Goal: Information Seeking & Learning: Learn about a topic

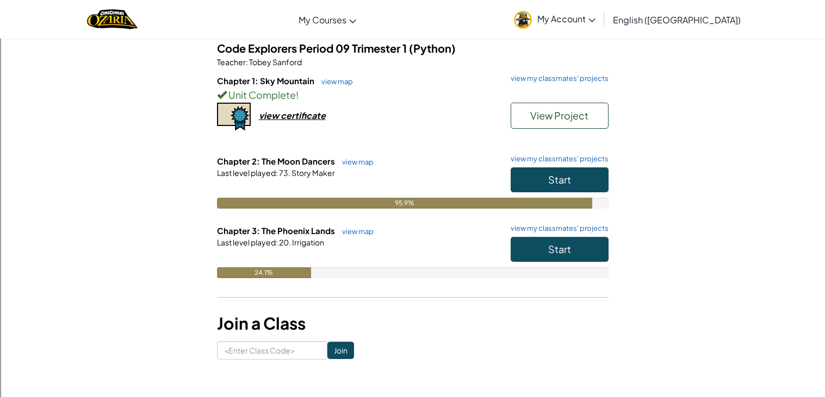
scroll to position [93, 0]
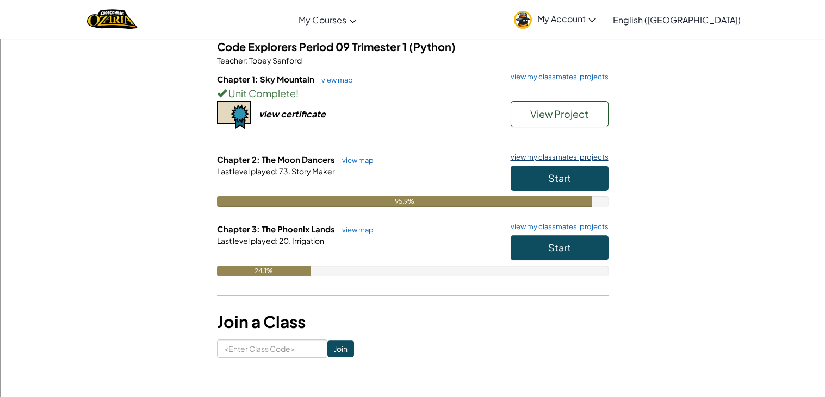
click at [548, 158] on link "view my classmates' projects" at bounding box center [556, 157] width 103 height 7
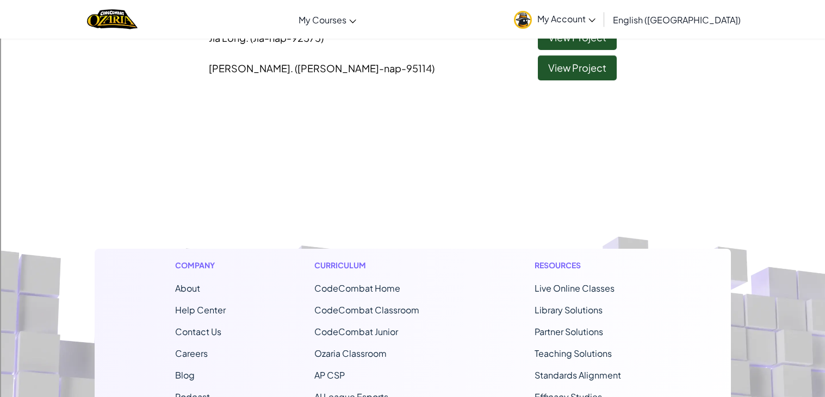
scroll to position [406, 0]
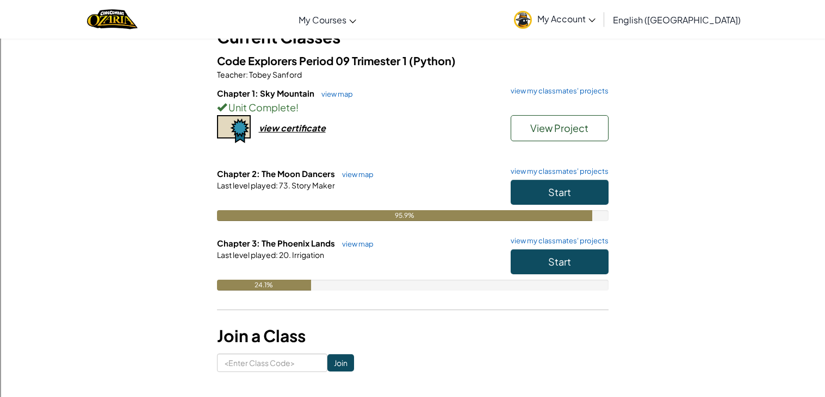
scroll to position [82, 0]
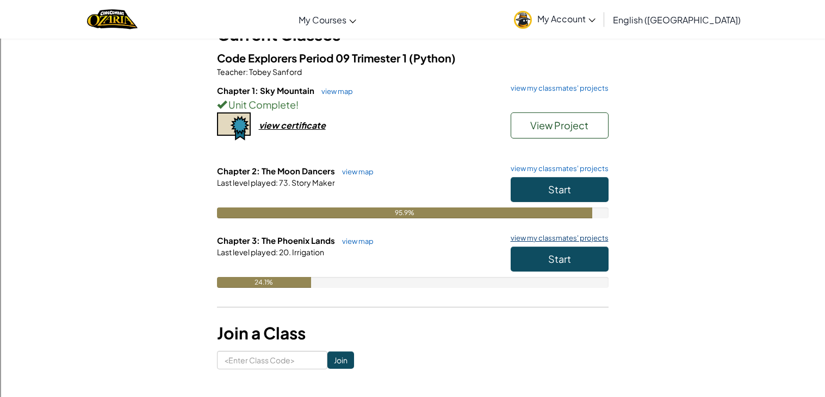
click at [559, 237] on link "view my classmates' projects" at bounding box center [556, 238] width 103 height 7
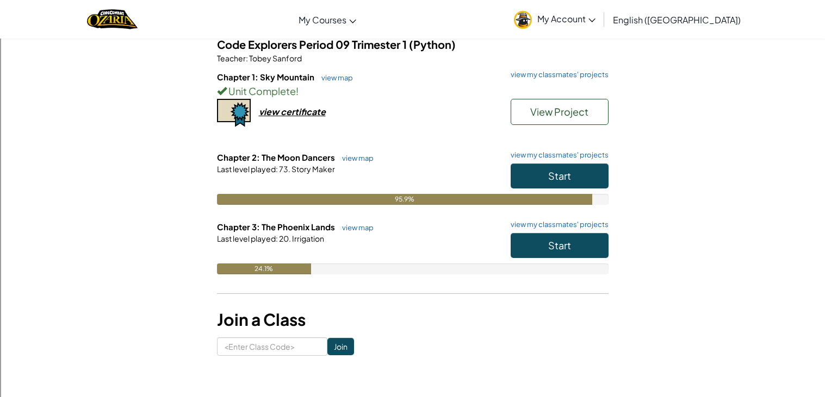
scroll to position [95, 0]
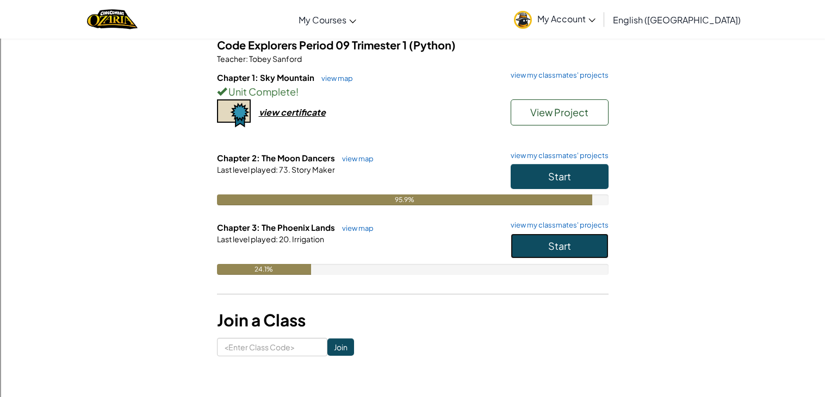
click at [528, 246] on button "Start" at bounding box center [559, 246] width 98 height 25
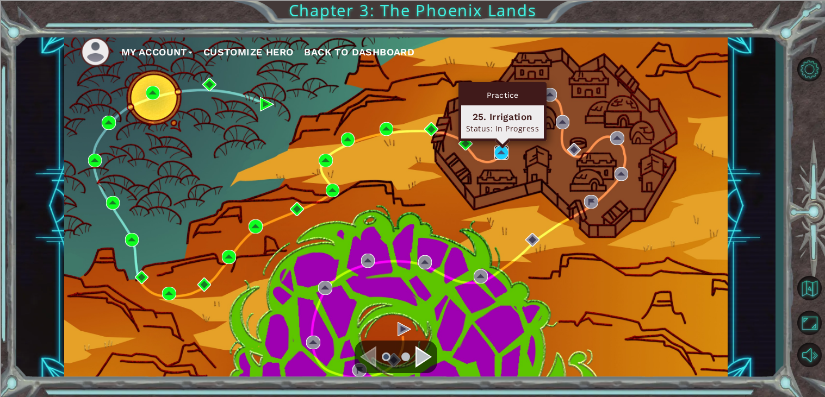
click at [504, 149] on img at bounding box center [501, 153] width 14 height 14
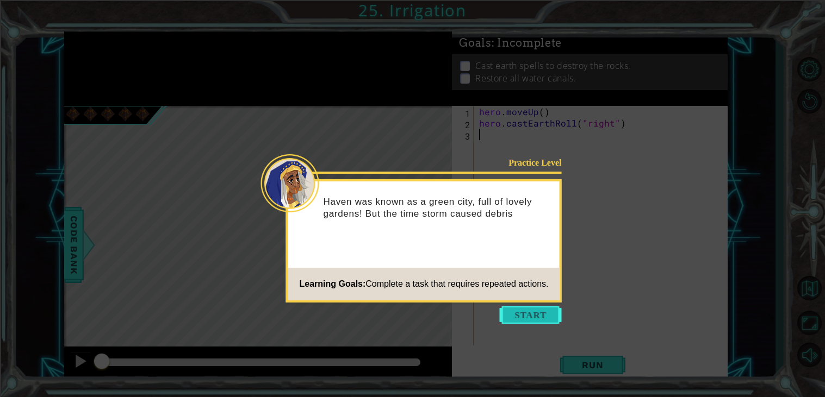
click at [530, 315] on button "Start" at bounding box center [531, 315] width 62 height 17
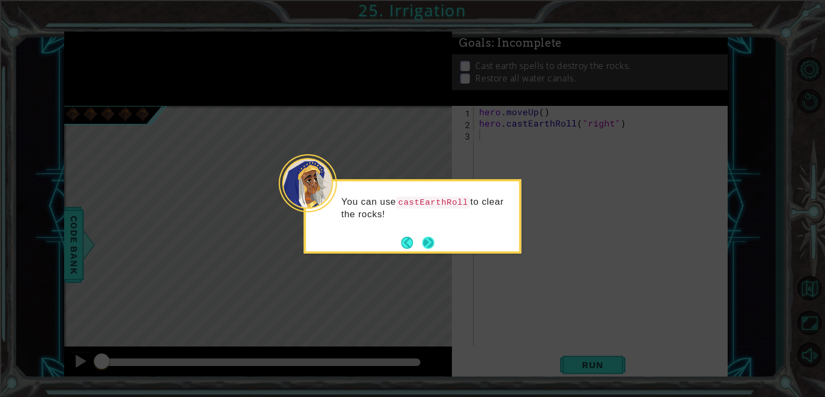
click at [428, 241] on button "Next" at bounding box center [428, 243] width 16 height 16
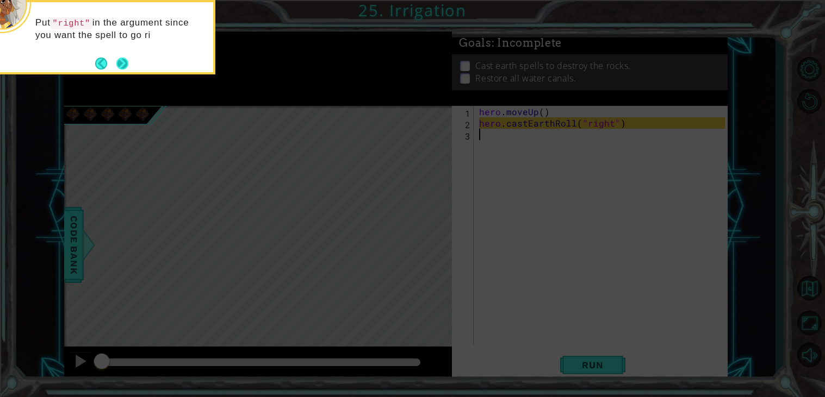
click at [130, 70] on div "Put "right" in the argument since you want the spell to go ri" at bounding box center [106, 37] width 217 height 74
click at [126, 68] on button "Next" at bounding box center [122, 63] width 17 height 17
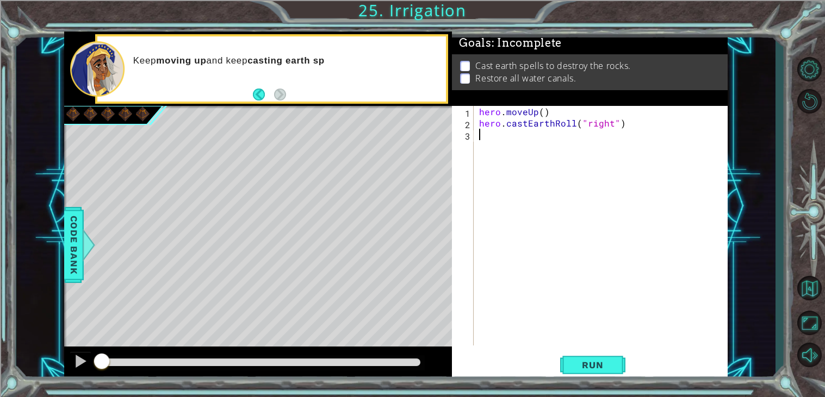
click at [522, 143] on div "hero . moveUp ( ) hero . castEarthRoll ( "right" )" at bounding box center [603, 237] width 253 height 263
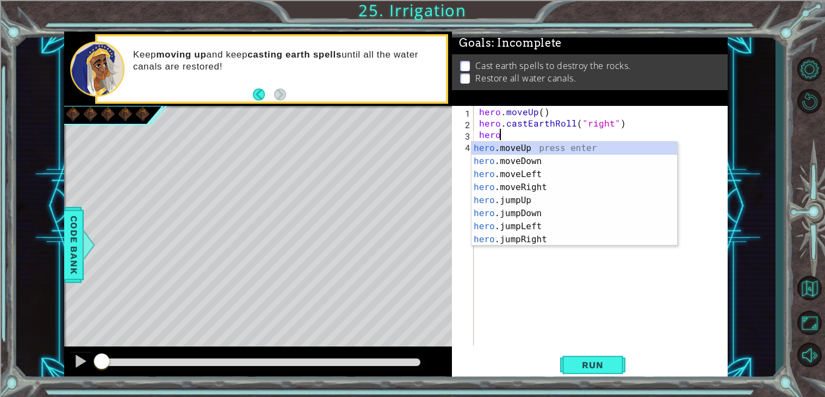
scroll to position [0, 1]
type textarea "h"
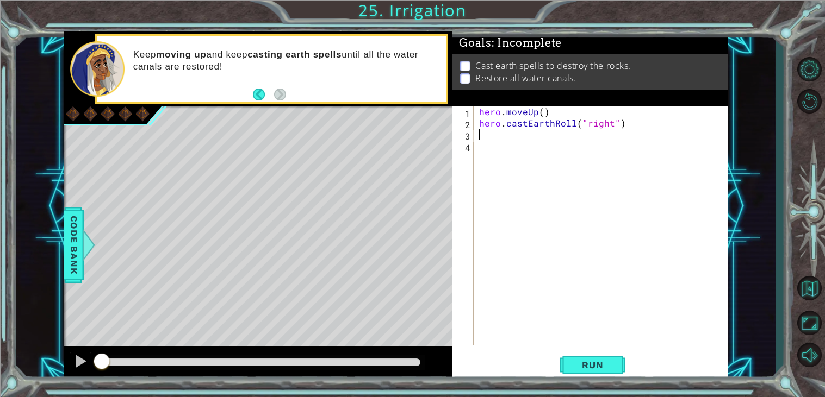
click at [483, 109] on div "hero . moveUp ( ) hero . castEarthRoll ( "right" )" at bounding box center [603, 237] width 253 height 263
click at [462, 112] on div "1" at bounding box center [464, 113] width 20 height 11
type textarea "hero.moveUp()"
type textarea "for i in range(5):"
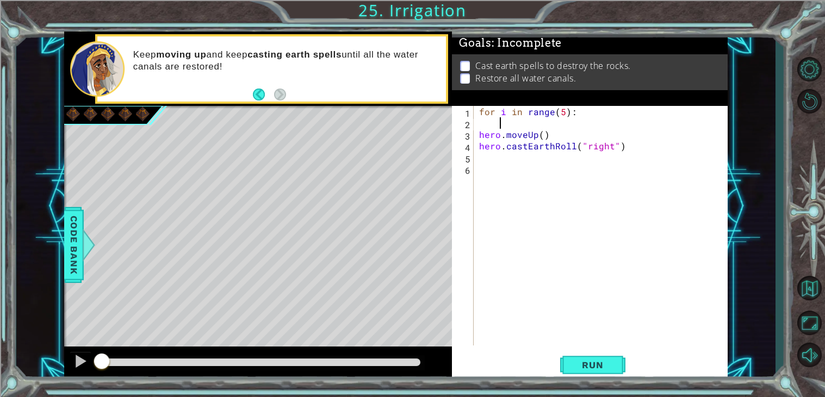
scroll to position [0, 1]
click at [477, 132] on div "for i in range ( 5 ) : hero . moveUp ( ) hero . castEarthRoll ( "right" )" at bounding box center [603, 237] width 253 height 263
click at [477, 138] on div "for i in range ( 5 ) : hero . moveUp ( ) hero . castEarthRoll ( "right" )" at bounding box center [603, 237] width 253 height 263
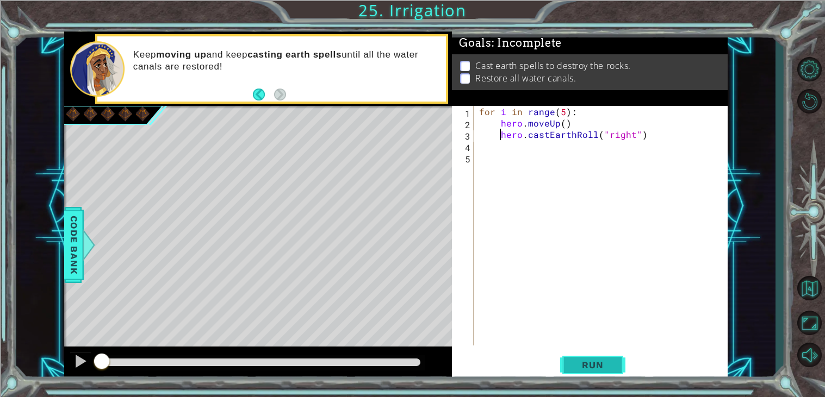
type textarea "hero.castEarthRoll("right")"
click at [586, 358] on button "Run" at bounding box center [592, 366] width 65 height 28
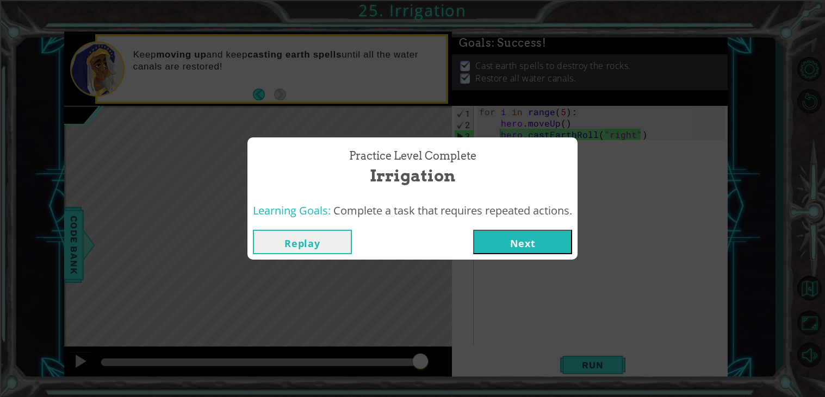
click at [540, 235] on button "Next" at bounding box center [522, 242] width 99 height 24
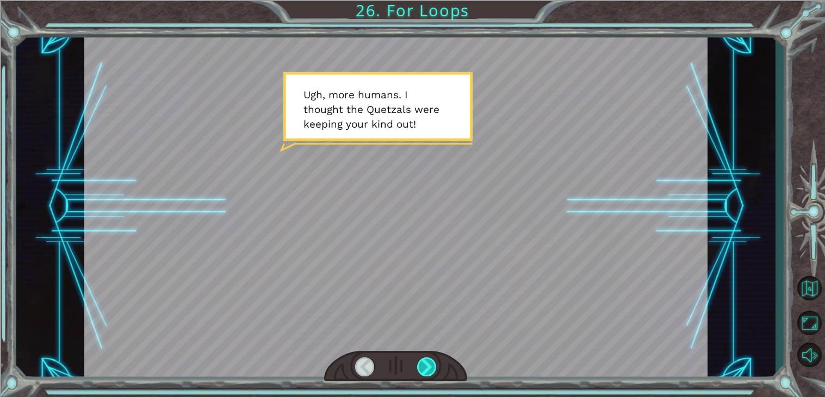
click at [428, 362] on div at bounding box center [427, 367] width 20 height 19
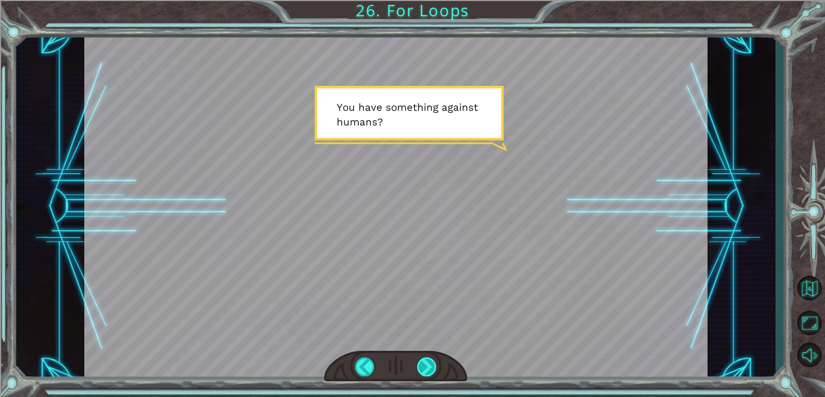
click at [428, 362] on div at bounding box center [427, 367] width 20 height 19
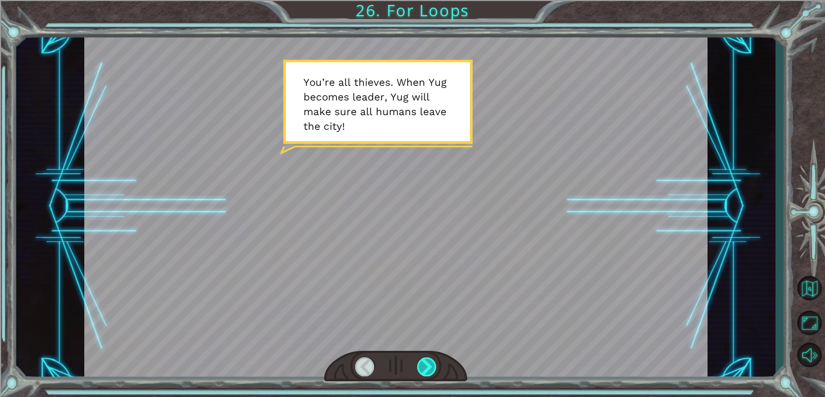
click at [428, 362] on div at bounding box center [427, 367] width 20 height 19
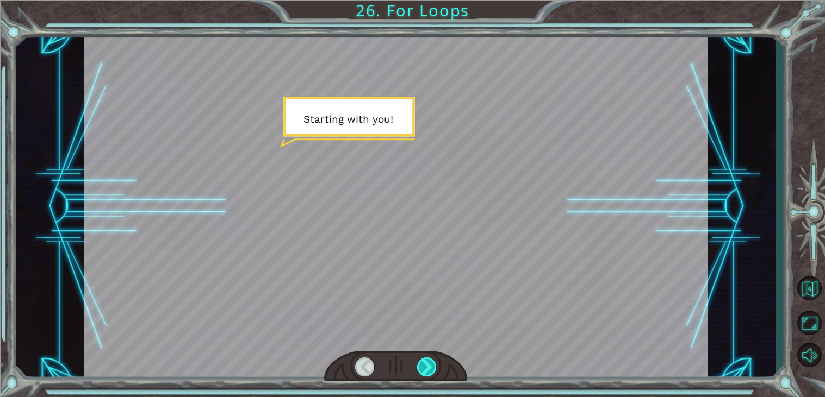
click at [428, 362] on div at bounding box center [427, 367] width 20 height 19
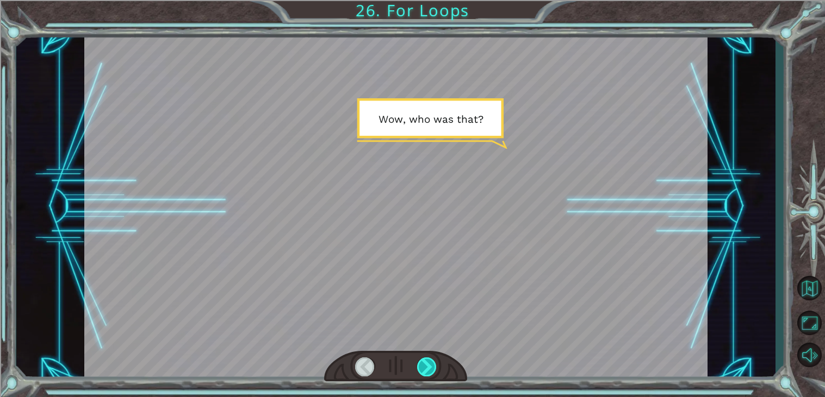
click at [428, 362] on div at bounding box center [427, 367] width 20 height 19
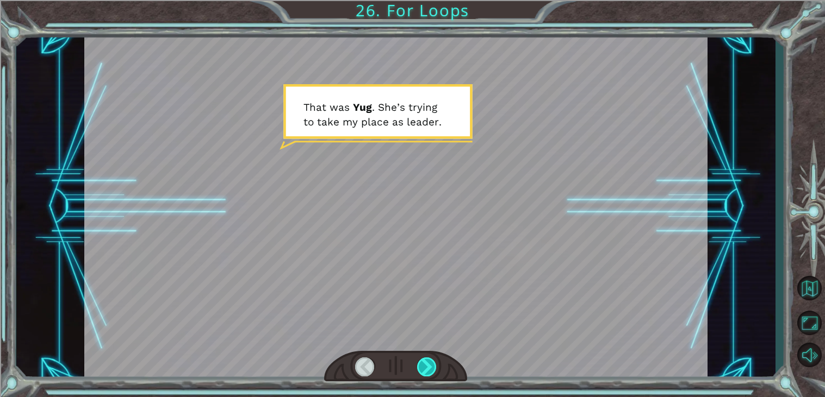
click at [428, 362] on div at bounding box center [427, 367] width 20 height 19
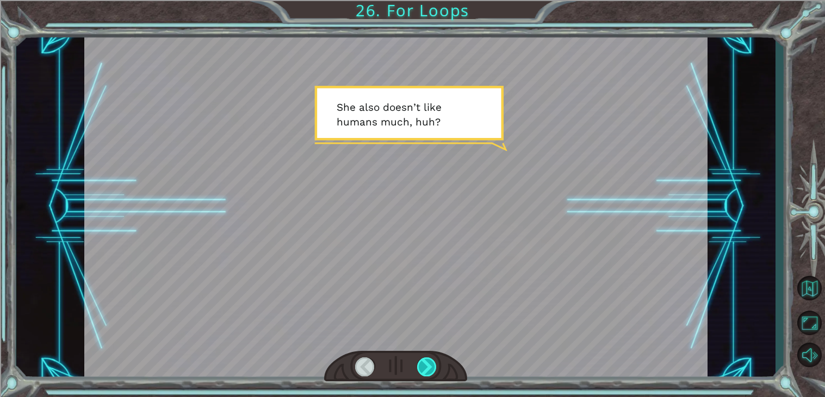
click at [428, 362] on div at bounding box center [427, 367] width 20 height 19
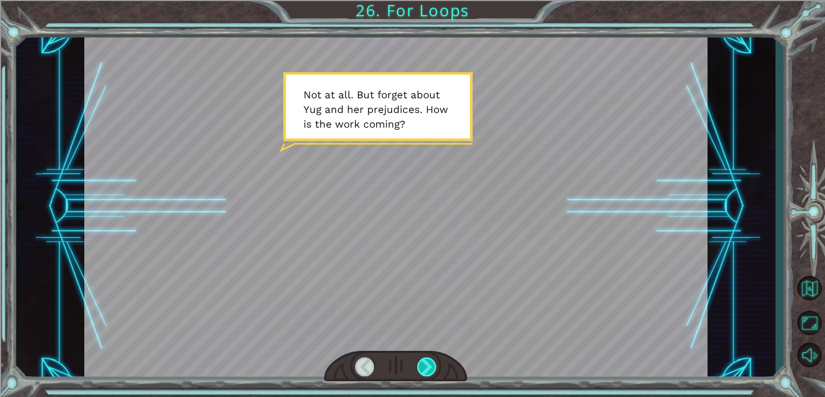
click at [428, 362] on div at bounding box center [427, 367] width 20 height 19
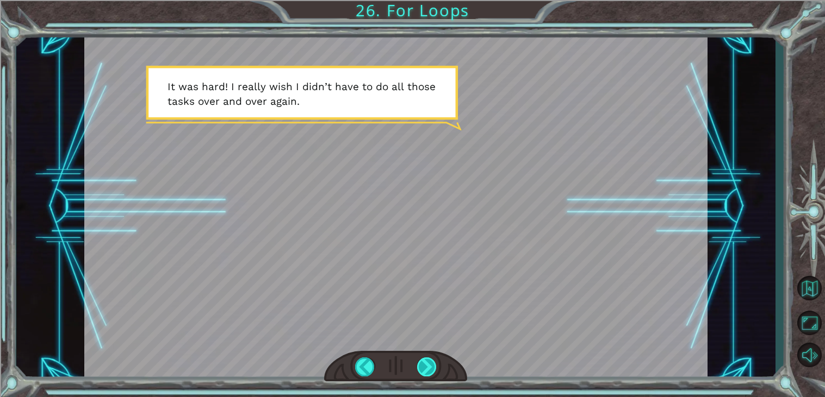
click at [423, 363] on div at bounding box center [427, 367] width 20 height 19
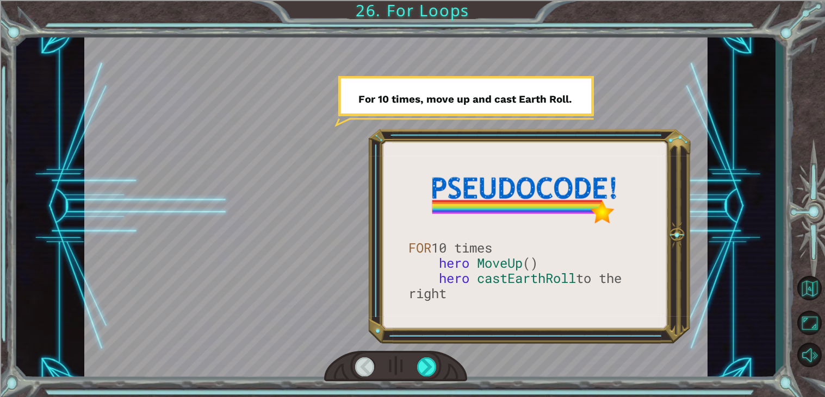
click at [359, 364] on div at bounding box center [365, 367] width 20 height 19
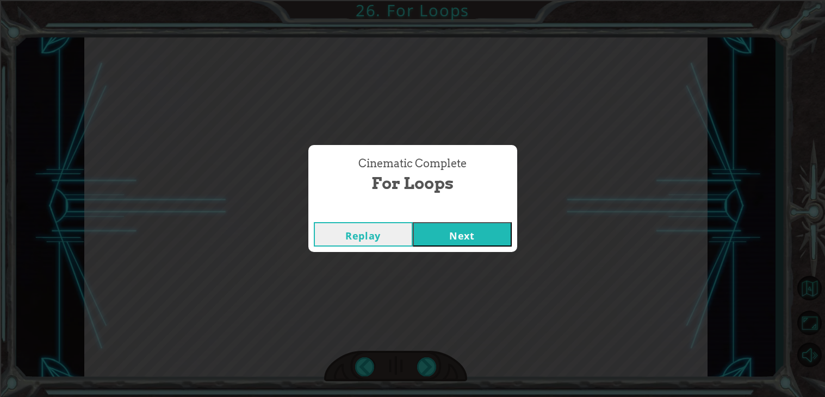
click at [448, 244] on button "Next" at bounding box center [462, 234] width 99 height 24
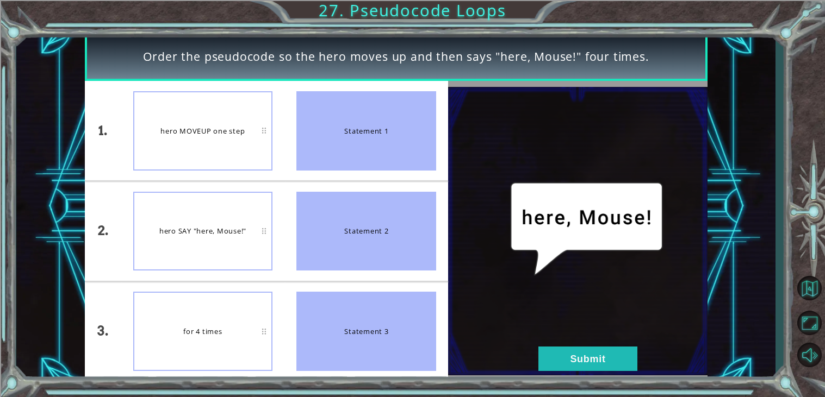
click at [173, 331] on div "for 4 times" at bounding box center [203, 331] width 140 height 79
click at [577, 358] on button "Submit" at bounding box center [587, 359] width 99 height 24
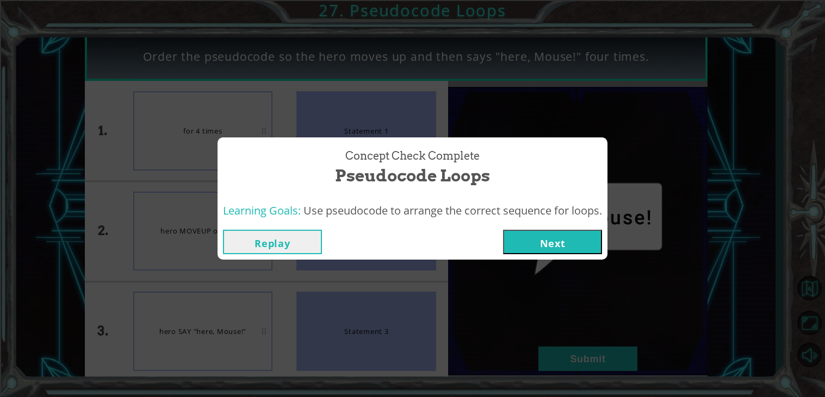
click at [543, 252] on button "Next" at bounding box center [552, 242] width 99 height 24
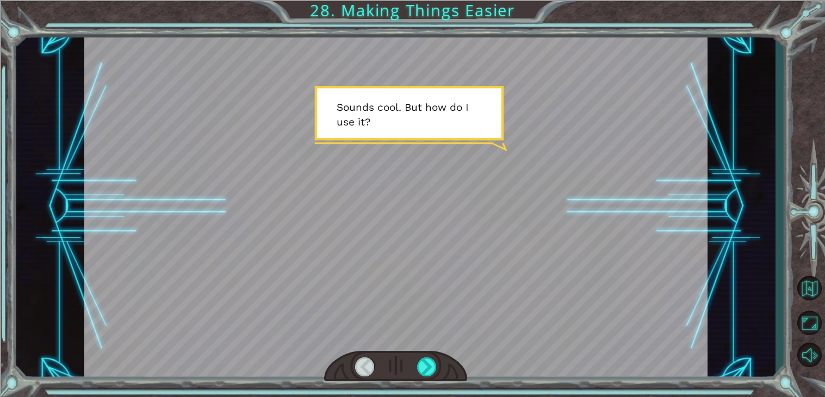
click at [431, 355] on div at bounding box center [395, 367] width 143 height 32
click at [427, 359] on div at bounding box center [427, 367] width 20 height 19
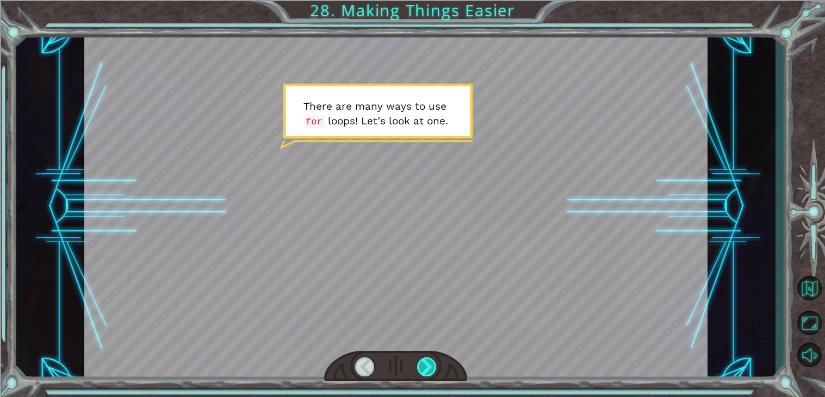
click at [427, 359] on div at bounding box center [427, 367] width 20 height 19
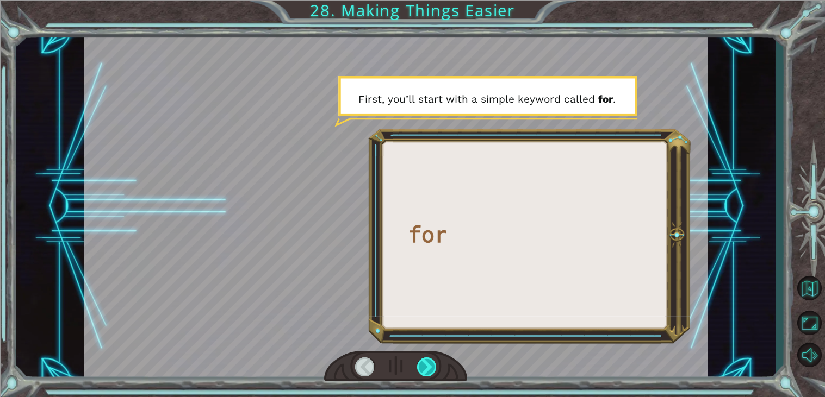
click at [427, 359] on div at bounding box center [427, 367] width 20 height 19
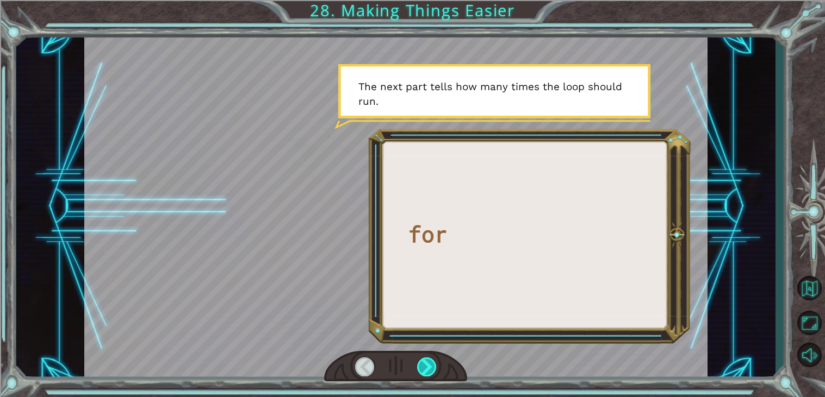
click at [427, 359] on div at bounding box center [427, 367] width 20 height 19
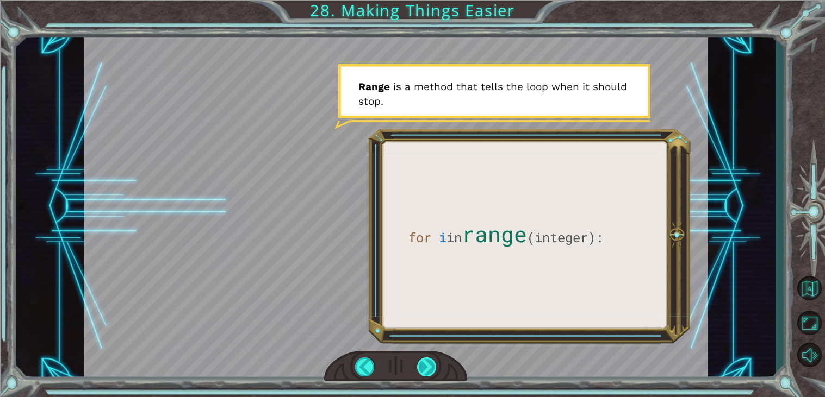
click at [427, 359] on div at bounding box center [427, 367] width 20 height 19
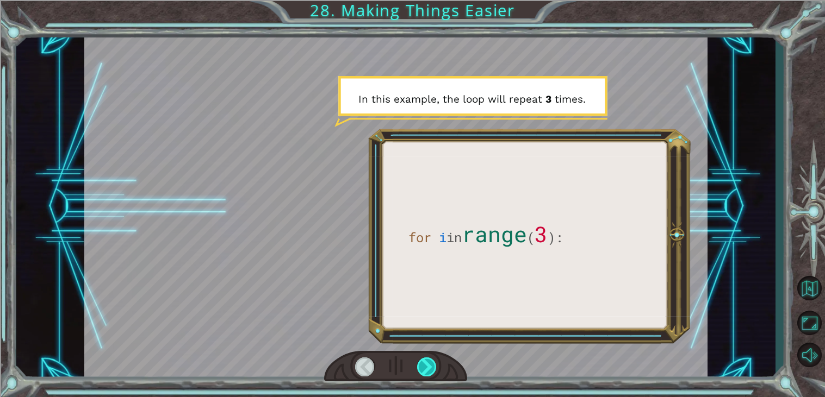
click at [427, 359] on div at bounding box center [427, 367] width 20 height 19
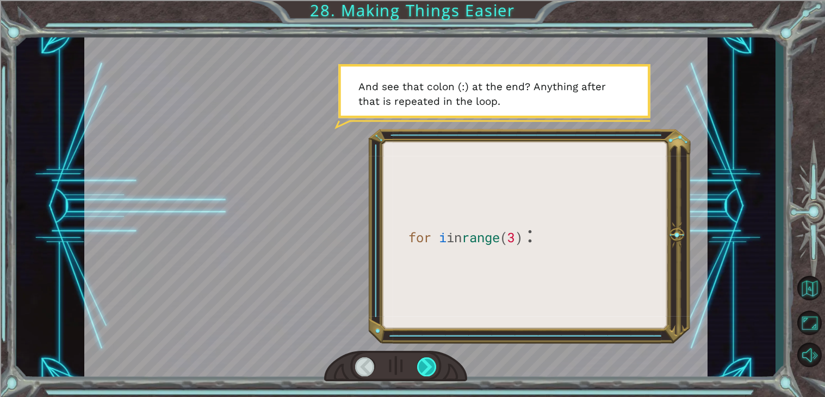
click at [427, 359] on div at bounding box center [427, 367] width 20 height 19
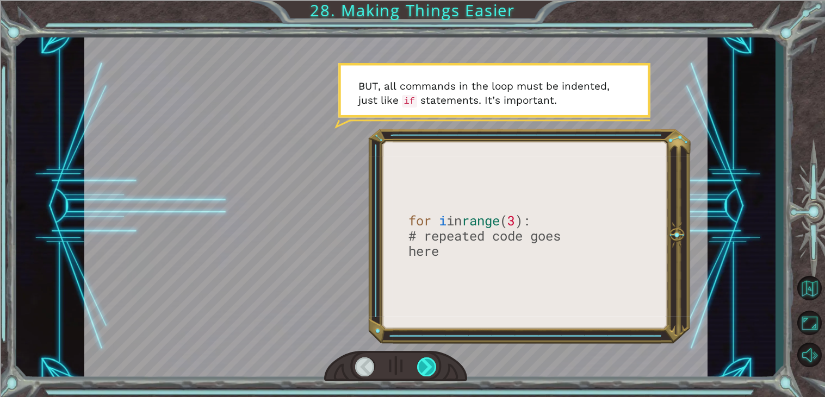
click at [427, 359] on div at bounding box center [427, 367] width 20 height 19
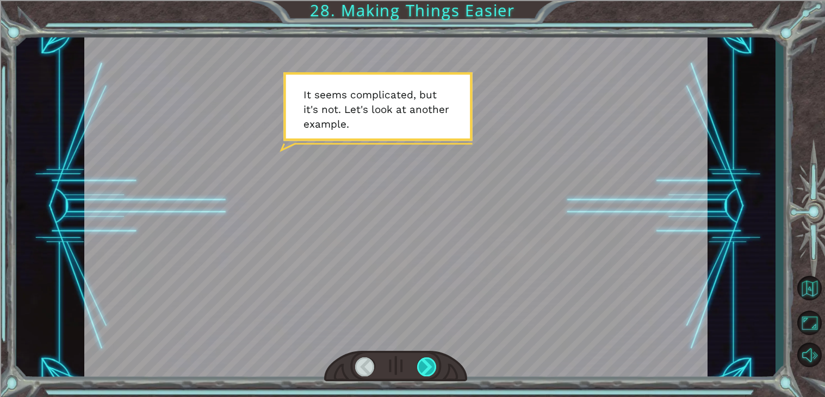
click at [427, 359] on div at bounding box center [427, 367] width 20 height 19
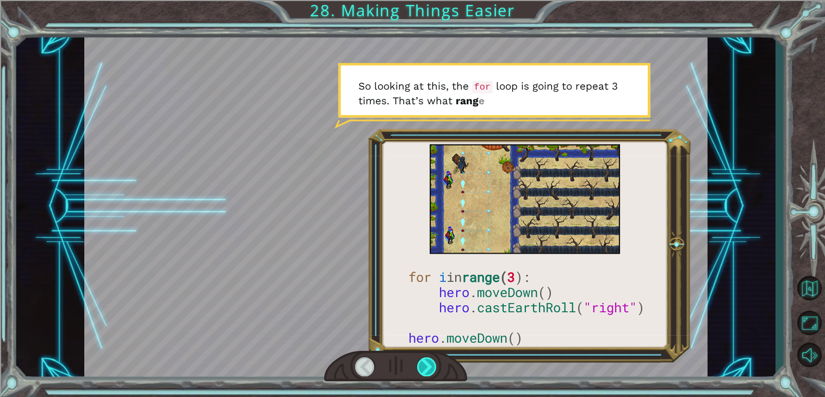
click at [427, 359] on div at bounding box center [427, 367] width 20 height 19
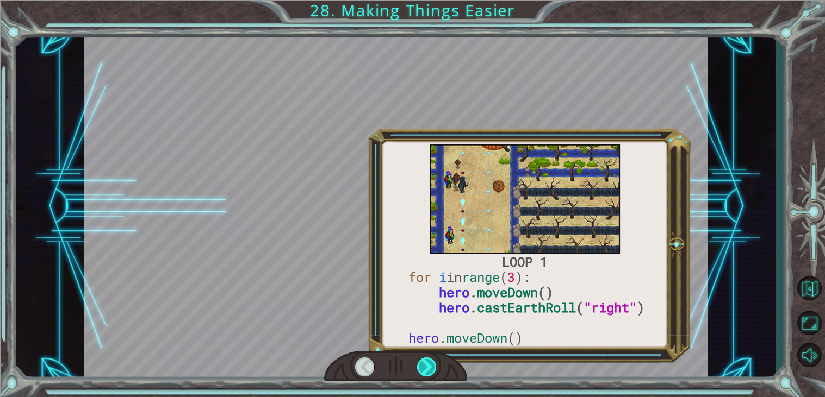
click at [427, 359] on div at bounding box center [427, 367] width 20 height 19
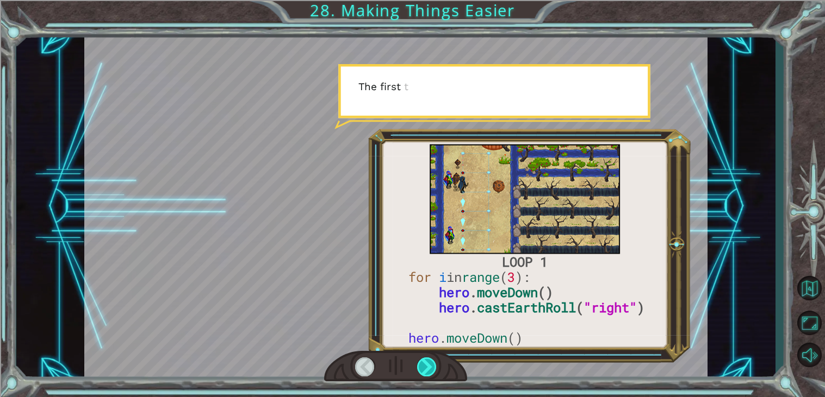
click at [427, 359] on div at bounding box center [427, 367] width 20 height 19
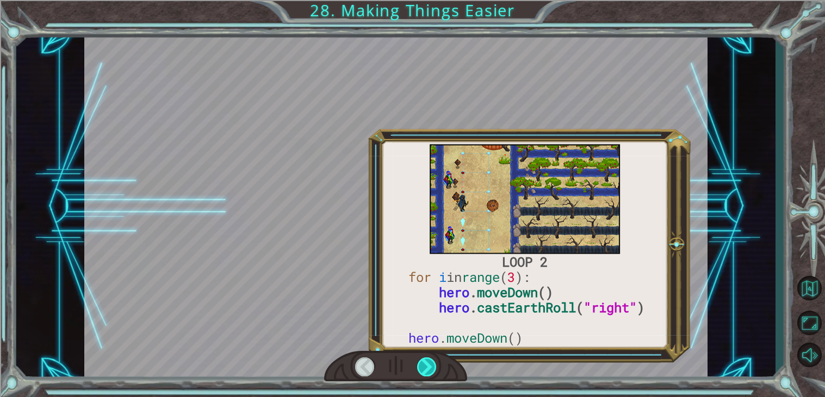
click at [427, 359] on div at bounding box center [427, 367] width 20 height 19
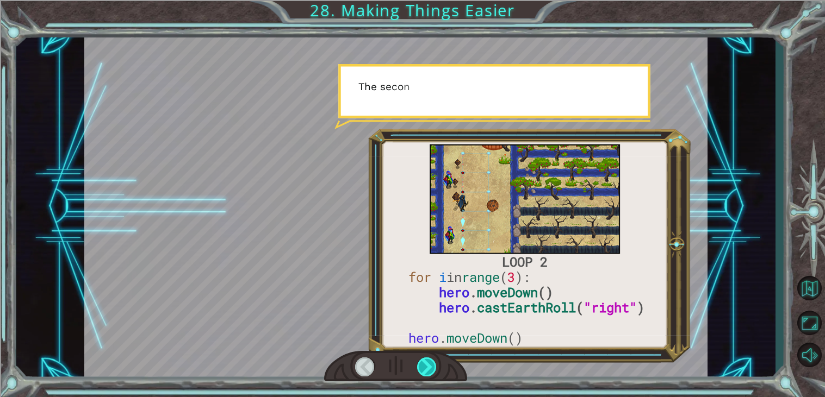
click at [427, 359] on div at bounding box center [427, 367] width 20 height 19
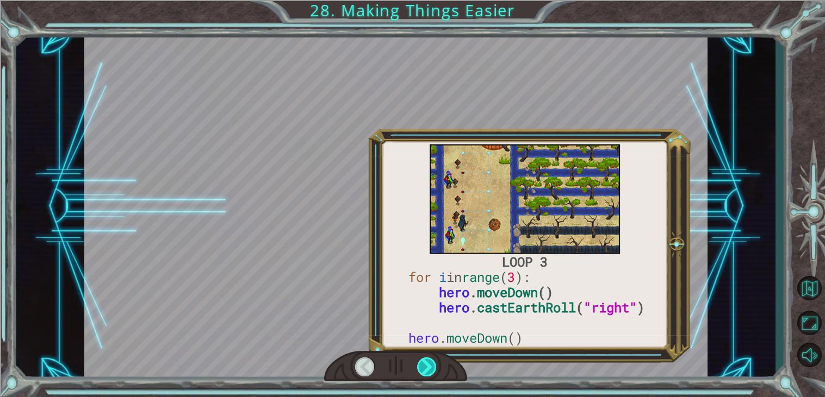
click at [427, 359] on div at bounding box center [427, 367] width 20 height 19
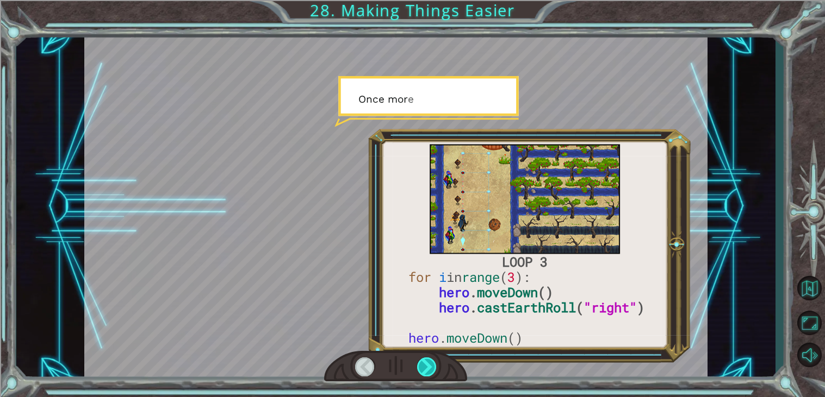
click at [427, 359] on div at bounding box center [427, 367] width 20 height 19
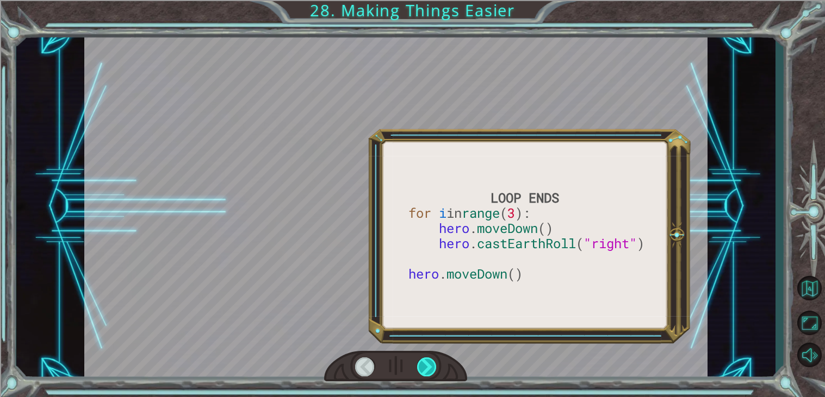
click at [427, 359] on div at bounding box center [427, 367] width 20 height 19
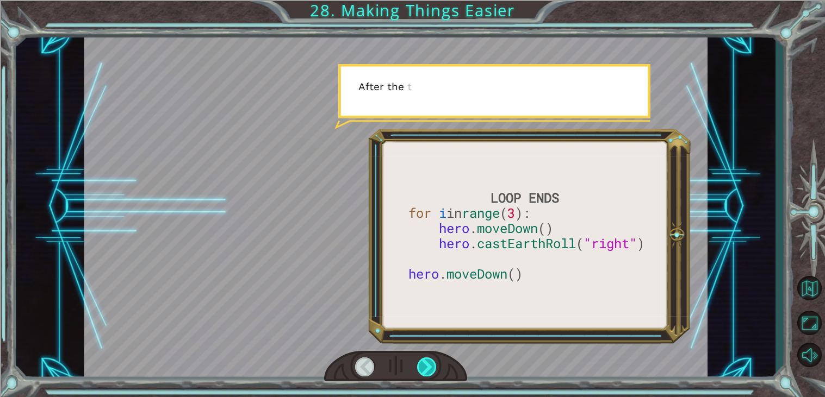
click at [427, 359] on div at bounding box center [427, 367] width 20 height 19
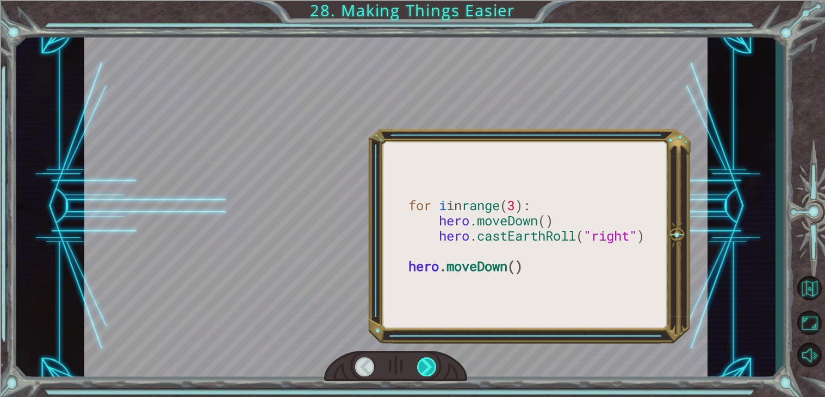
click at [427, 359] on div at bounding box center [427, 367] width 20 height 19
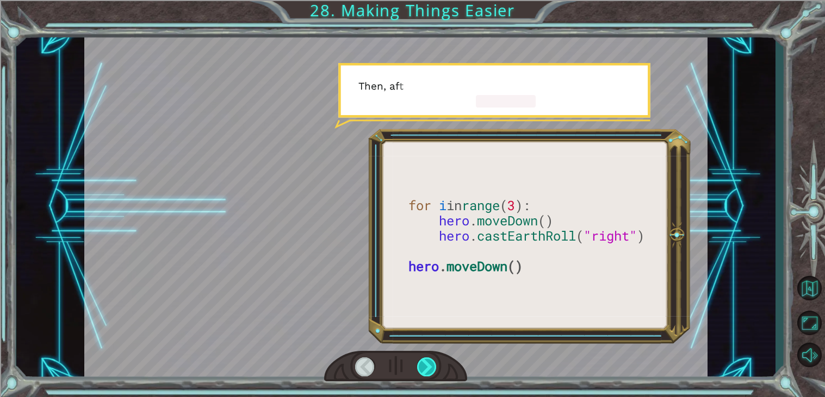
click at [427, 359] on div at bounding box center [427, 367] width 20 height 19
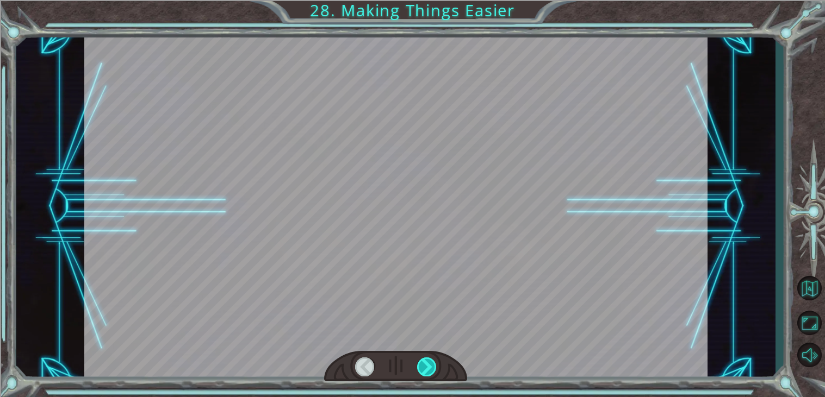
click at [427, 359] on div at bounding box center [427, 367] width 20 height 19
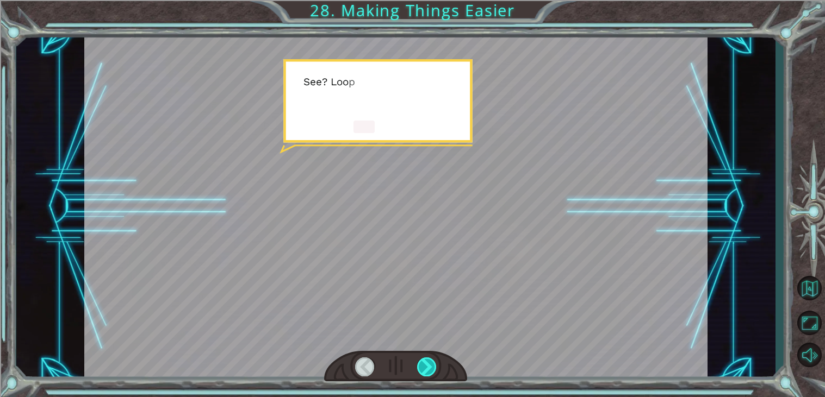
click at [427, 359] on div at bounding box center [427, 367] width 20 height 19
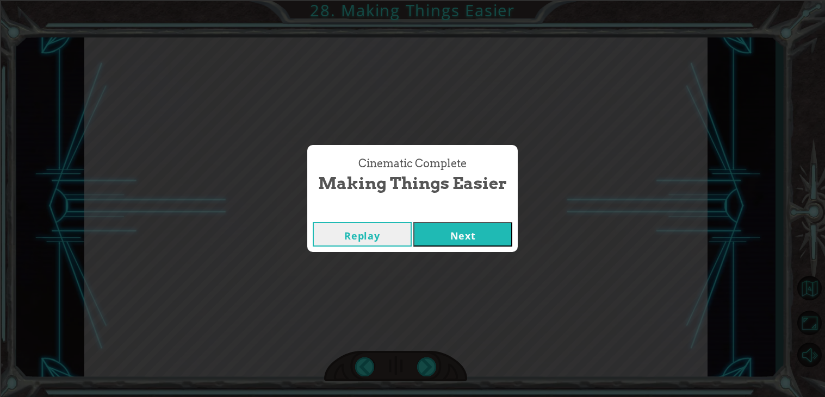
click at [436, 226] on button "Next" at bounding box center [462, 234] width 99 height 24
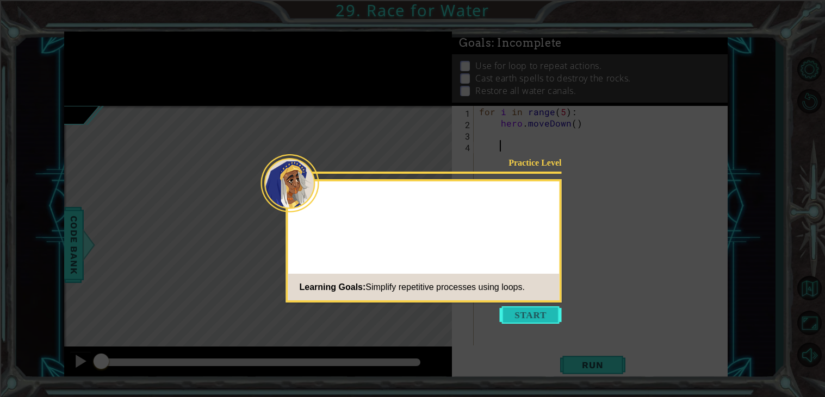
click at [525, 316] on button "Start" at bounding box center [531, 315] width 62 height 17
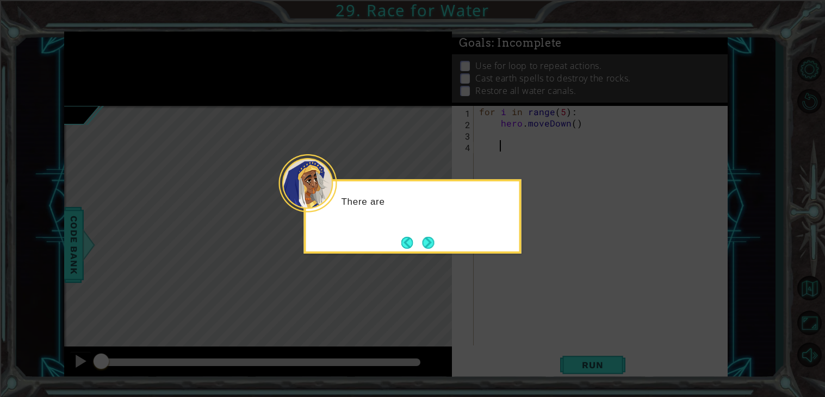
click at [436, 239] on button "Next" at bounding box center [428, 242] width 17 height 17
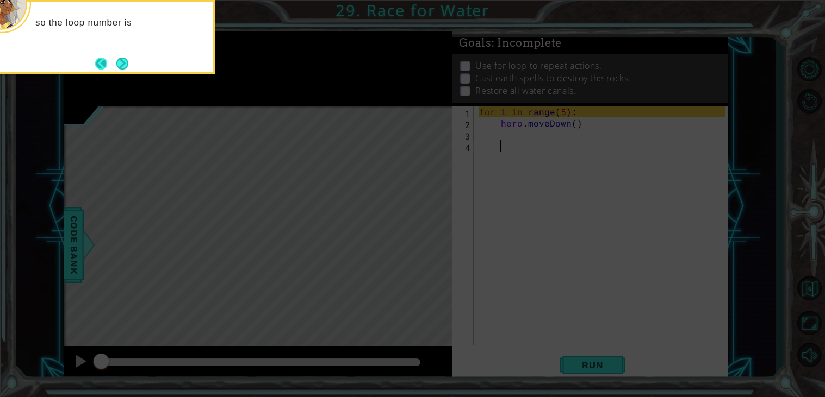
click at [106, 61] on button "Back" at bounding box center [105, 64] width 21 height 12
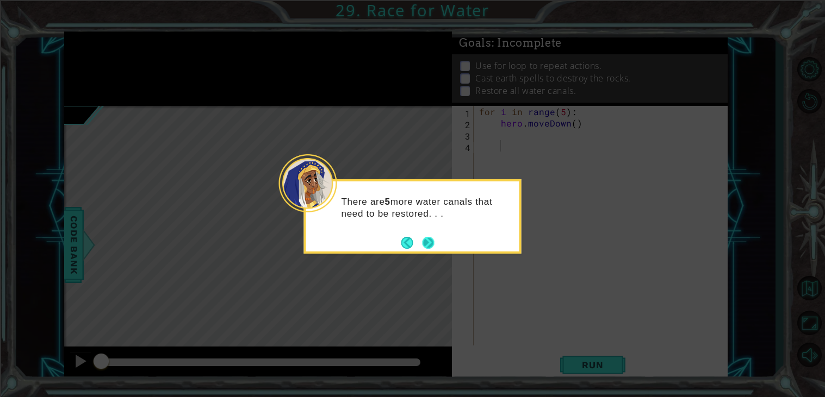
click at [436, 242] on button "Next" at bounding box center [428, 243] width 16 height 16
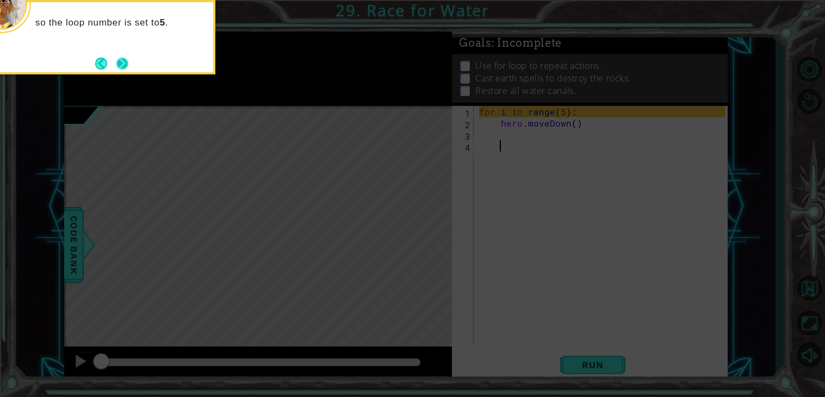
click at [123, 61] on button "Next" at bounding box center [122, 63] width 19 height 19
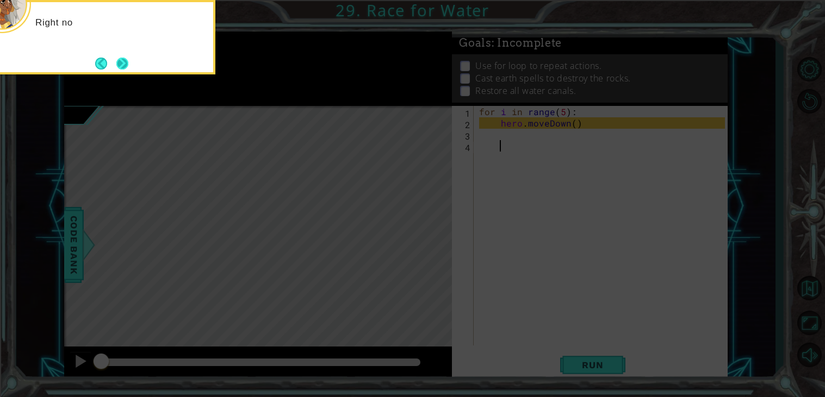
click at [120, 61] on button "Next" at bounding box center [122, 63] width 20 height 20
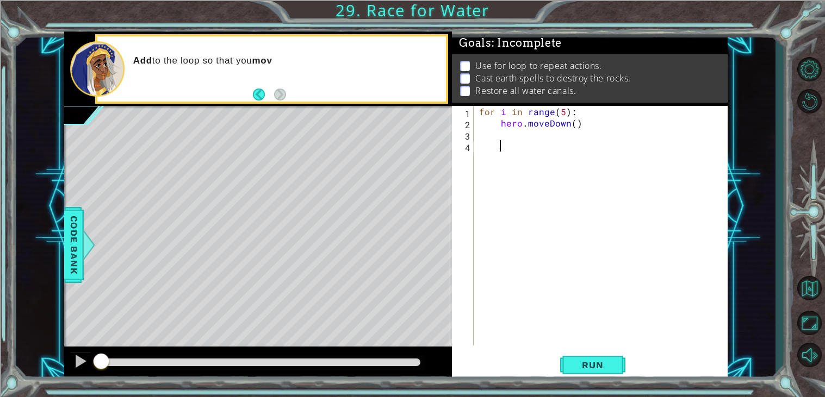
click at [521, 138] on div "for i in range ( 5 ) : hero . moveDown ( )" at bounding box center [603, 237] width 253 height 263
click at [519, 134] on div "for i in range ( 5 ) : hero . moveDown ( )" at bounding box center [603, 237] width 253 height 263
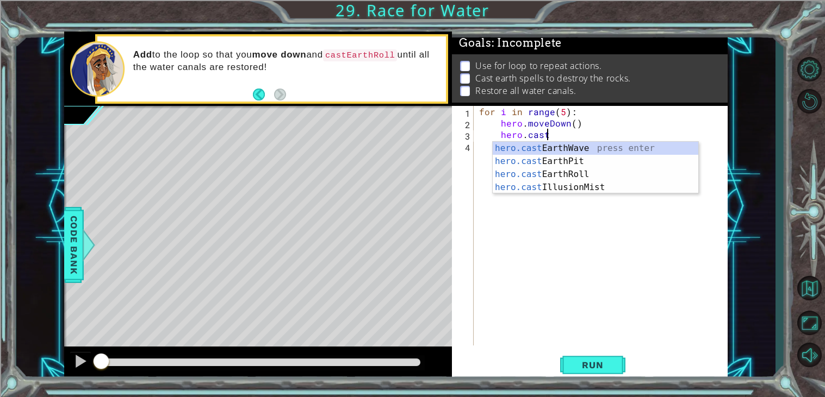
scroll to position [0, 3]
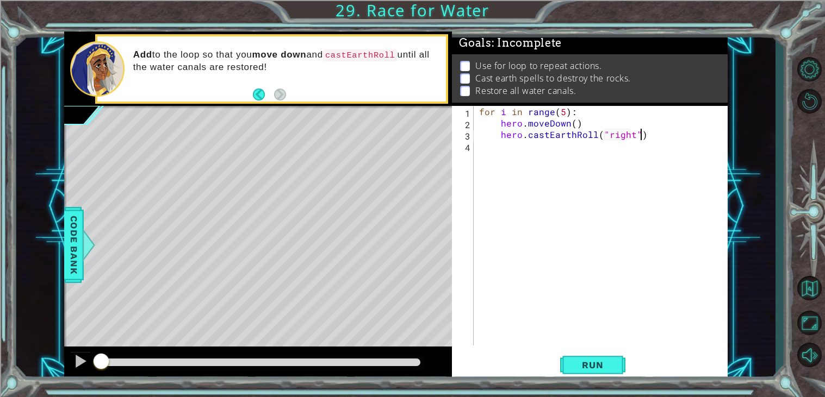
click at [641, 134] on div "for i in range ( 5 ) : hero . moveDown ( ) hero . castEarthRoll ( "right" )" at bounding box center [603, 237] width 253 height 263
type textarea "hero.castEarthRoll("right")"
click at [583, 359] on button "Run" at bounding box center [592, 366] width 65 height 28
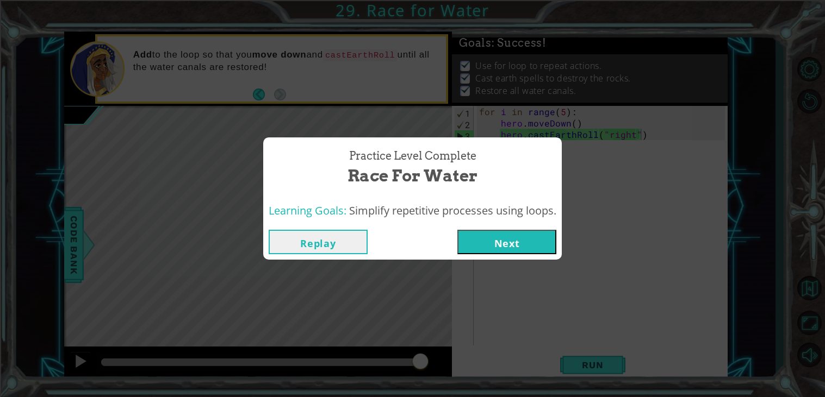
click at [489, 267] on div "Practice Level Complete Race for Water Learning Goals: Simplify repetitive proc…" at bounding box center [412, 198] width 825 height 397
click at [487, 263] on div "Practice Level Complete Race for Water Learning Goals: Simplify repetitive proc…" at bounding box center [412, 198] width 825 height 397
click at [483, 256] on div "Replay Next" at bounding box center [412, 241] width 298 height 35
click at [482, 225] on div "Replay Next" at bounding box center [412, 241] width 298 height 35
click at [482, 232] on button "Next" at bounding box center [506, 242] width 99 height 24
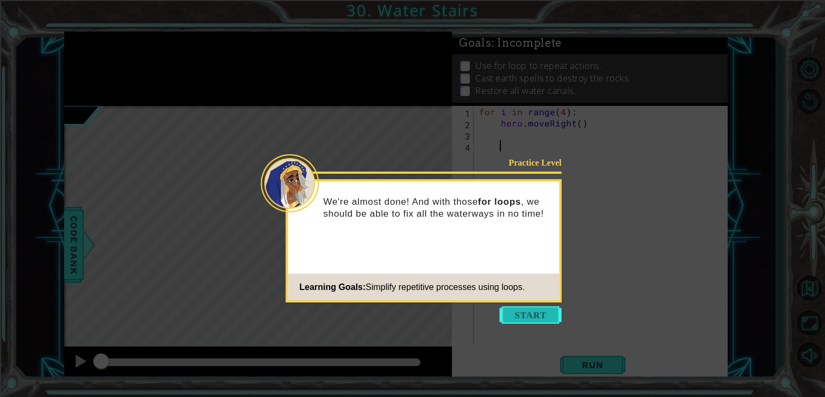
click at [517, 316] on button "Start" at bounding box center [531, 315] width 62 height 17
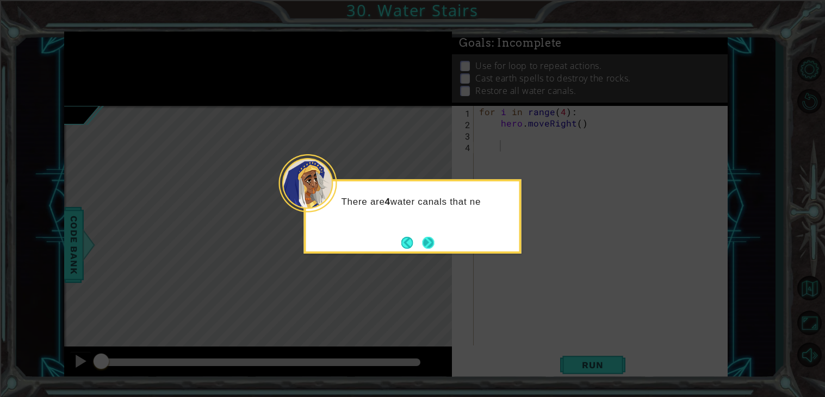
click at [422, 242] on button "Next" at bounding box center [428, 243] width 20 height 20
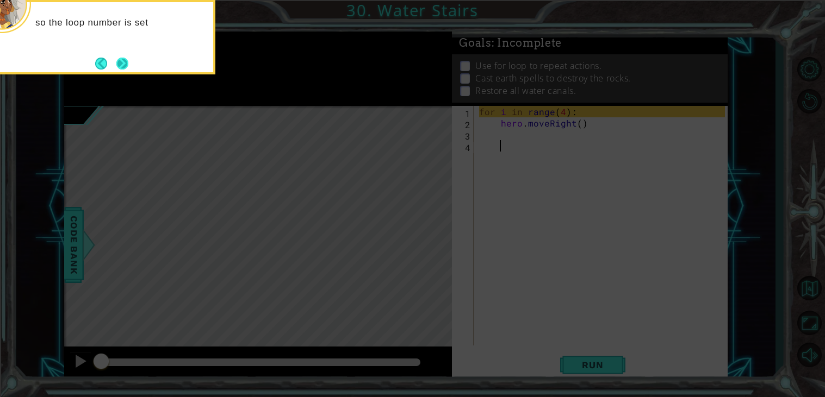
click at [119, 60] on button "Next" at bounding box center [123, 63] width 20 height 20
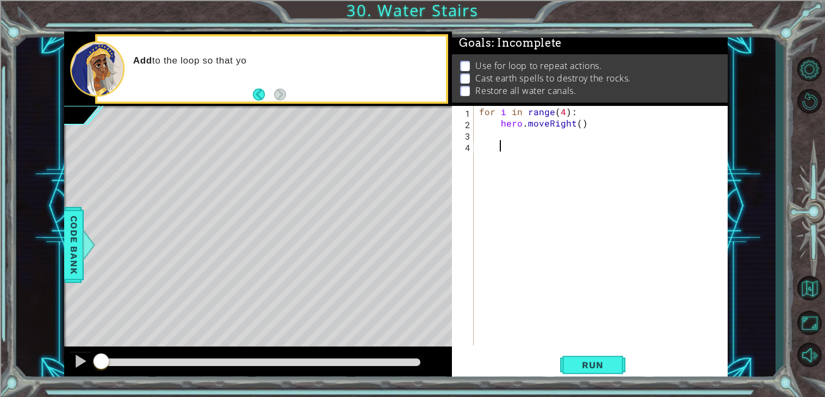
click at [543, 137] on div "for i in range ( 4 ) : hero . moveRight ( )" at bounding box center [603, 237] width 253 height 263
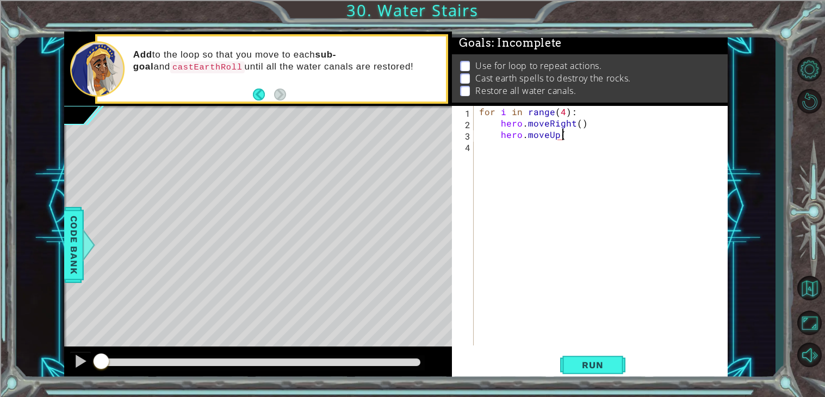
type textarea "hero.moveUp()"
type textarea "hero.castEarthRoll("right")"
click at [593, 366] on span "Run" at bounding box center [592, 365] width 43 height 11
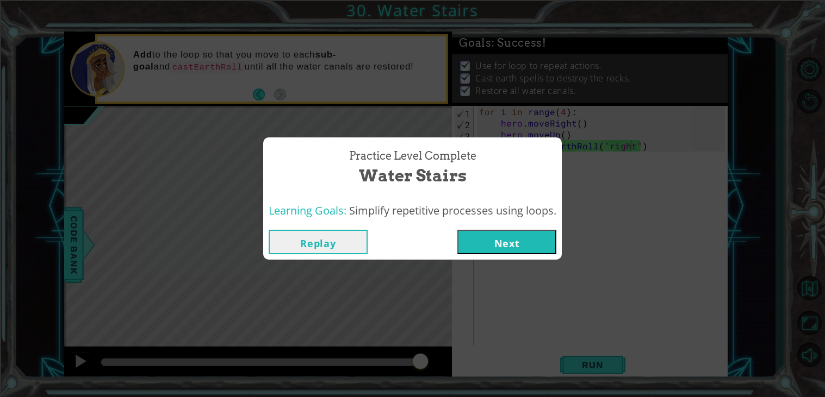
click at [494, 239] on button "Next" at bounding box center [506, 242] width 99 height 24
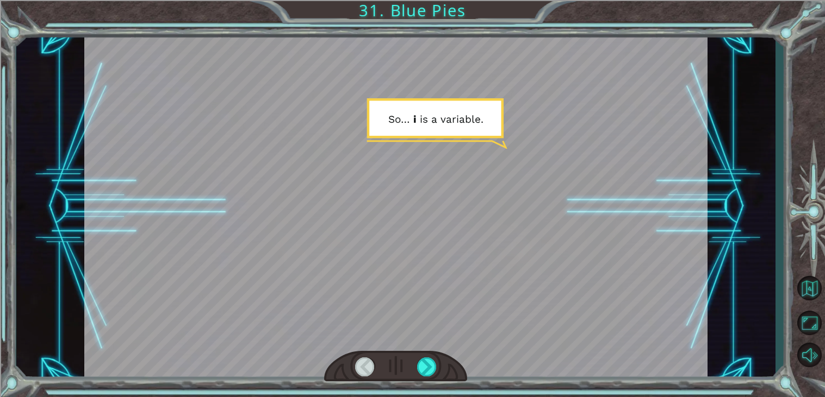
click at [425, 357] on div at bounding box center [395, 367] width 143 height 32
click at [425, 360] on div at bounding box center [427, 367] width 20 height 19
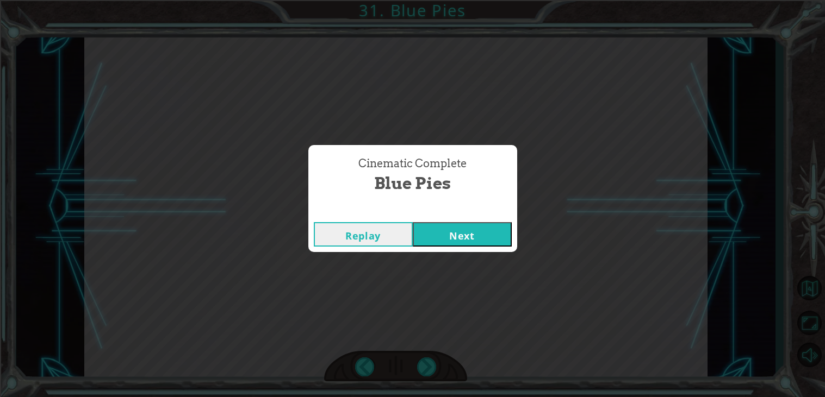
click at [460, 239] on button "Next" at bounding box center [462, 234] width 99 height 24
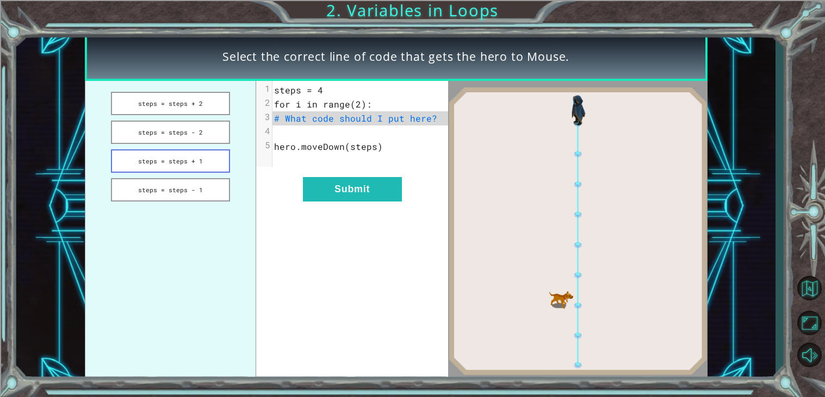
click at [195, 154] on button "steps = steps + 1" at bounding box center [170, 160] width 119 height 23
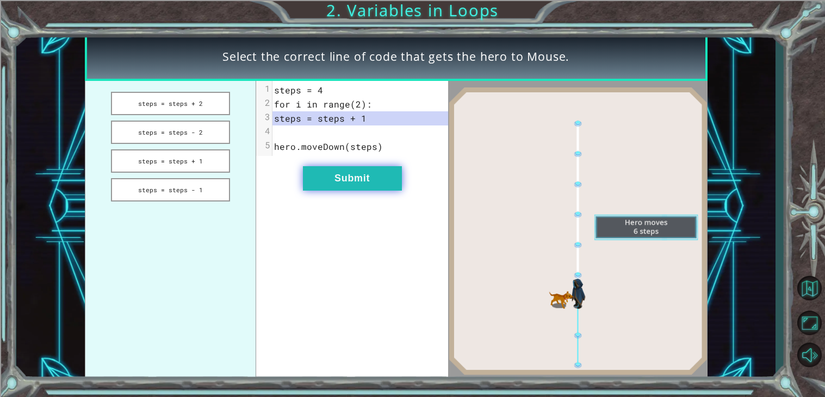
click at [335, 186] on button "Submit" at bounding box center [352, 178] width 99 height 24
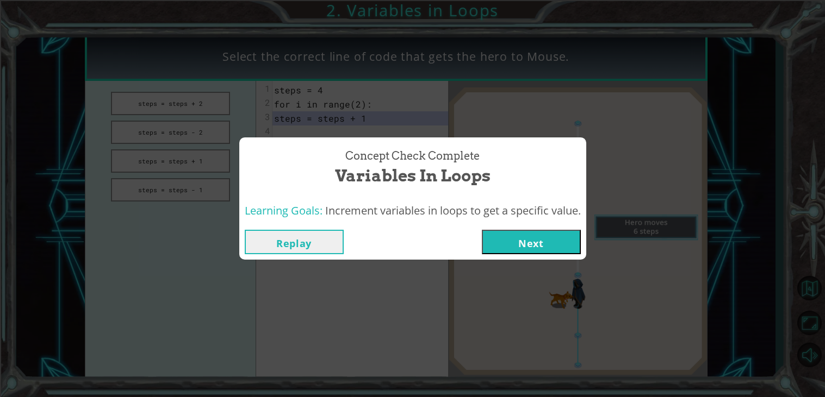
click at [493, 255] on div "Replay Next" at bounding box center [412, 241] width 347 height 35
click at [492, 250] on button "Next" at bounding box center [531, 242] width 99 height 24
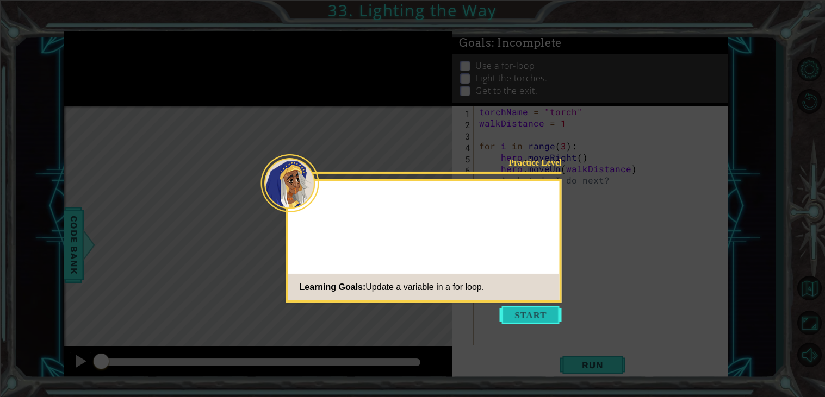
click at [532, 318] on button "Start" at bounding box center [531, 315] width 62 height 17
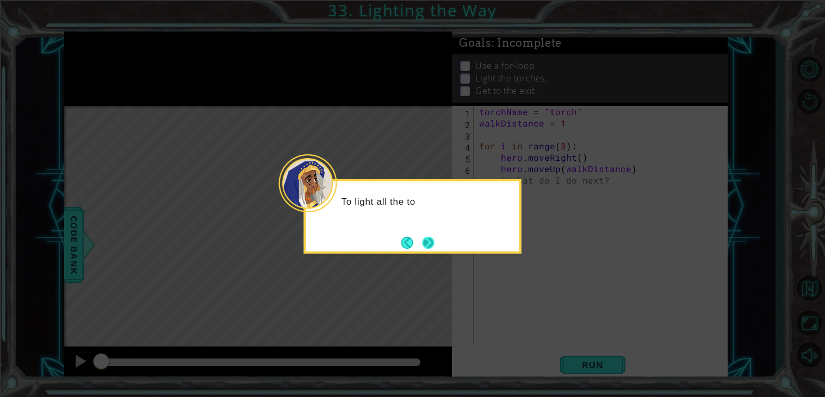
click at [426, 236] on button "Next" at bounding box center [428, 242] width 15 height 15
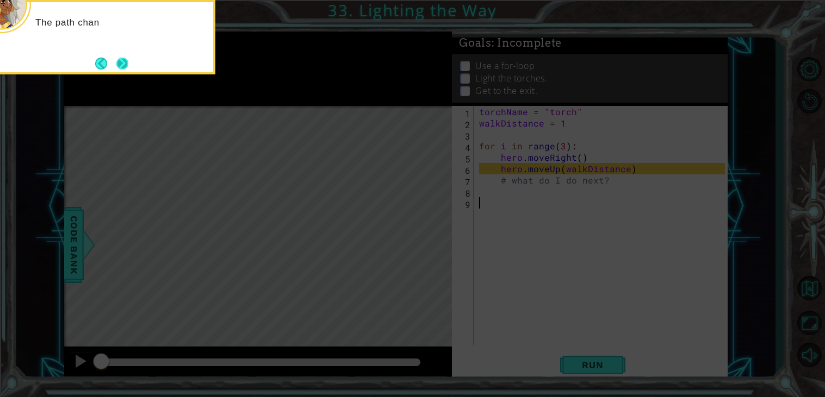
click at [130, 60] on button "Next" at bounding box center [122, 63] width 15 height 15
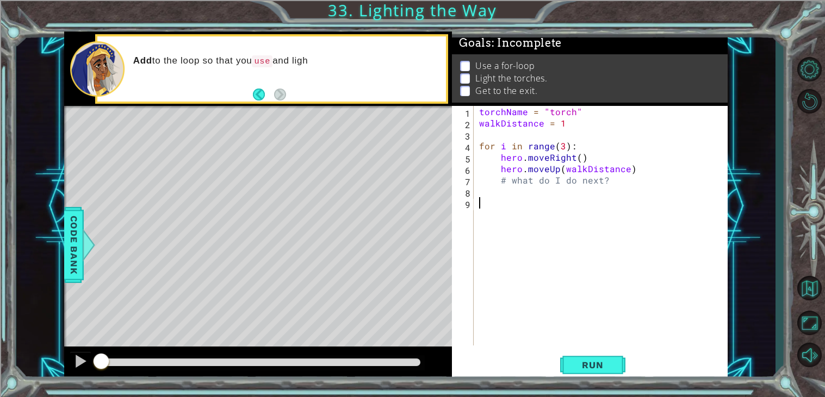
click at [538, 212] on div "torchName = "torch" walkDistance = 1 for i in range ( 3 ) : hero . moveRight ( …" at bounding box center [603, 237] width 253 height 263
drag, startPoint x: 614, startPoint y: 183, endPoint x: 495, endPoint y: 177, distance: 118.7
click at [495, 177] on div "torchName = "torch" walkDistance = 1 for i in range ( 3 ) : hero . moveRight ( …" at bounding box center [603, 237] width 253 height 263
type textarea "# what do I do next?"
click at [525, 176] on div "torchName = "torch" walkDistance = 1 for i in range ( 3 ) : hero . moveRight ( …" at bounding box center [603, 237] width 253 height 263
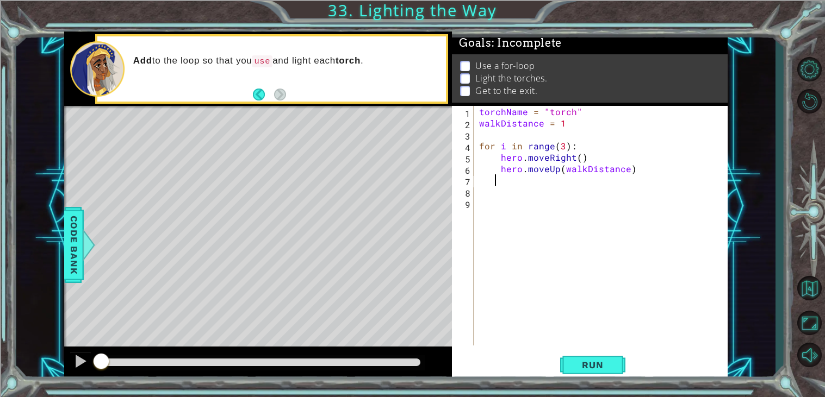
click at [531, 183] on div "torchName = "torch" walkDistance = 1 for i in range ( 3 ) : hero . moveRight ( …" at bounding box center [603, 237] width 253 height 263
click at [640, 168] on div "torchName = "torch" walkDistance = 1 for i in range ( 3 ) : hero . moveRight ( …" at bounding box center [603, 237] width 253 height 263
type textarea "hero.moveUp(walkDistance)"
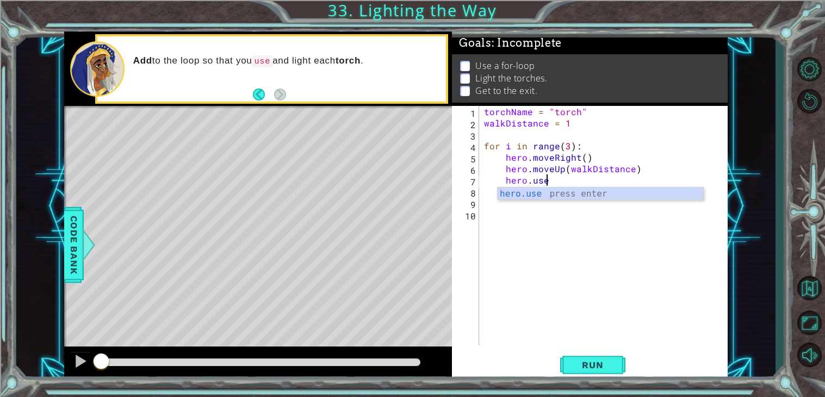
scroll to position [0, 3]
type textarea "hero.use("torch")"
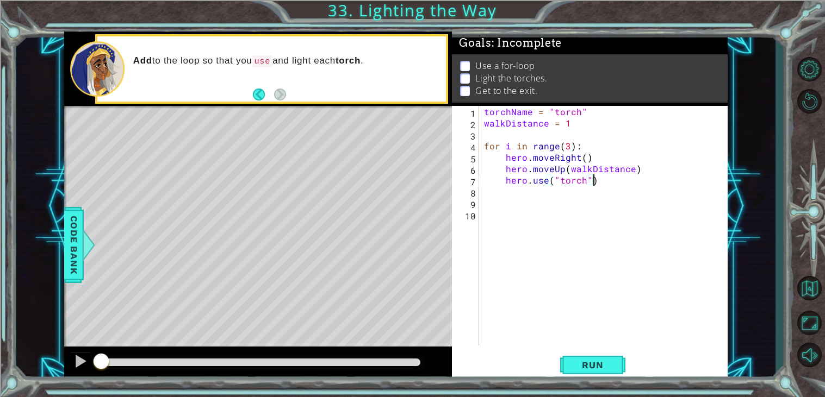
scroll to position [0, 1]
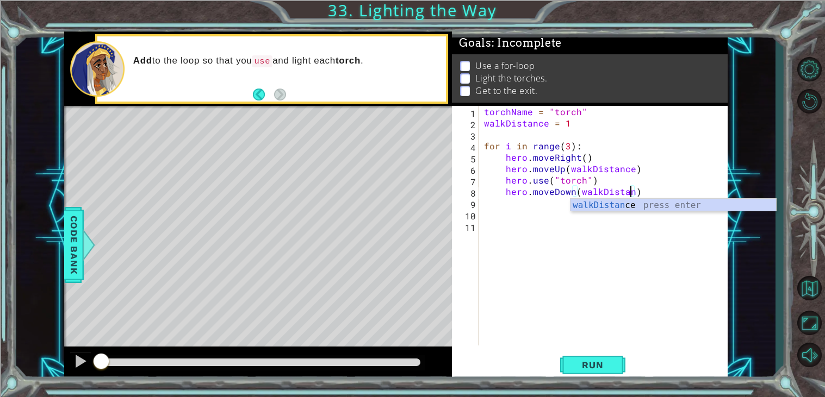
type textarea "hero.moveDown(walkDistance)"
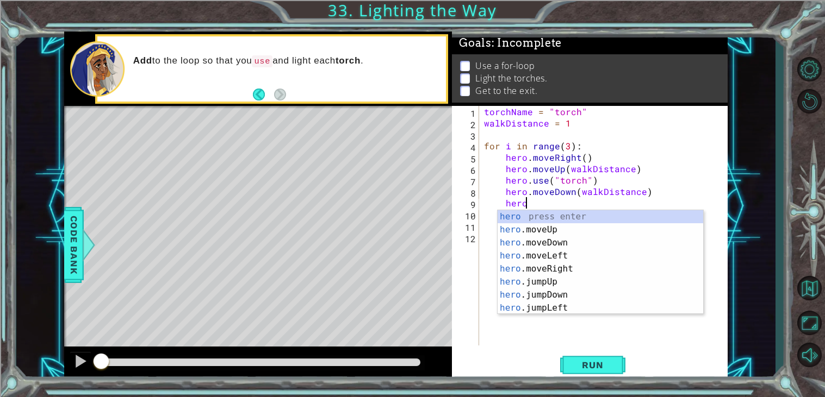
scroll to position [0, 2]
type textarea "h"
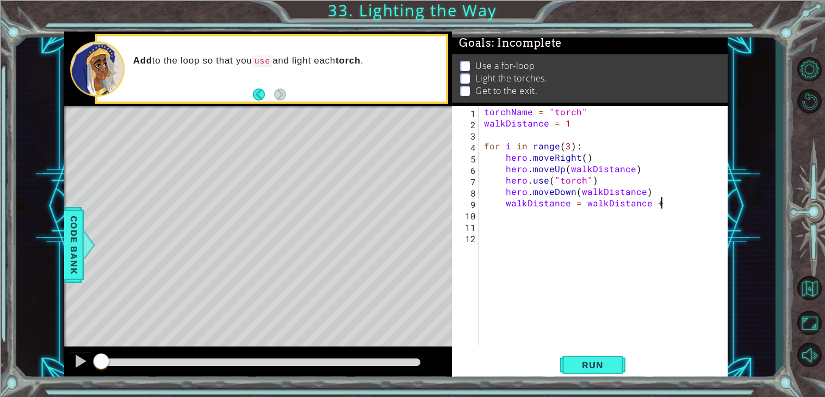
scroll to position [0, 10]
click at [594, 361] on span "Run" at bounding box center [592, 365] width 43 height 11
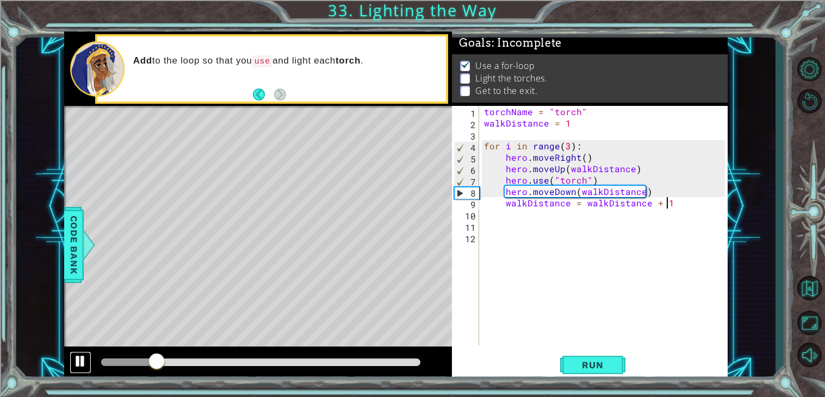
click at [84, 371] on button at bounding box center [81, 363] width 22 height 22
click at [647, 167] on div "torchName = "torch" walkDistance = 1 for i in range ( 3 ) : hero . moveRight ( …" at bounding box center [606, 237] width 248 height 263
click at [624, 184] on div "torchName = "torch" walkDistance = 1 for i in range ( 3 ) : hero . moveRight ( …" at bounding box center [606, 237] width 248 height 263
type textarea "hero.use("torch")"
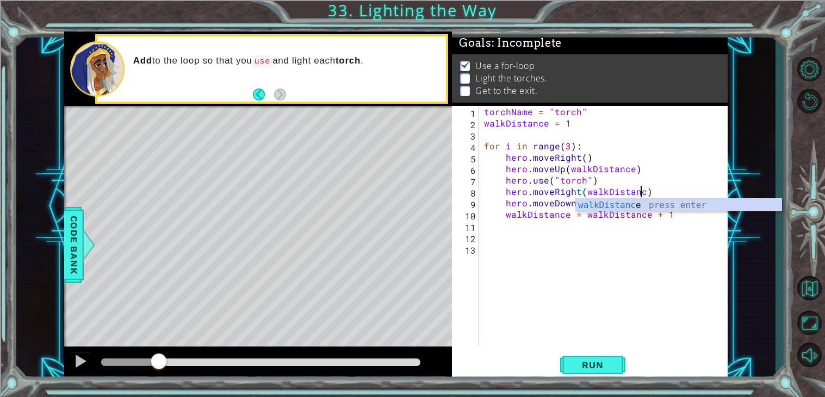
scroll to position [0, 9]
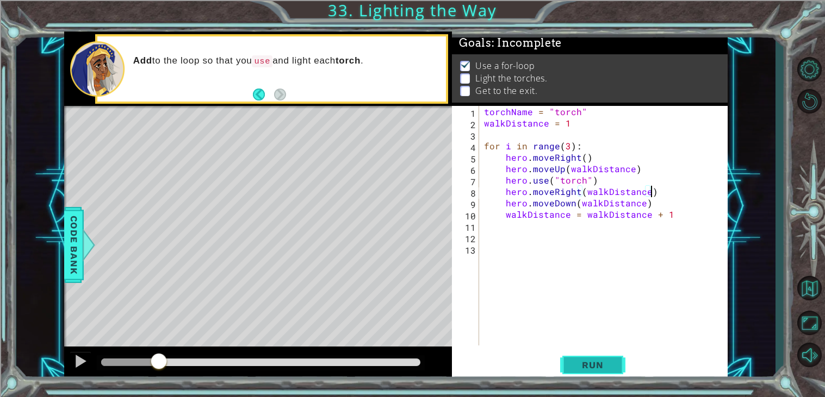
click at [594, 360] on span "Run" at bounding box center [592, 365] width 43 height 11
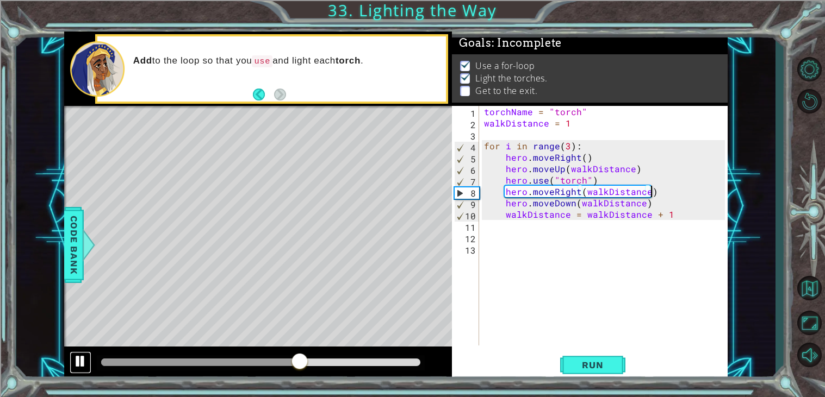
click at [81, 356] on div at bounding box center [80, 361] width 14 height 14
click at [645, 196] on div "torchName = "torch" walkDistance = 1 for i in range ( 3 ) : hero . moveRight ( …" at bounding box center [606, 237] width 248 height 263
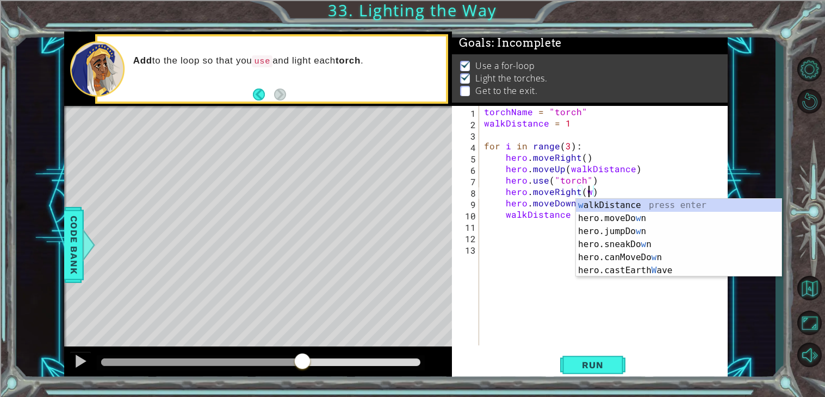
scroll to position [0, 6]
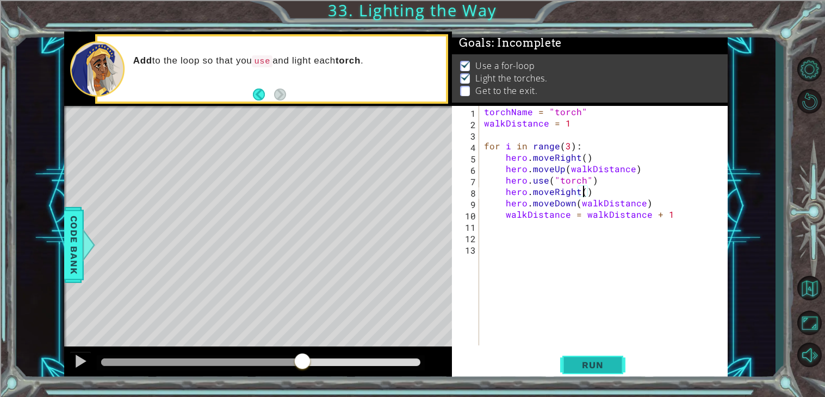
type textarea "hero.moveRight()"
click at [592, 371] on button "Run" at bounding box center [592, 366] width 65 height 28
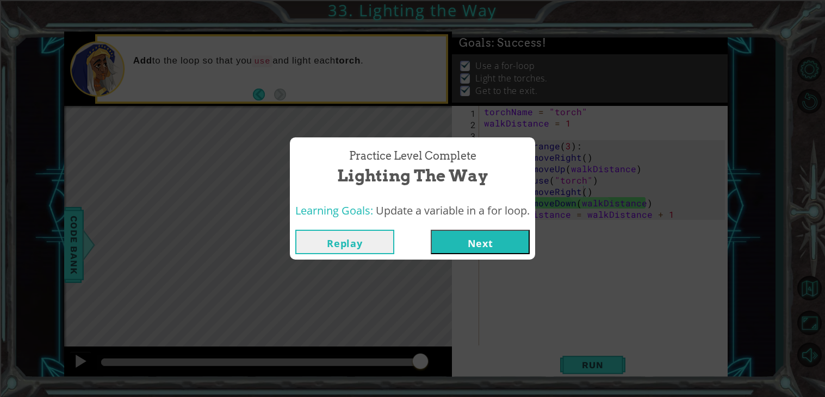
click at [483, 257] on div "Replay Next" at bounding box center [412, 241] width 245 height 35
click at [481, 247] on button "Next" at bounding box center [480, 242] width 99 height 24
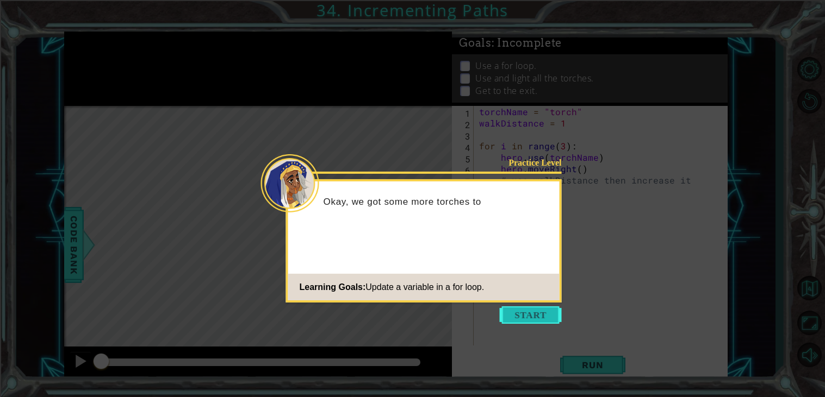
click at [547, 310] on button "Start" at bounding box center [531, 315] width 62 height 17
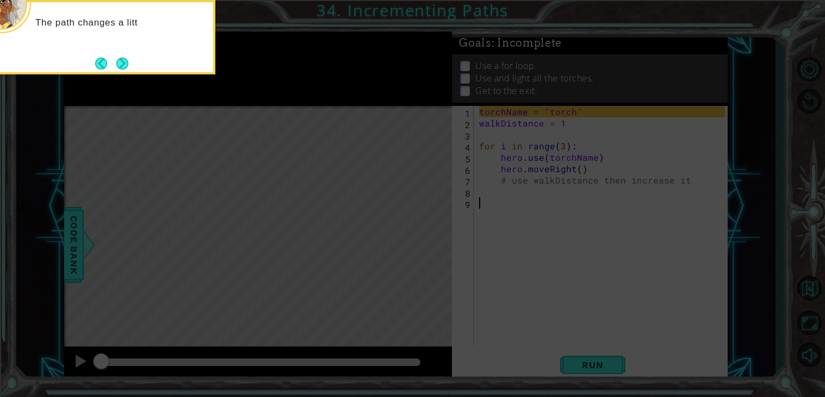
click at [125, 74] on icon at bounding box center [412, 59] width 825 height 676
click at [114, 54] on div "The path changes a little more for each torch. You need t" at bounding box center [106, 34] width 213 height 55
click at [121, 64] on button "Next" at bounding box center [123, 64] width 20 height 20
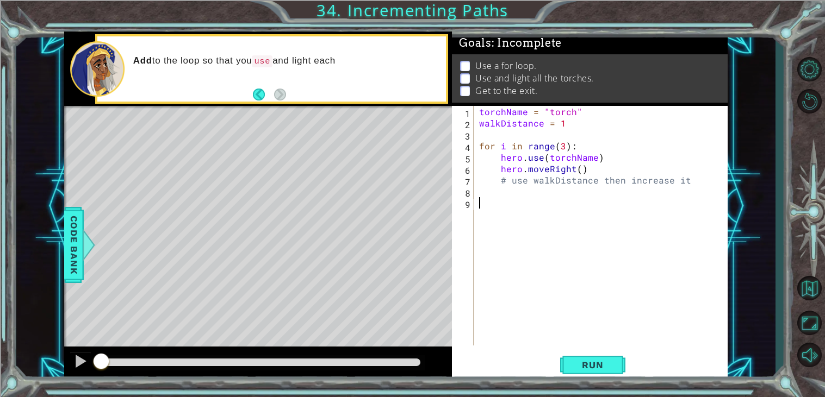
click at [568, 186] on div "torchName = "torch" walkDistance = 1 for i in range ( 3 ) : hero . use ( torchN…" at bounding box center [603, 237] width 253 height 263
drag, startPoint x: 690, startPoint y: 185, endPoint x: 502, endPoint y: 180, distance: 187.6
click at [502, 180] on div "torchName = "torch" walkDistance = 1 for i in range ( 3 ) : hero . use ( torchN…" at bounding box center [603, 237] width 253 height 263
type textarea "# use walkDistance then increase it"
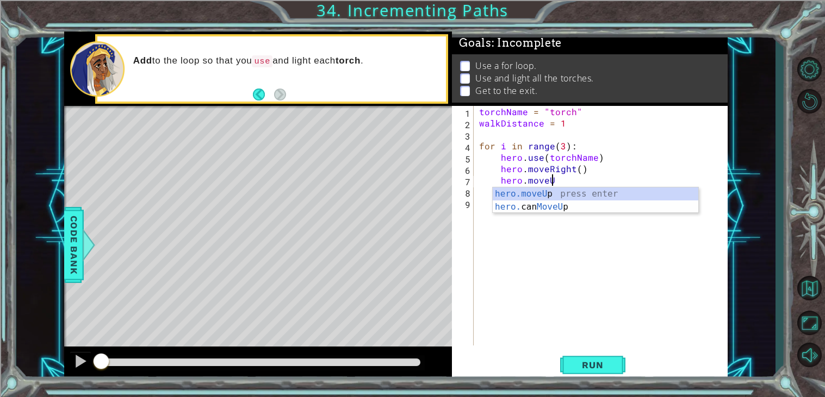
scroll to position [0, 4]
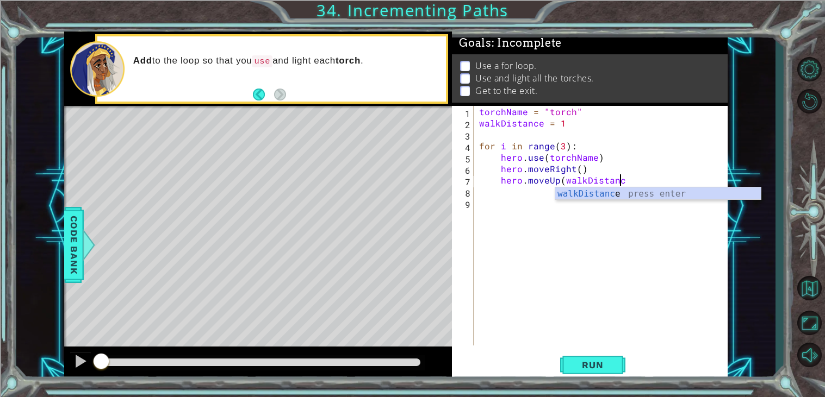
type textarea "hero.moveUp(walkDistance)"
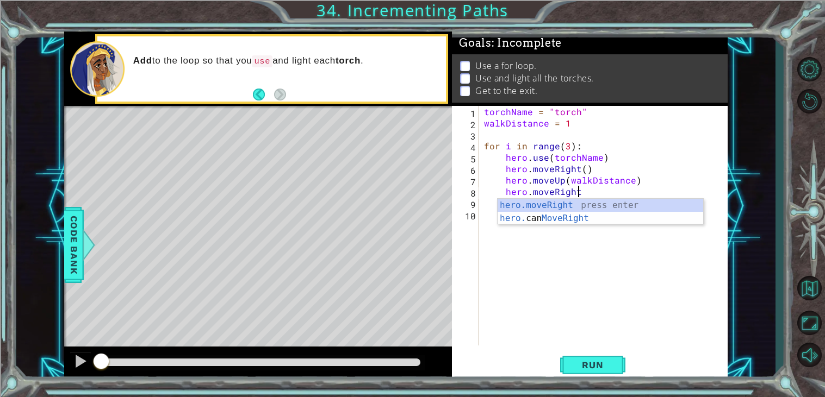
type textarea "hero.moveRight()"
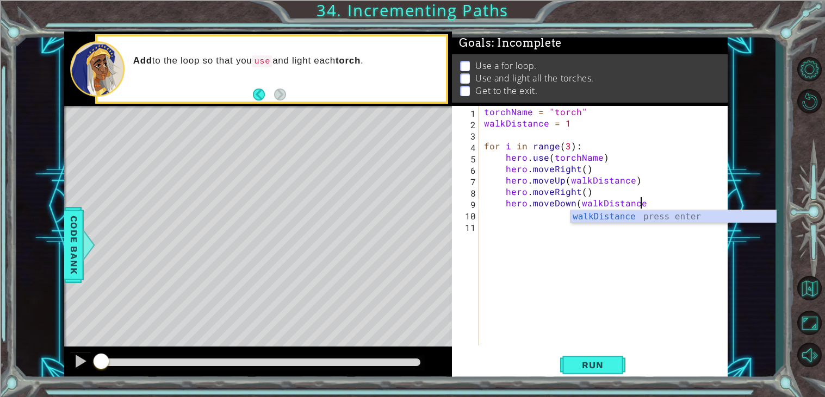
type textarea "hero.moveDown(walkDistance)"
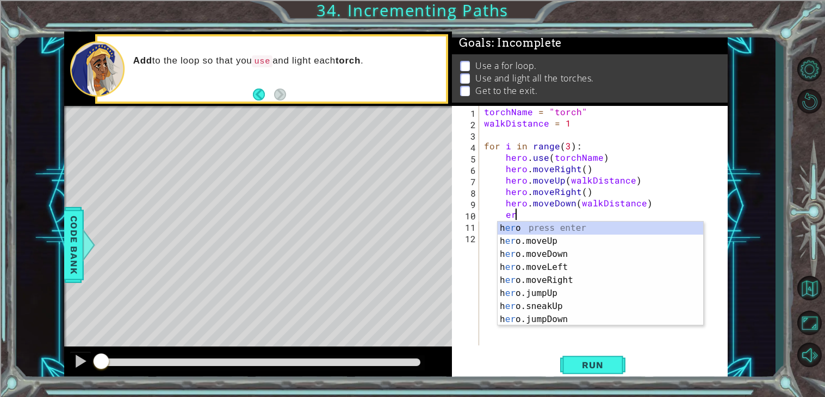
type textarea "e"
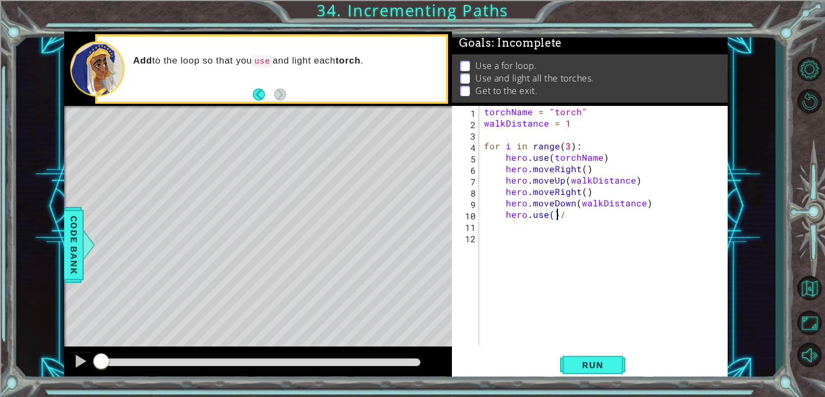
scroll to position [0, 4]
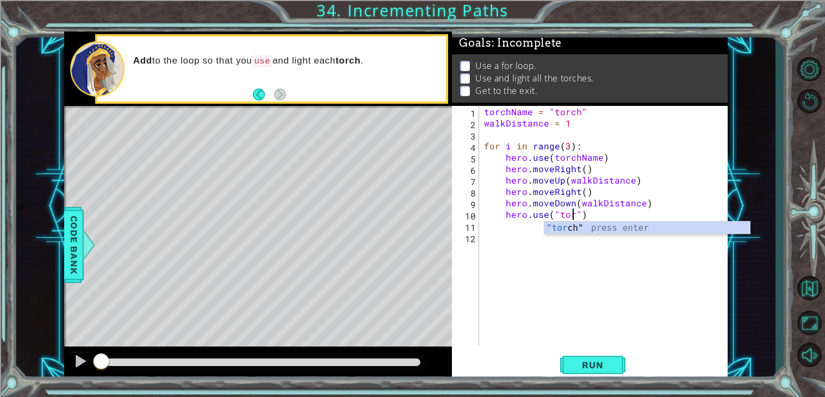
type textarea "hero.use("torch")"
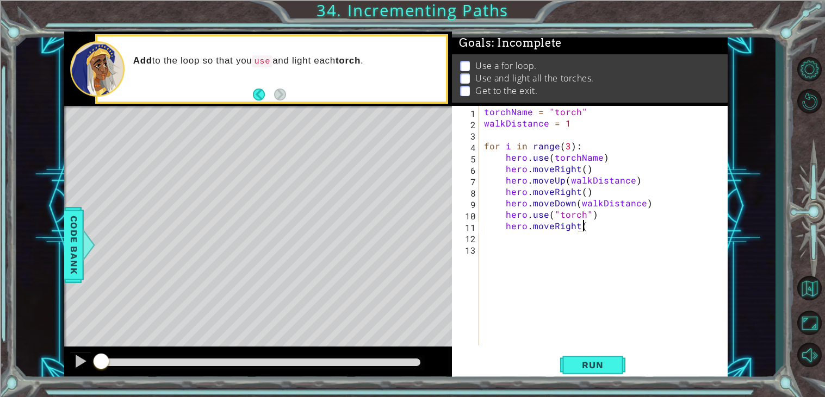
type textarea "hero.moveRight()"
click at [579, 372] on button "Run" at bounding box center [592, 366] width 65 height 28
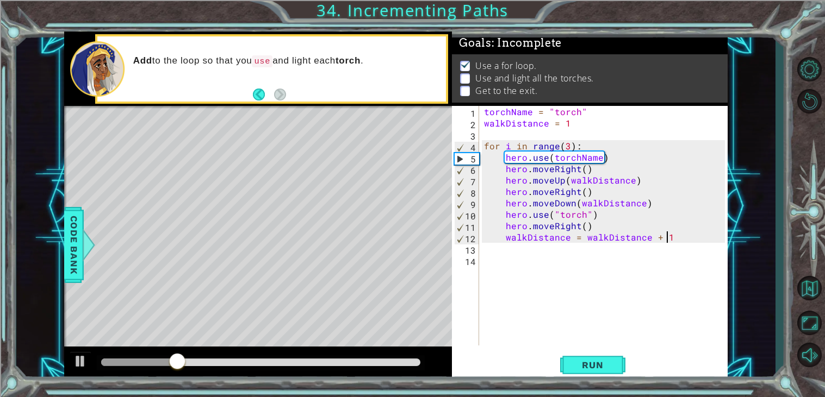
click at [591, 218] on div "torchName = "torch" walkDistance = 1 for i in range ( 3 ) : hero . use ( torchN…" at bounding box center [606, 237] width 248 height 263
click at [80, 363] on div at bounding box center [80, 361] width 14 height 14
click at [558, 158] on div "torchName = "torch" walkDistance = 1 for i in range ( 3 ) : hero . use ( torchN…" at bounding box center [606, 237] width 248 height 263
click at [559, 160] on div "torchName = "torch" walkDistance = 1 for i in range ( 3 ) : hero . use ( torchN…" at bounding box center [606, 237] width 248 height 263
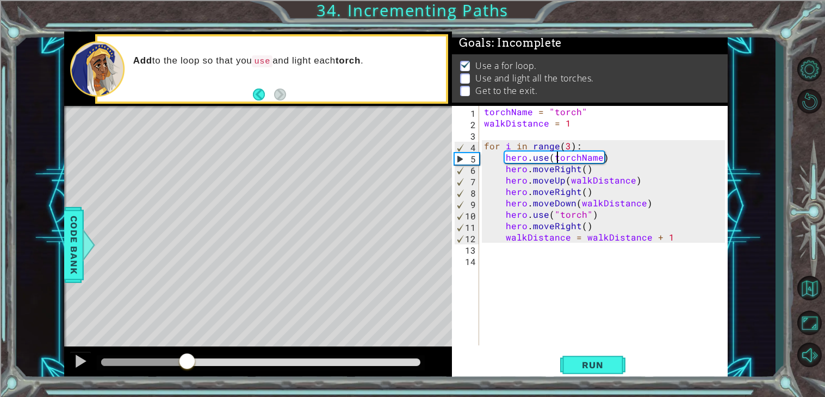
click at [588, 173] on div "torchName = "torch" walkDistance = 1 for i in range ( 3 ) : hero . use ( torchN…" at bounding box center [606, 237] width 248 height 263
click at [634, 196] on div "torchName = "torch" walkDistance = 1 for i in range ( 3 ) : hero . use ( torchN…" at bounding box center [606, 237] width 248 height 263
click at [639, 178] on div "torchName = "torch" walkDistance = 1 for i in range ( 3 ) : hero . use ( torchN…" at bounding box center [606, 237] width 248 height 263
click at [596, 160] on div "torchName = "torch" walkDistance = 1 for i in range ( 3 ) : hero . use ( torchN…" at bounding box center [606, 237] width 248 height 263
drag, startPoint x: 598, startPoint y: 160, endPoint x: 553, endPoint y: 158, distance: 45.2
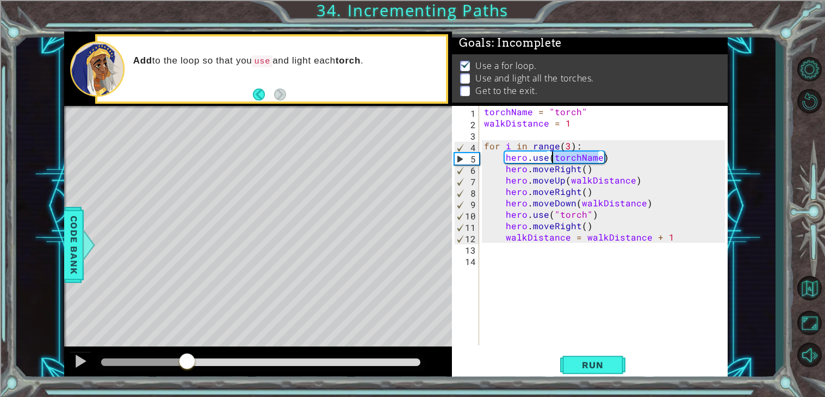
click at [553, 158] on div "torchName = "torch" walkDistance = 1 for i in range ( 3 ) : hero . use ( torchN…" at bounding box center [606, 237] width 248 height 263
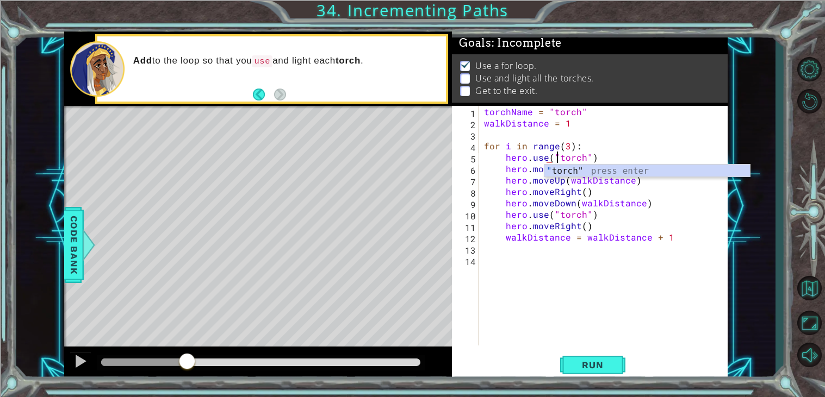
scroll to position [0, 4]
click at [521, 166] on div "torchName = "torch" walkDistance = 1 for i in range ( 3 ) : hero . use ( "torch…" at bounding box center [606, 237] width 248 height 263
click at [658, 177] on div "torchName = "torch" walkDistance = 1 for i in range ( 3 ) : hero . use ( "torch…" at bounding box center [606, 237] width 248 height 263
type textarea "hero.moveUp(walkDistance)"
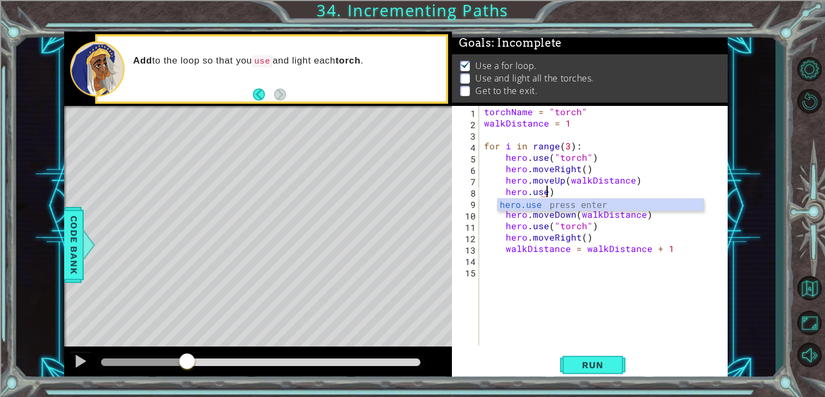
scroll to position [0, 3]
type textarea "hero.use("torch")"
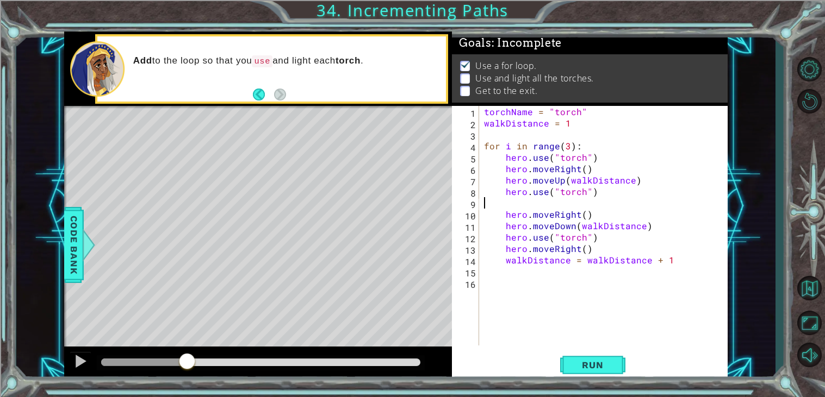
scroll to position [0, 0]
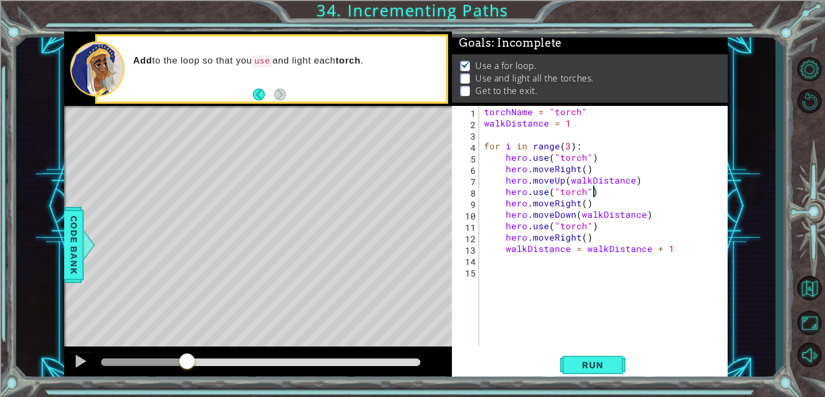
click at [614, 203] on div "torchName = "torch" walkDistance = 1 for i in range ( 3 ) : hero . use ( "torch…" at bounding box center [606, 237] width 248 height 263
type textarea "hero.moveRight()"
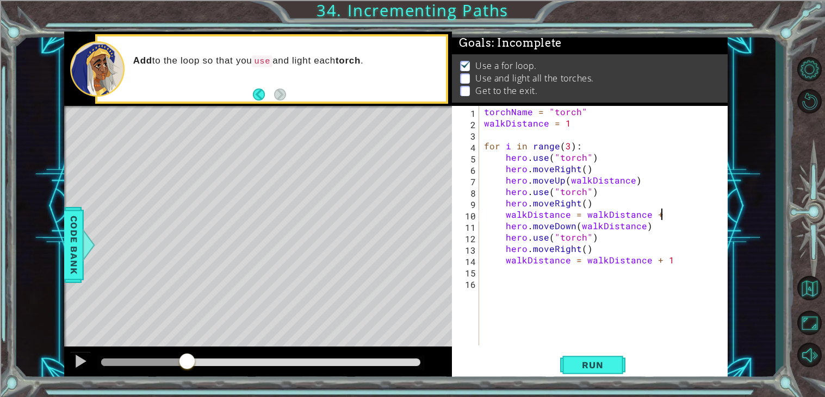
scroll to position [0, 10]
click at [582, 369] on span "Run" at bounding box center [592, 365] width 43 height 11
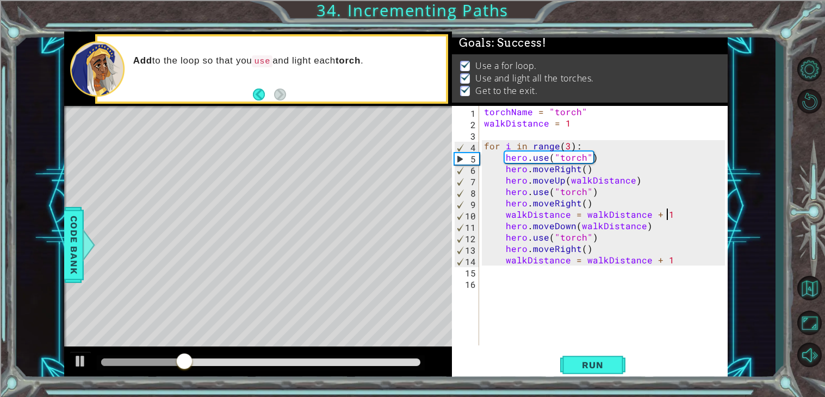
click at [68, 364] on div at bounding box center [258, 364] width 388 height 35
click at [76, 363] on div at bounding box center [80, 361] width 14 height 14
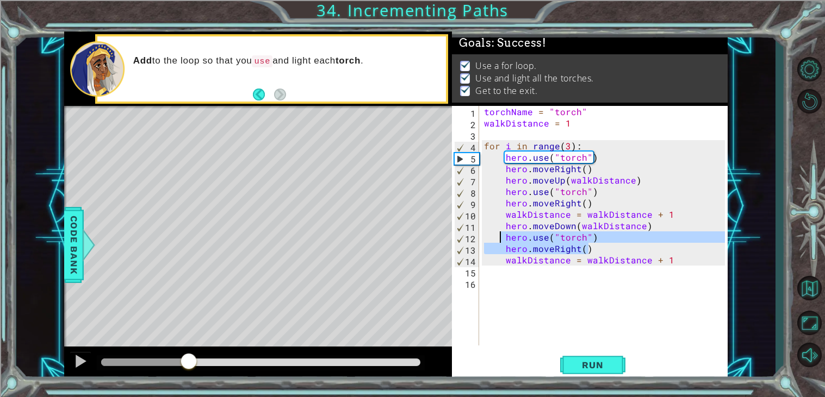
drag, startPoint x: 595, startPoint y: 251, endPoint x: 502, endPoint y: 237, distance: 94.0
click at [502, 237] on div "torchName = "torch" walkDistance = 1 for i in range ( 3 ) : hero . use ( "torch…" at bounding box center [606, 237] width 248 height 263
type textarea "hero.use("torch") hero.moveRight()"
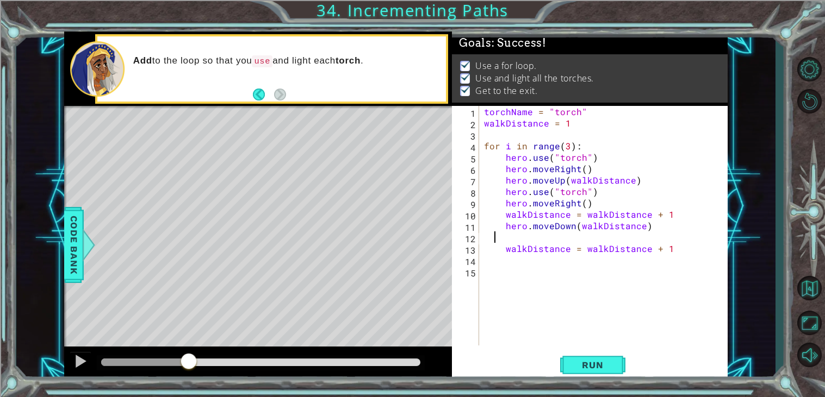
scroll to position [0, 0]
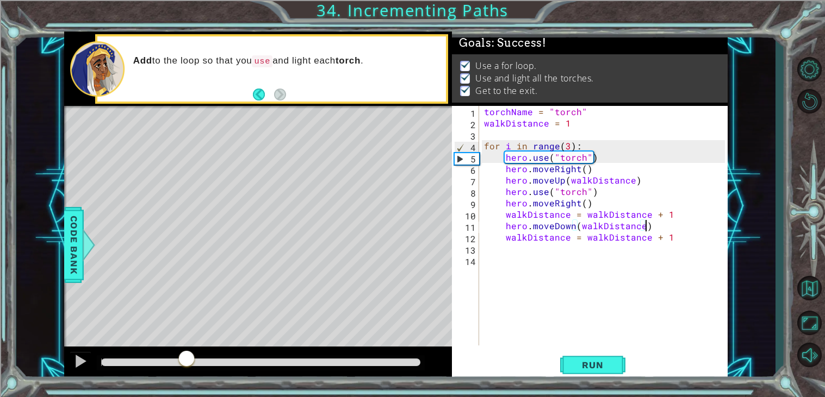
drag, startPoint x: 186, startPoint y: 363, endPoint x: 67, endPoint y: 358, distance: 119.1
click at [67, 358] on div at bounding box center [258, 364] width 388 height 35
click at [85, 362] on div at bounding box center [80, 361] width 14 height 14
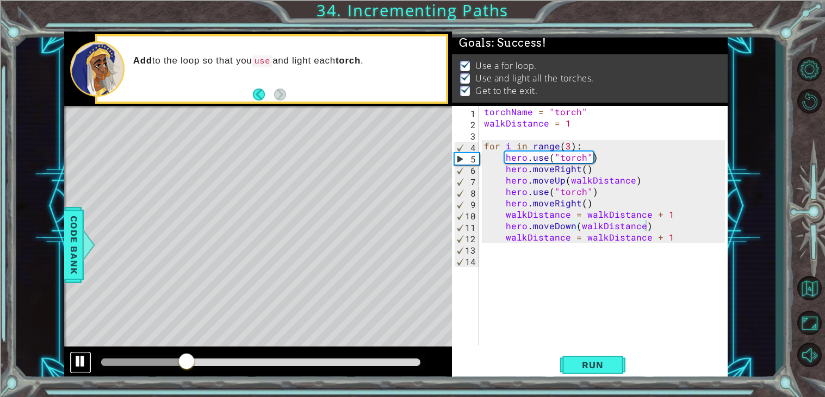
click at [79, 366] on div at bounding box center [80, 361] width 14 height 14
click at [604, 164] on div "torchName = "torch" walkDistance = 1 for i in range ( 3 ) : hero . use ( "torch…" at bounding box center [606, 237] width 248 height 263
click at [601, 159] on div "torchName = "torch" walkDistance = 1 for i in range ( 3 ) : hero . use ( "torch…" at bounding box center [606, 237] width 248 height 263
click at [658, 228] on div "torchName = "torch" walkDistance = 1 for i in range ( 3 ) : hero . use ( "torch…" at bounding box center [606, 237] width 248 height 263
click at [673, 239] on div "torchName = "torch" walkDistance = 1 for i in range ( 3 ) : hero . use ( "torch…" at bounding box center [606, 237] width 248 height 263
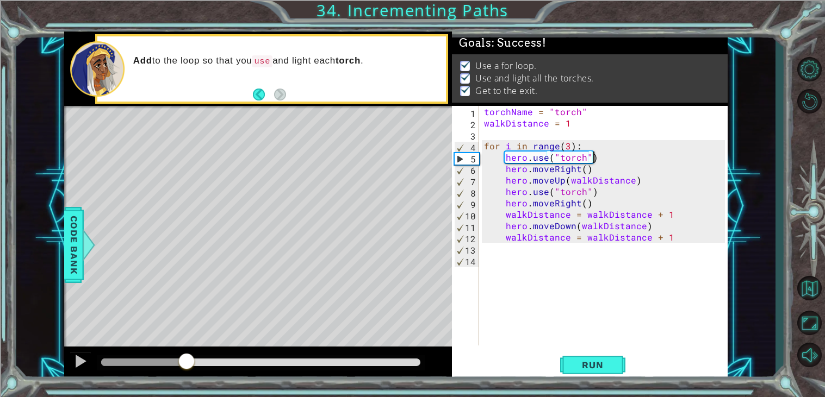
click at [594, 161] on div "torchName = "torch" walkDistance = 1 for i in range ( 3 ) : hero . use ( "torch…" at bounding box center [606, 237] width 248 height 263
click at [597, 158] on div "torchName = "torch" walkDistance = 1 for i in range ( 3 ) : hero . use ( "torch…" at bounding box center [606, 237] width 248 height 263
drag, startPoint x: 597, startPoint y: 158, endPoint x: 504, endPoint y: 156, distance: 93.0
click at [504, 156] on div "torchName = "torch" walkDistance = 1 for i in range ( 3 ) : hero . use ( "torch…" at bounding box center [606, 237] width 248 height 263
click at [552, 172] on div "torchName = "torch" walkDistance = 1 for i in range ( 3 ) : hero . use ( "torch…" at bounding box center [606, 237] width 248 height 263
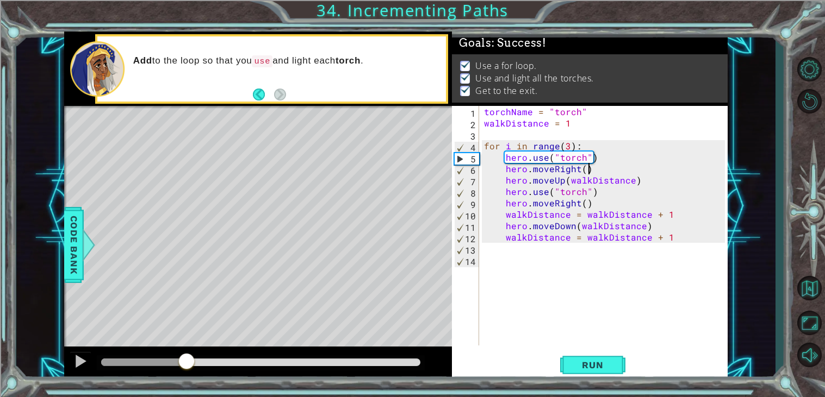
click at [590, 170] on div "torchName = "torch" walkDistance = 1 for i in range ( 3 ) : hero . use ( "torch…" at bounding box center [606, 237] width 248 height 263
click at [585, 155] on div "torchName = "torch" walkDistance = 1 for i in range ( 3 ) : hero . use ( "torch…" at bounding box center [606, 237] width 248 height 263
click at [603, 159] on div "torchName = "torch" walkDistance = 1 for i in range ( 3 ) : hero . use ( "torch…" at bounding box center [606, 237] width 248 height 263
click at [668, 228] on div "torchName = "torch" walkDistance = 1 for i in range ( 3 ) : hero . use ( "torch…" at bounding box center [606, 237] width 248 height 263
type textarea "hero.moveDown(walkDistance)"
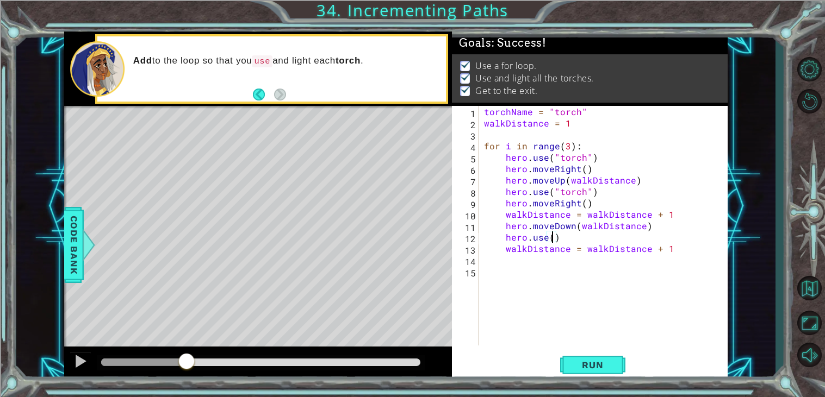
scroll to position [0, 4]
type textarea "hero.use("")"
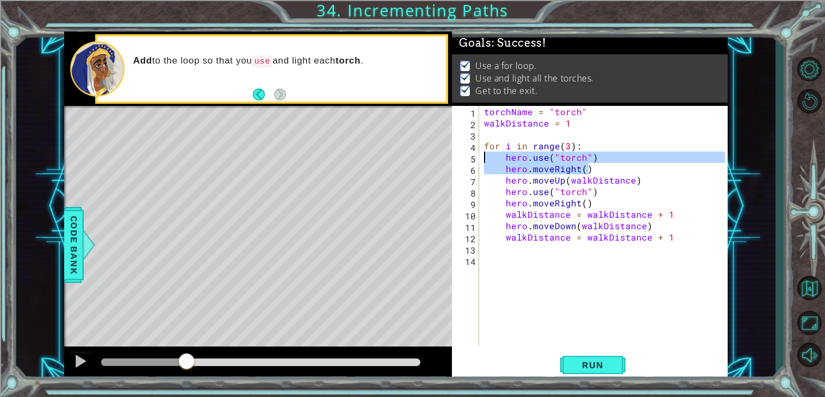
drag, startPoint x: 606, startPoint y: 168, endPoint x: 482, endPoint y: 159, distance: 123.7
click at [482, 159] on div "torchName = "torch" walkDistance = 1 for i in range ( 3 ) : hero . use ( "torch…" at bounding box center [606, 237] width 248 height 263
type textarea "hero.use("torch") hero.moveRight()"
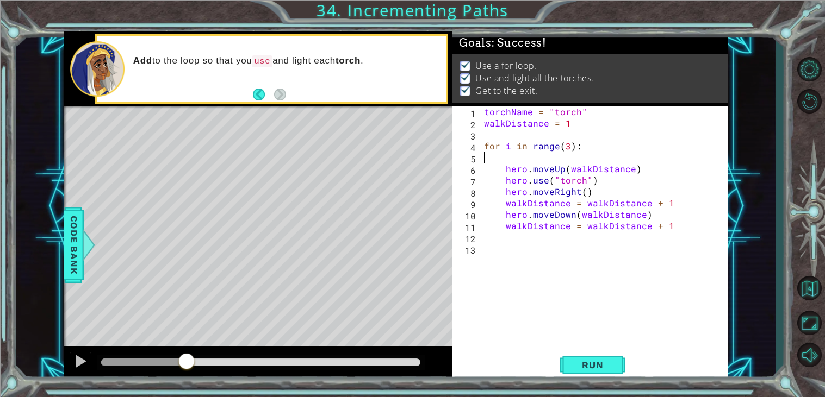
click at [490, 140] on div "torchName = "torch" walkDistance = 1 for i in range ( 3 ) : hero . moveUp ( wal…" at bounding box center [606, 237] width 248 height 263
paste textarea "hero.moveRight()"
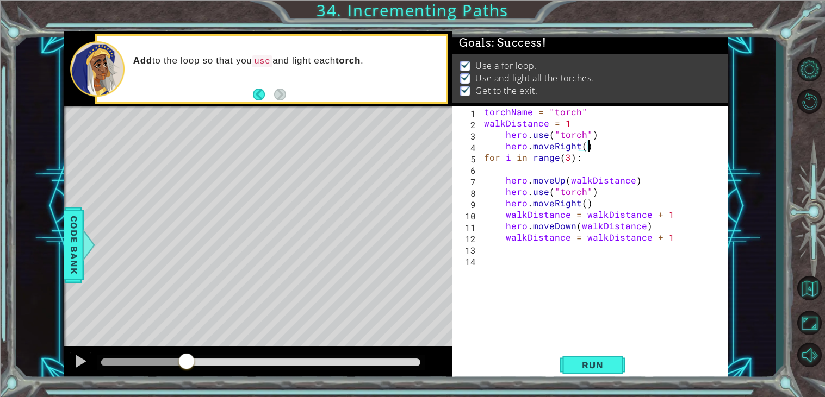
click at [504, 134] on div "torchName = "torch" walkDistance = 1 hero . use ( "torch" ) hero . moveRight ( …" at bounding box center [606, 237] width 248 height 263
click at [506, 144] on div "torchName = "torch" walkDistance = 1 hero . use ( "torch" ) hero . moveRight ( …" at bounding box center [606, 237] width 248 height 263
type textarea "hero.moveRight()"
click at [571, 145] on div "torchName = "torch" walkDistance = 1 hero . use ( "torch" ) hero . moveRight ( …" at bounding box center [606, 237] width 248 height 263
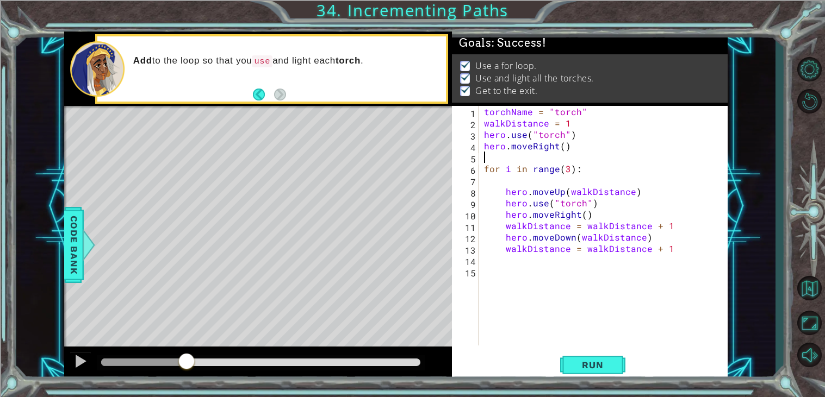
click at [529, 181] on div "torchName = "torch" walkDistance = 1 hero . use ( "torch" ) hero . moveRight ( …" at bounding box center [606, 237] width 248 height 263
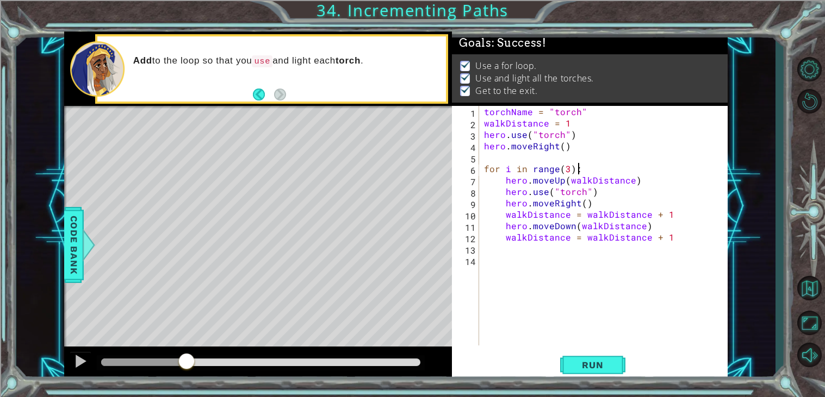
click at [670, 239] on div "torchName = "torch" walkDistance = 1 hero . use ( "torch" ) hero . moveRight ( …" at bounding box center [606, 237] width 248 height 263
type textarea "walkDistance = walkDistance + 1"
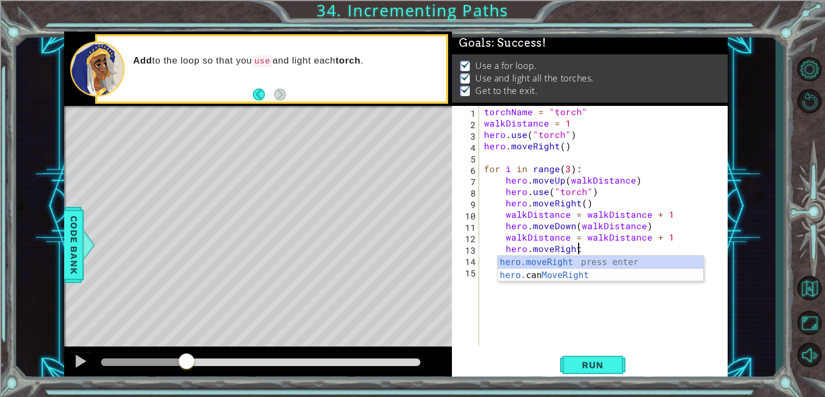
scroll to position [0, 5]
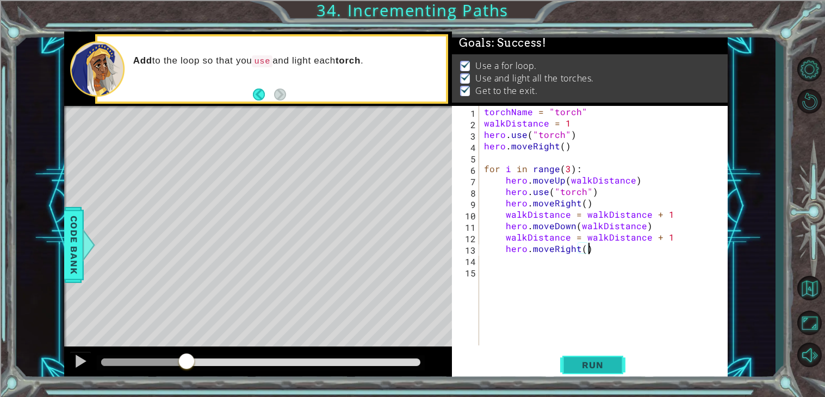
click at [583, 366] on span "Run" at bounding box center [592, 365] width 43 height 11
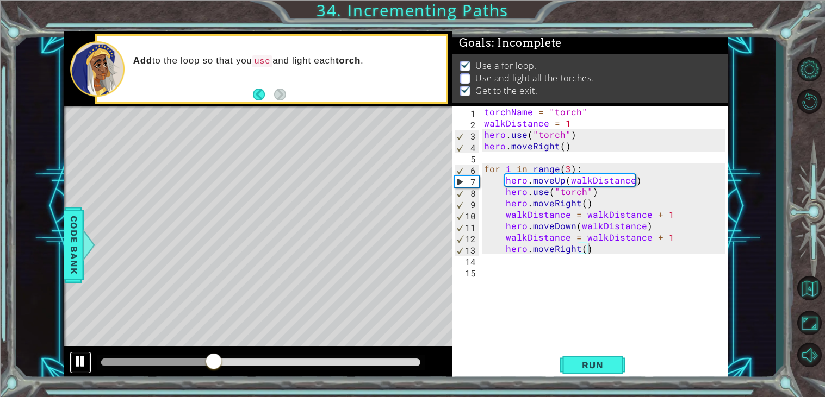
click at [73, 366] on div at bounding box center [80, 361] width 14 height 14
click at [650, 230] on div "torchName = "torch" walkDistance = 1 hero . use ( "torch" ) hero . moveRight ( …" at bounding box center [606, 237] width 248 height 263
type textarea "hero.moveDown(walkDistance)"
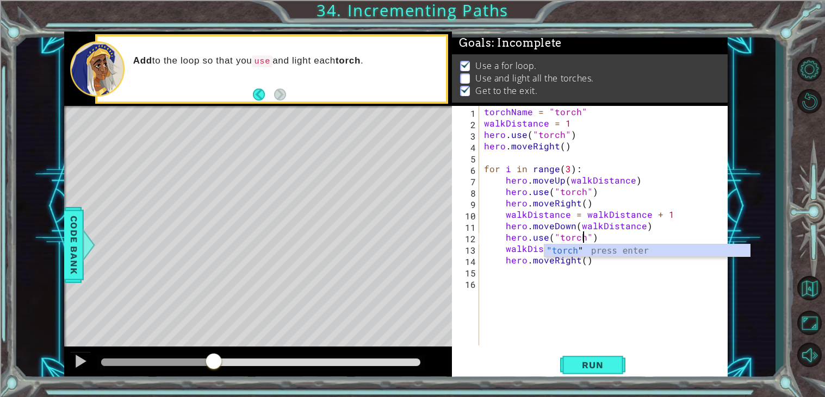
scroll to position [0, 6]
type textarea "hero.use("torch")"
click at [612, 356] on button "Run" at bounding box center [592, 366] width 65 height 28
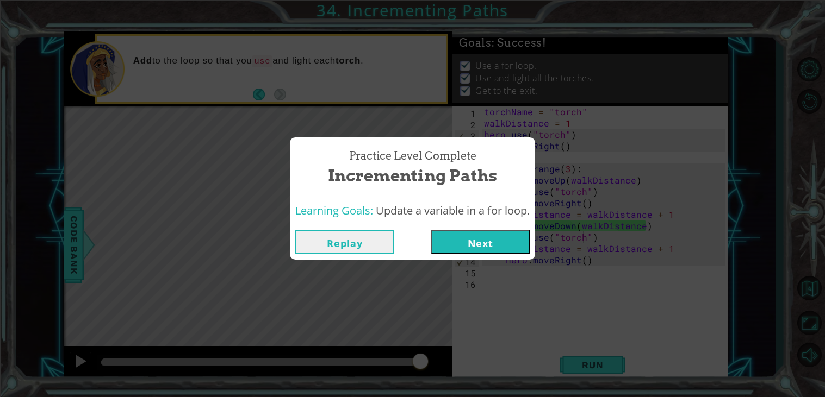
click at [488, 240] on button "Next" at bounding box center [480, 242] width 99 height 24
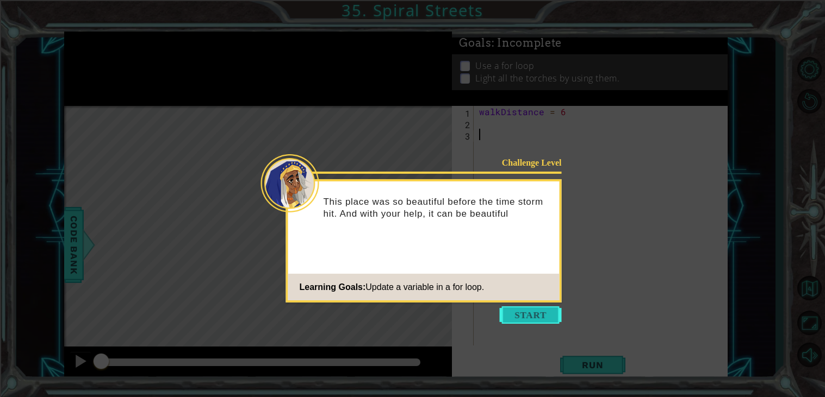
click at [520, 315] on button "Start" at bounding box center [531, 315] width 62 height 17
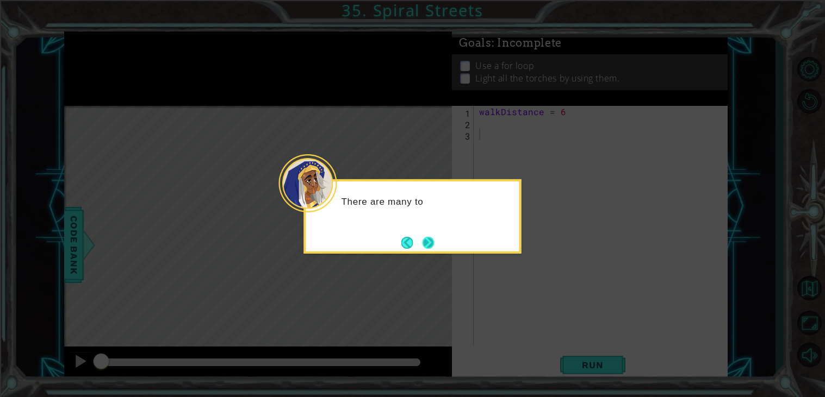
click at [431, 244] on button "Next" at bounding box center [428, 242] width 15 height 15
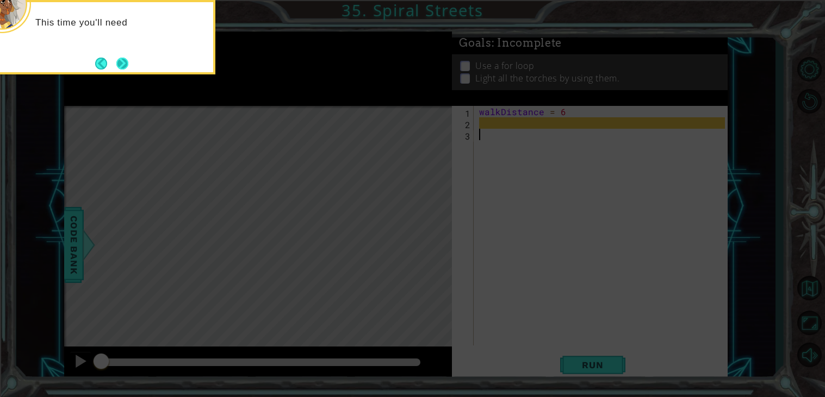
click at [121, 70] on button "Next" at bounding box center [122, 63] width 13 height 13
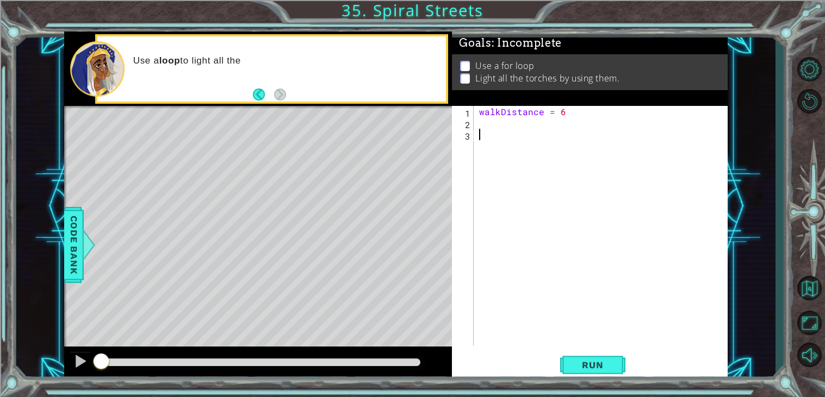
click at [507, 130] on div "walkDistance = 6" at bounding box center [603, 237] width 253 height 263
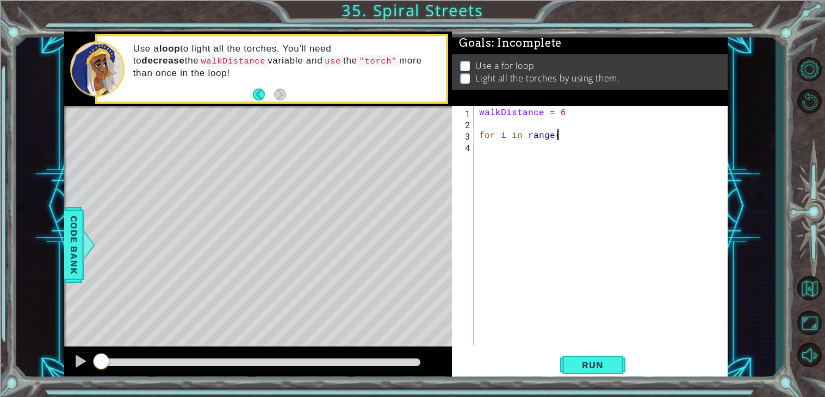
scroll to position [0, 4]
type textarea "for i in range(6):"
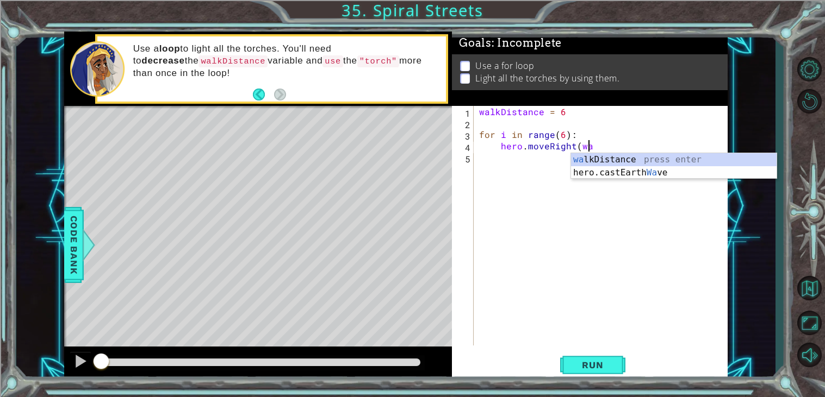
scroll to position [0, 7]
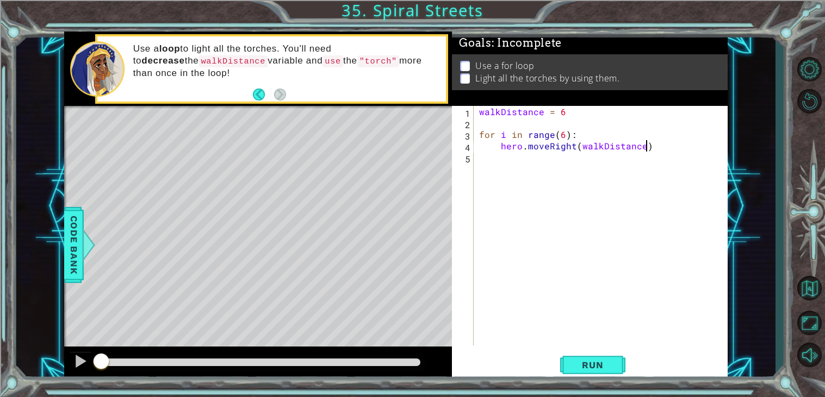
type textarea "hero.moveRight(walkDistance)"
type textarea "hero.use("torch")"
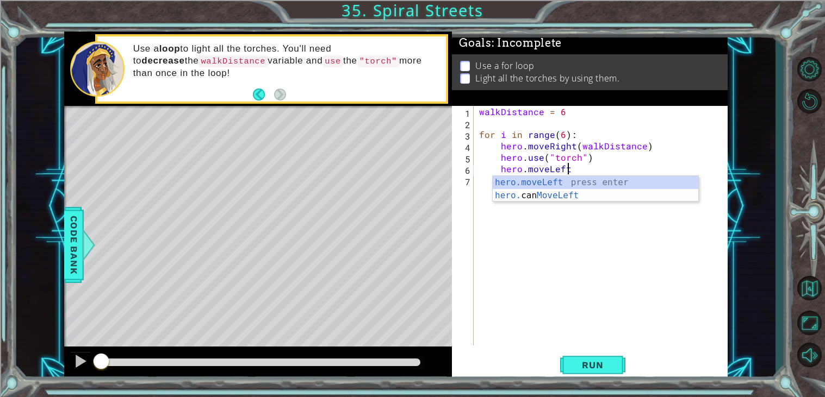
scroll to position [0, 4]
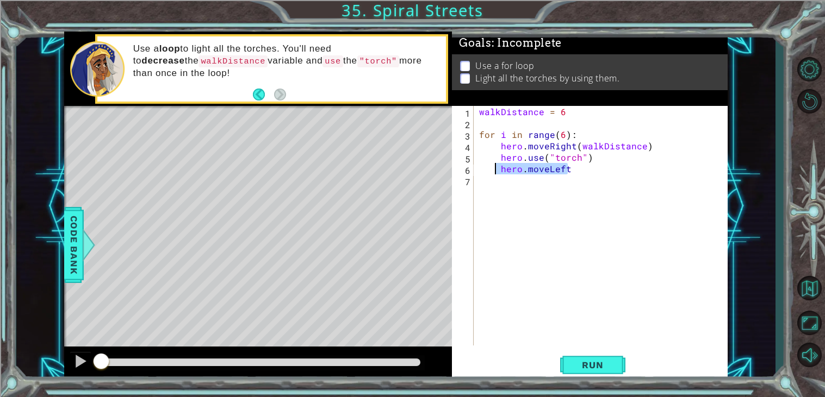
drag, startPoint x: 580, startPoint y: 165, endPoint x: 500, endPoint y: 170, distance: 80.1
click at [500, 170] on div "walkDistance = 6 for i in range ( 6 ) : hero . moveRight ( walkDistance ) hero …" at bounding box center [603, 237] width 253 height 263
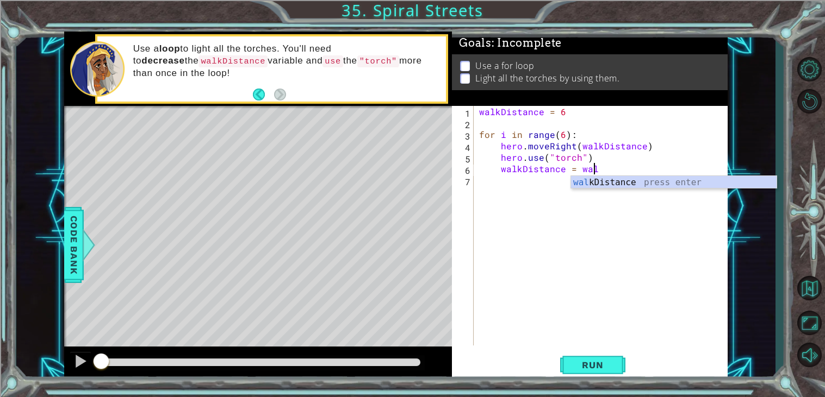
scroll to position [0, 7]
type textarea "walkDistance = walkDistance - 1"
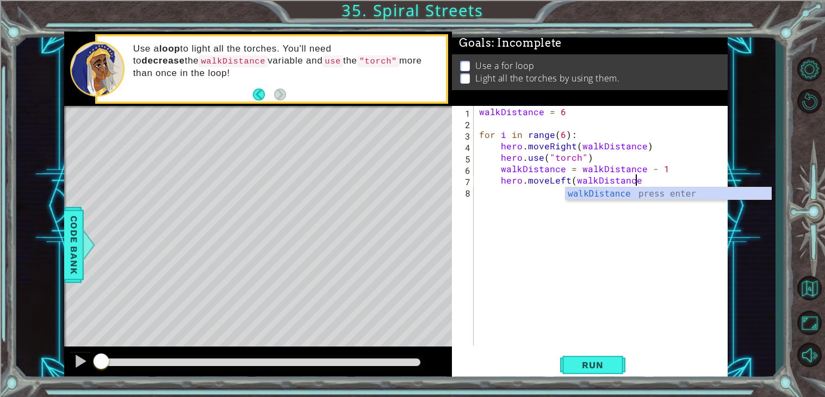
type textarea "hero.moveLeft(walkDistance)"
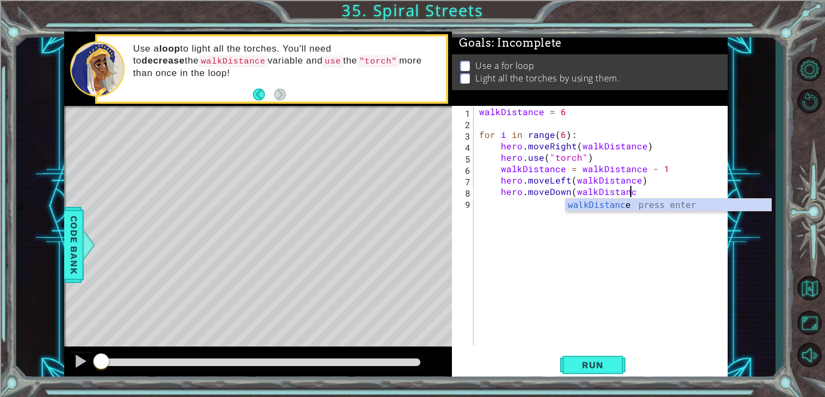
scroll to position [0, 9]
type textarea "hero.moveDown(walkDistance)"
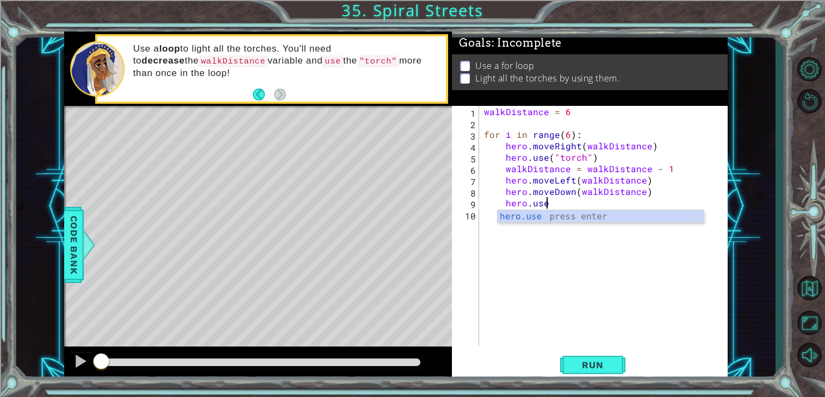
scroll to position [0, 3]
type textarea "hero.use("torch")"
click at [655, 141] on div "walkDistance = 6 for i in range ( 6 ) : hero . moveRight ( walkDistance ) hero …" at bounding box center [606, 237] width 248 height 263
type textarea "hero.moveRight(walkDistance)"
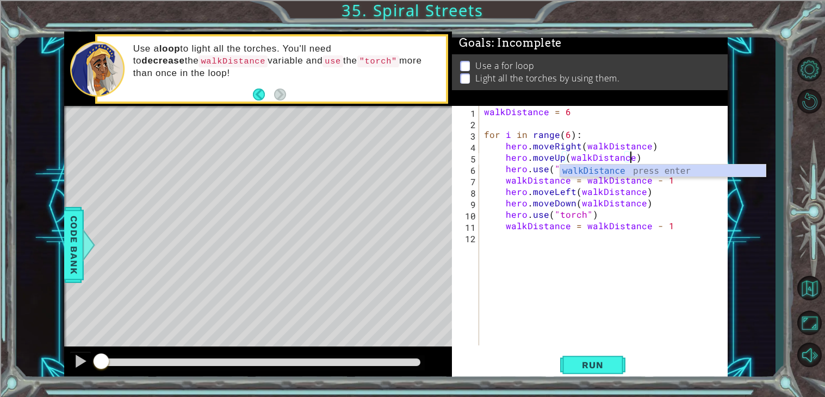
scroll to position [0, 9]
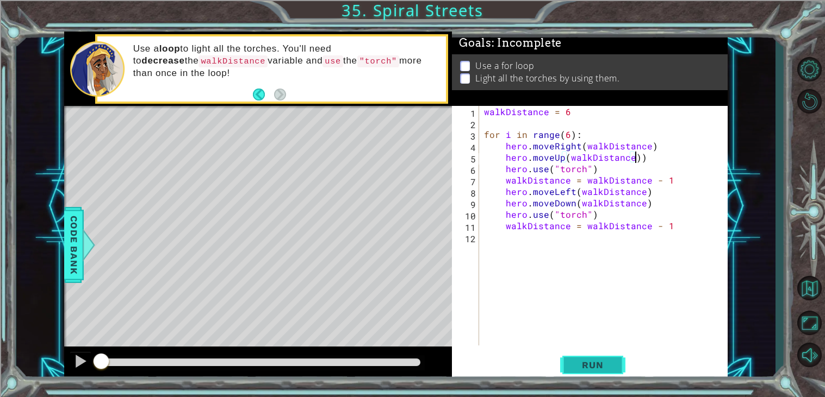
click at [608, 371] on span "Run" at bounding box center [592, 365] width 43 height 11
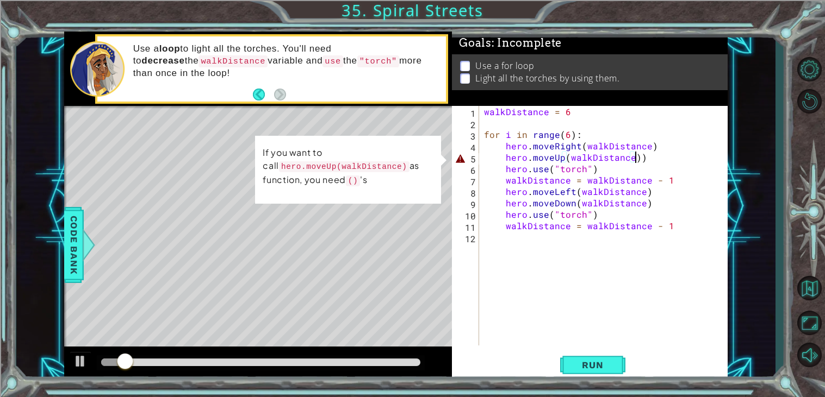
click at [634, 157] on div "walkDistance = 6 for i in range ( 6 ) : hero . moveRight ( walkDistance ) hero …" at bounding box center [606, 237] width 248 height 263
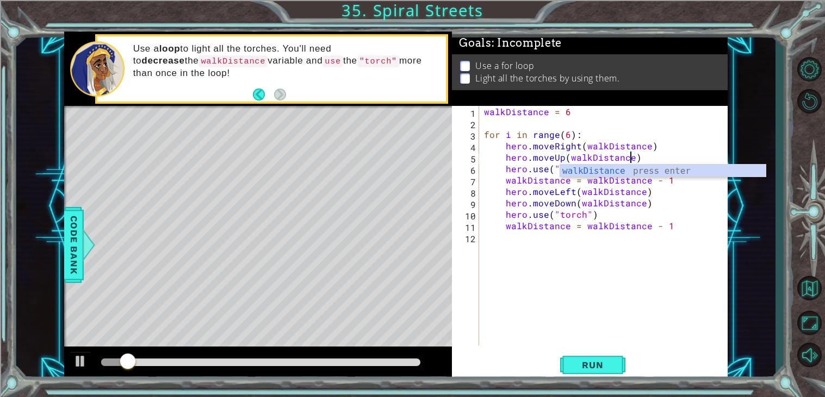
scroll to position [0, 8]
click at [601, 361] on span "Run" at bounding box center [592, 365] width 43 height 11
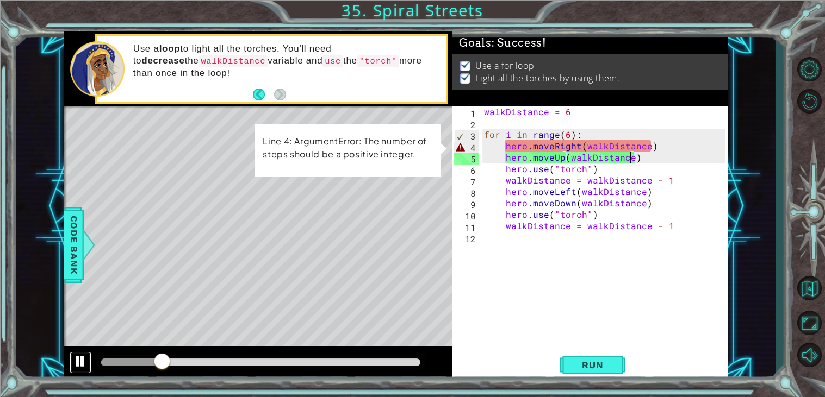
click at [76, 366] on div at bounding box center [80, 361] width 14 height 14
click at [582, 155] on div "walkDistance = 6 for i in range ( 6 ) : hero . moveRight ( walkDistance ) hero …" at bounding box center [606, 237] width 248 height 263
click at [606, 148] on div "walkDistance = 6 for i in range ( 6 ) : hero . moveRight ( walkDistance ) hero …" at bounding box center [606, 237] width 248 height 263
click at [626, 144] on div "walkDistance = 6 for i in range ( 6 ) : hero . moveRight ( walkDistance ) hero …" at bounding box center [606, 237] width 248 height 263
click at [606, 145] on div "walkDistance = 6 for i in range ( 6 ) : hero . moveRight ( walkDistance ) hero …" at bounding box center [606, 237] width 248 height 263
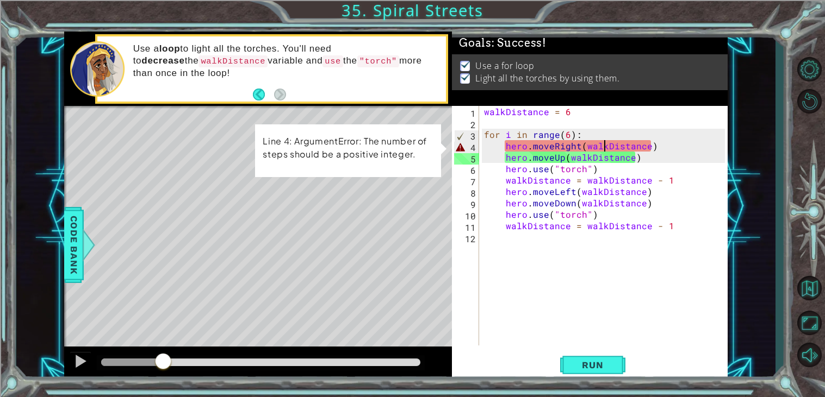
click at [608, 145] on div "walkDistance = 6 for i in range ( 6 ) : hero . moveRight ( walkDistance ) hero …" at bounding box center [606, 237] width 248 height 263
click at [527, 169] on div "walkDistance = 6 for i in range ( 6 ) : hero . moveRight ( walkDistance ) hero …" at bounding box center [606, 237] width 248 height 263
click at [541, 183] on div "walkDistance = 6 for i in range ( 6 ) : hero . moveRight ( walkDistance ) hero …" at bounding box center [606, 237] width 248 height 263
click at [541, 200] on div "walkDistance = 6 for i in range ( 6 ) : hero . moveRight ( walkDistance ) hero …" at bounding box center [606, 237] width 248 height 263
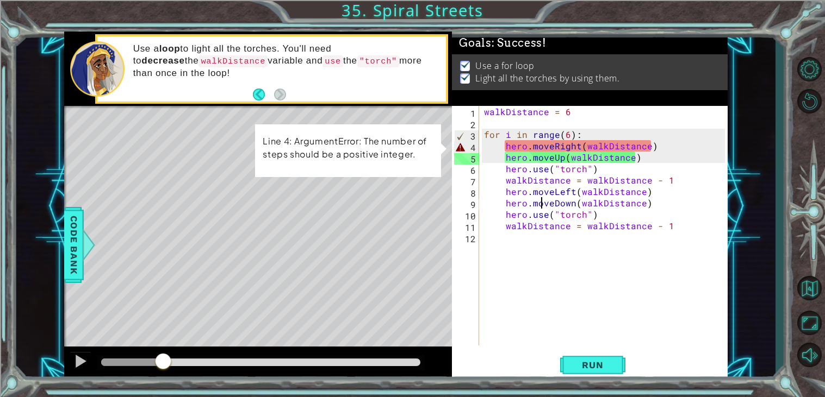
click at [558, 209] on div "walkDistance = 6 for i in range ( 6 ) : hero . moveRight ( walkDistance ) hero …" at bounding box center [606, 237] width 248 height 263
type textarea "hero.use("torch")"
click at [568, 238] on div "walkDistance = 6 for i in range ( 6 ) : hero . moveRight ( walkDistance ) hero …" at bounding box center [606, 237] width 248 height 263
click at [573, 234] on div "walkDistance = 6 for i in range ( 6 ) : hero . moveRight ( walkDistance ) hero …" at bounding box center [606, 237] width 248 height 263
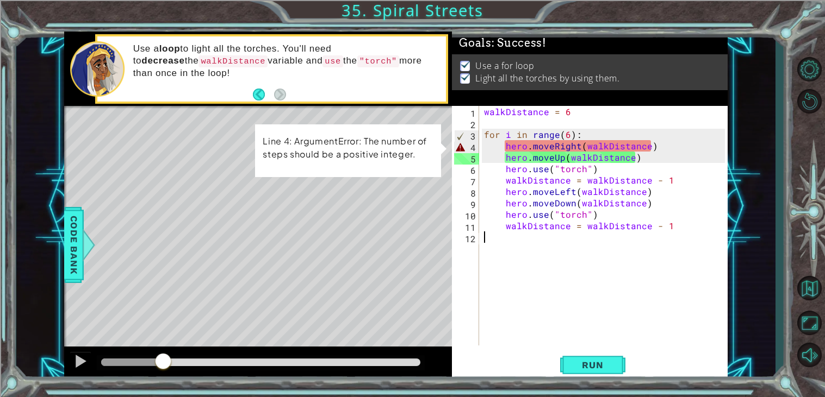
click at [572, 226] on div "walkDistance = 6 for i in range ( 6 ) : hero . moveRight ( walkDistance ) hero …" at bounding box center [606, 237] width 248 height 263
click at [579, 211] on div "walkDistance = 6 for i in range ( 6 ) : hero . moveRight ( walkDistance ) hero …" at bounding box center [606, 237] width 248 height 263
click at [597, 193] on div "walkDistance = 6 for i in range ( 6 ) : hero . moveRight ( walkDistance ) hero …" at bounding box center [606, 237] width 248 height 263
click at [602, 204] on div "walkDistance = 6 for i in range ( 6 ) : hero . moveRight ( walkDistance ) hero …" at bounding box center [606, 237] width 248 height 263
click at [567, 133] on div "walkDistance = 6 for i in range ( 6 ) : hero . moveRight ( walkDistance ) hero …" at bounding box center [606, 237] width 248 height 263
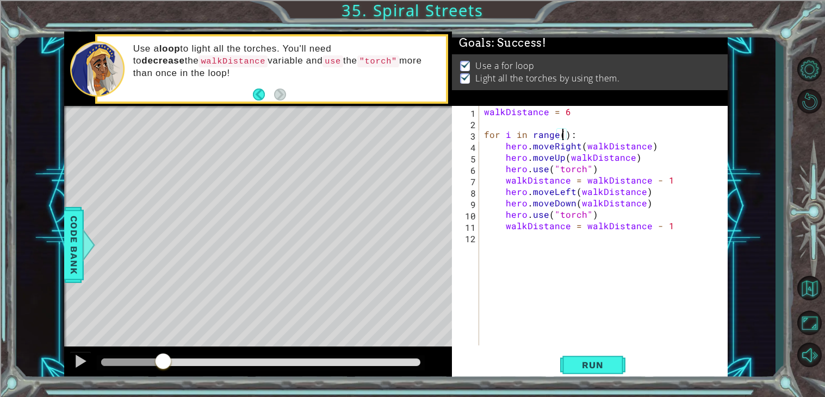
scroll to position [0, 5]
click at [576, 382] on div "1 ההההההההההההההההההההההההההההההההההההההההההההההההההההההההההההההההההההההההההההה…" at bounding box center [412, 198] width 825 height 397
click at [571, 369] on span "Run" at bounding box center [592, 365] width 43 height 11
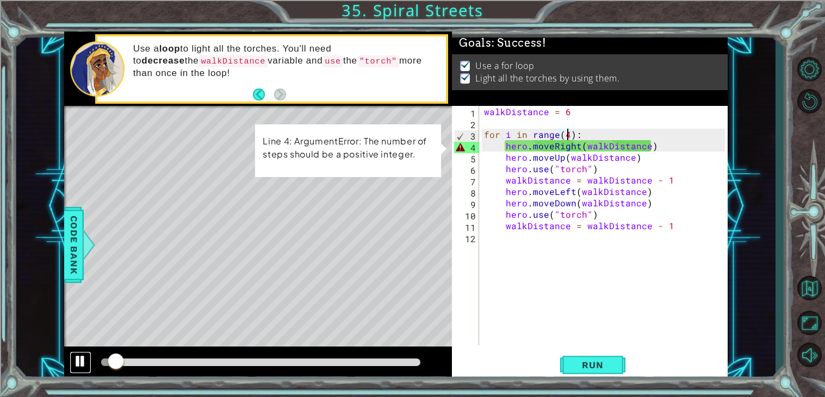
click at [78, 368] on div at bounding box center [80, 361] width 14 height 14
click at [621, 151] on div "walkDistance = 6 for i in range ( 4 ) : hero . moveRight ( walkDistance ) hero …" at bounding box center [606, 237] width 248 height 263
click at [566, 134] on div "walkDistance = 6 for i in range ( 4 ) : hero . moveRight ( walkDistance ) hero …" at bounding box center [606, 237] width 248 height 263
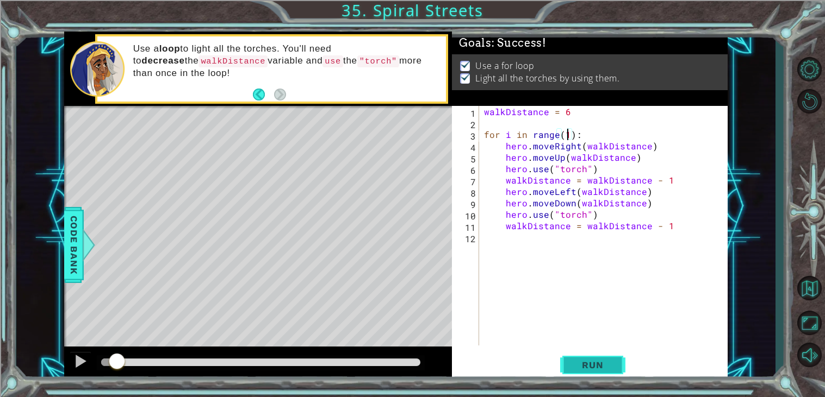
click at [575, 373] on button "Run" at bounding box center [592, 366] width 65 height 28
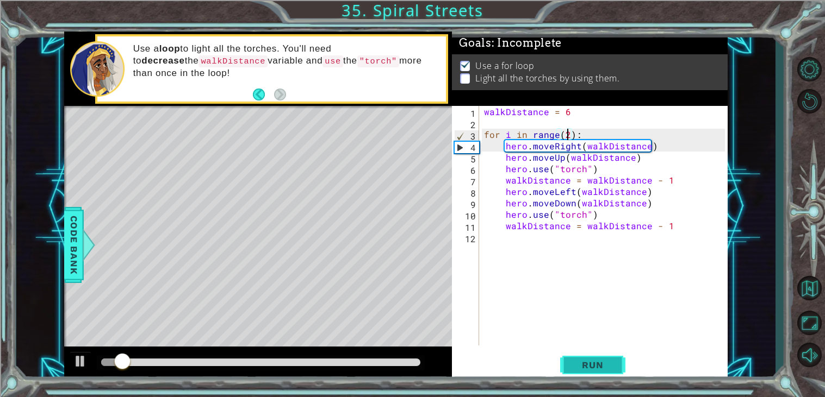
click at [583, 361] on span "Run" at bounding box center [592, 365] width 43 height 11
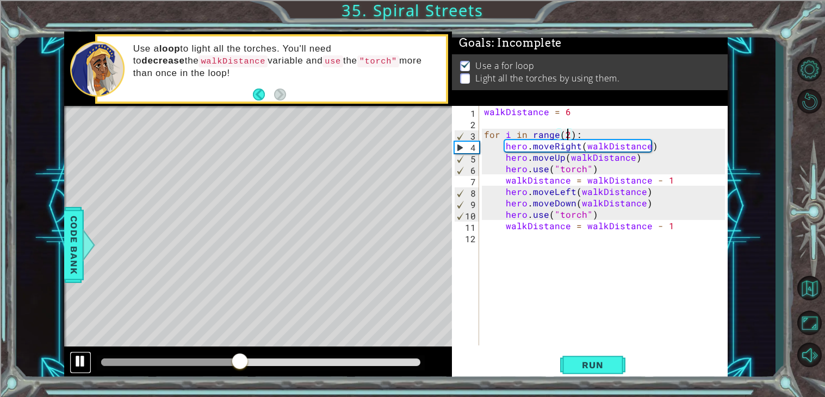
click at [83, 361] on div at bounding box center [80, 361] width 14 height 14
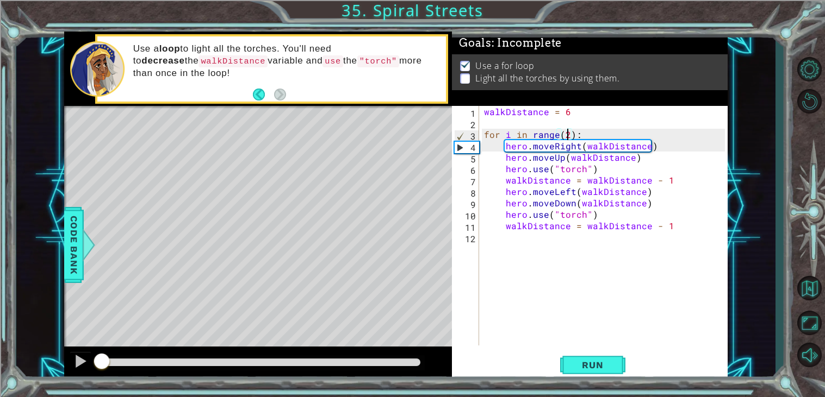
drag, startPoint x: 236, startPoint y: 362, endPoint x: 49, endPoint y: 370, distance: 187.7
click at [49, 370] on div "1 ההההההההההההההההההההההההההההההההההההההההההההההההההההההההההההההההההההההההההההה…" at bounding box center [395, 207] width 759 height 350
click at [82, 357] on div at bounding box center [80, 361] width 14 height 14
click at [160, 364] on div at bounding box center [260, 363] width 319 height 8
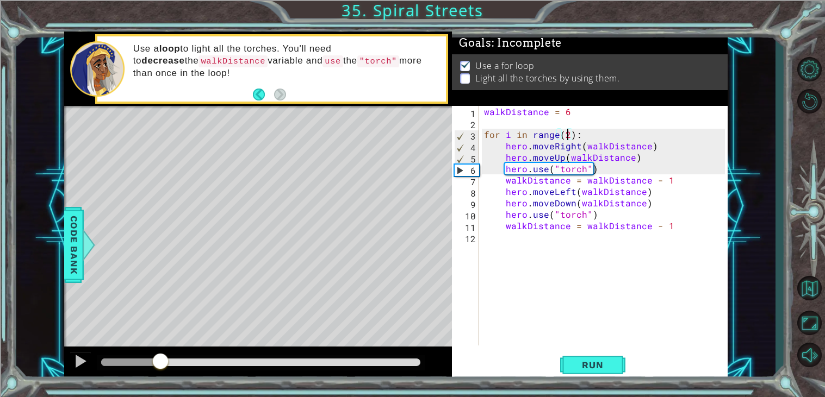
click at [200, 360] on div at bounding box center [260, 363] width 319 height 8
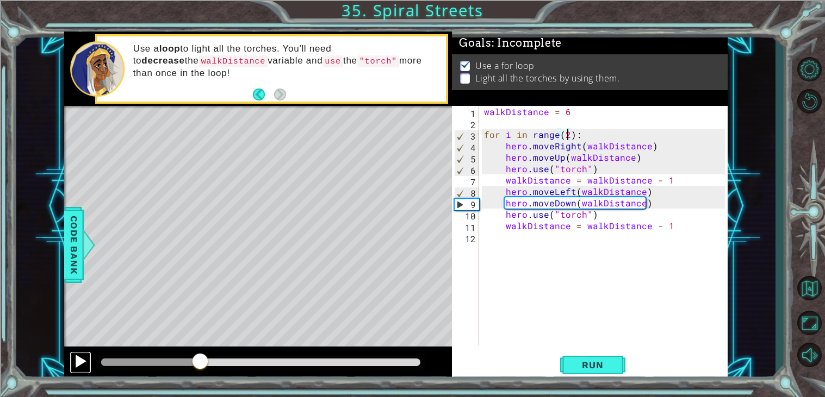
click at [85, 357] on div at bounding box center [80, 361] width 14 height 14
click at [283, 366] on div at bounding box center [260, 363] width 319 height 8
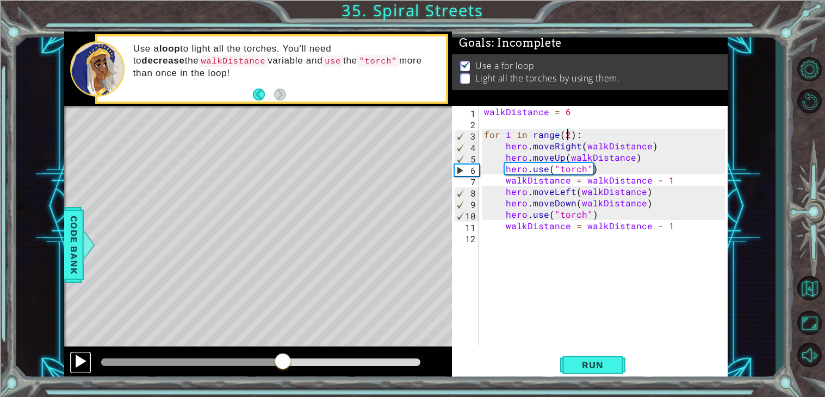
click at [77, 365] on div at bounding box center [80, 361] width 14 height 14
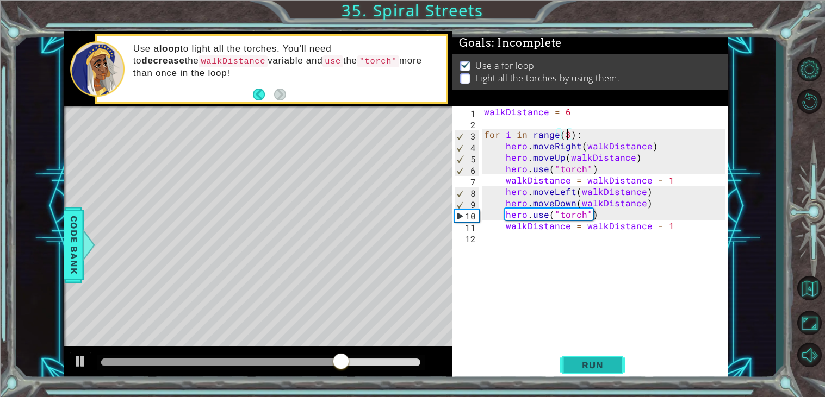
type textarea "for i in range(3):"
click at [597, 356] on button "Run" at bounding box center [592, 366] width 65 height 28
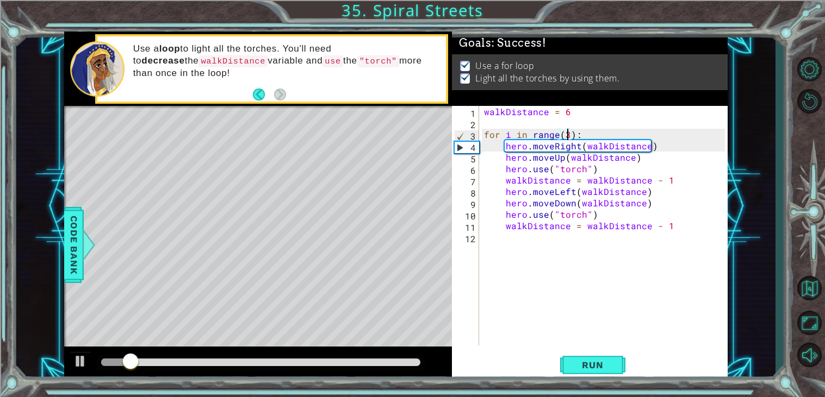
click at [390, 362] on div at bounding box center [260, 363] width 319 height 8
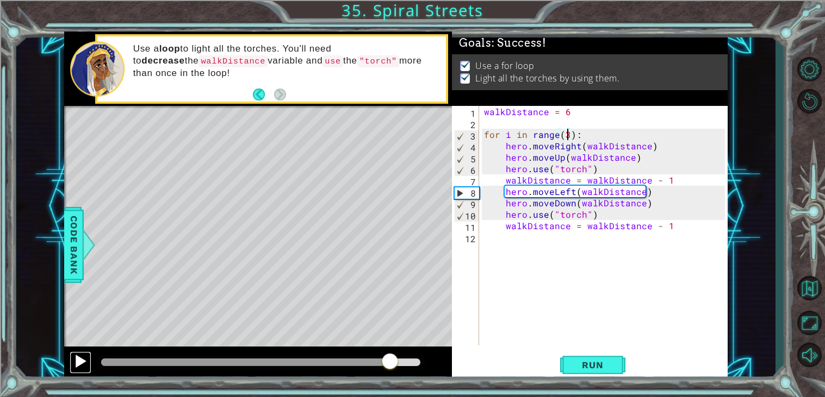
click at [81, 363] on div at bounding box center [80, 361] width 14 height 14
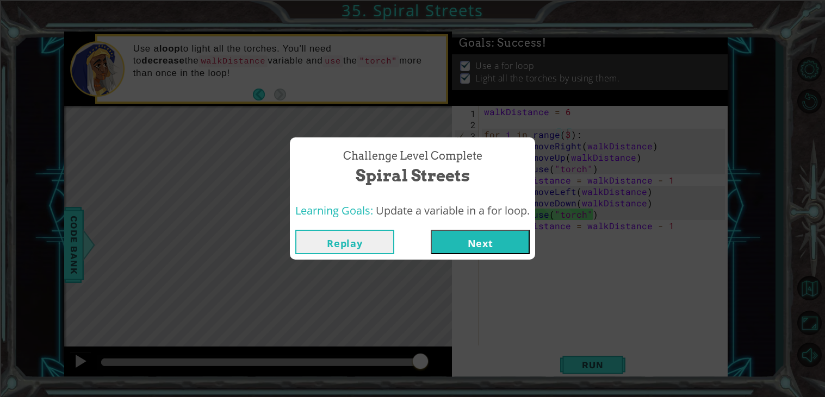
click at [459, 241] on button "Next" at bounding box center [480, 242] width 99 height 24
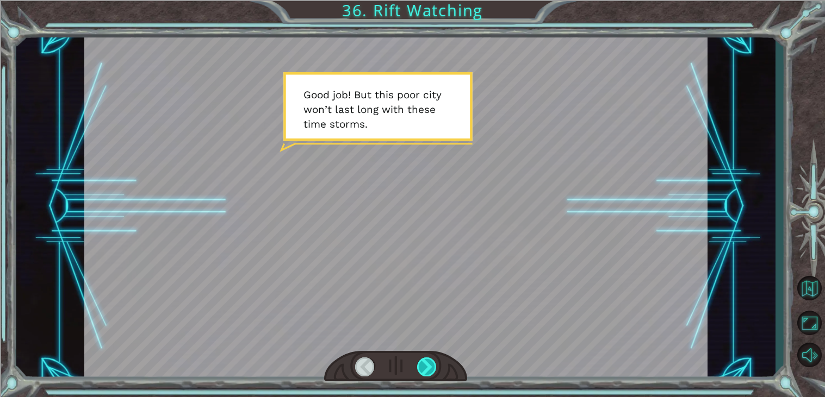
click at [426, 366] on div at bounding box center [427, 367] width 20 height 19
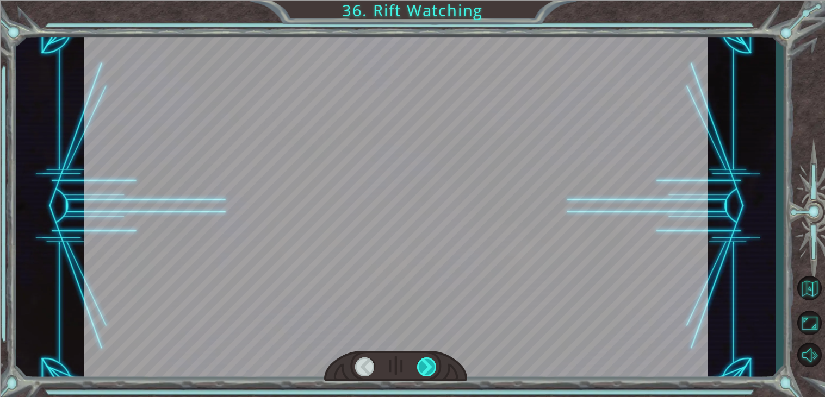
click at [426, 366] on div at bounding box center [427, 367] width 20 height 19
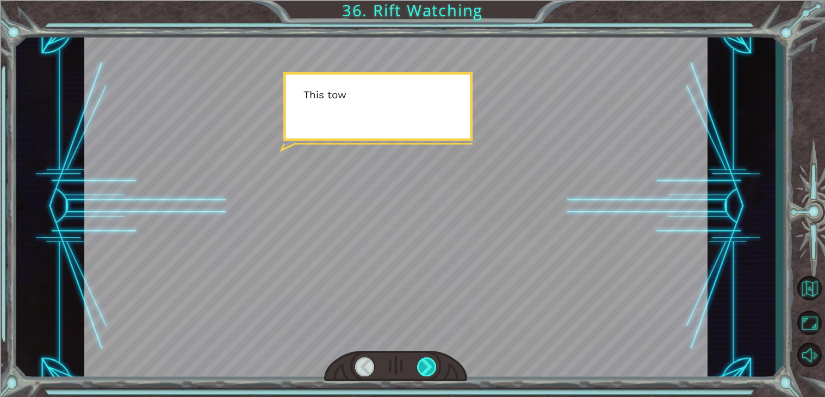
click at [426, 366] on div at bounding box center [427, 367] width 20 height 19
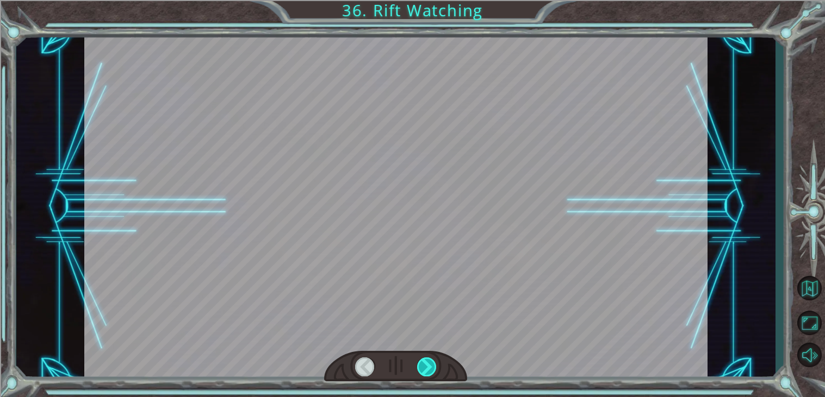
click at [426, 366] on div at bounding box center [427, 367] width 20 height 19
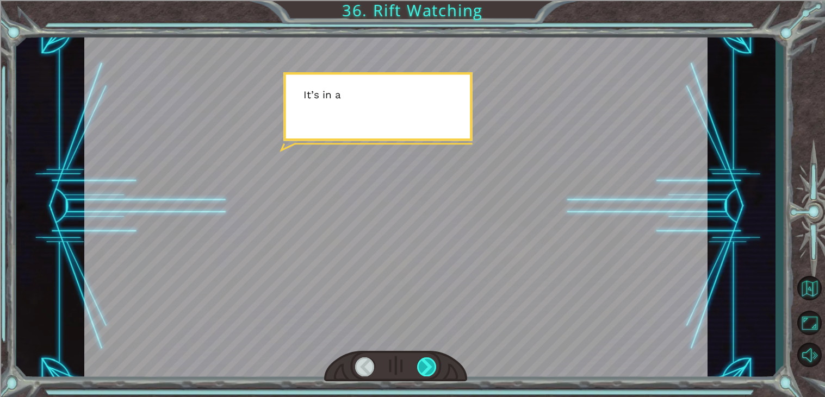
click at [426, 366] on div at bounding box center [427, 367] width 20 height 19
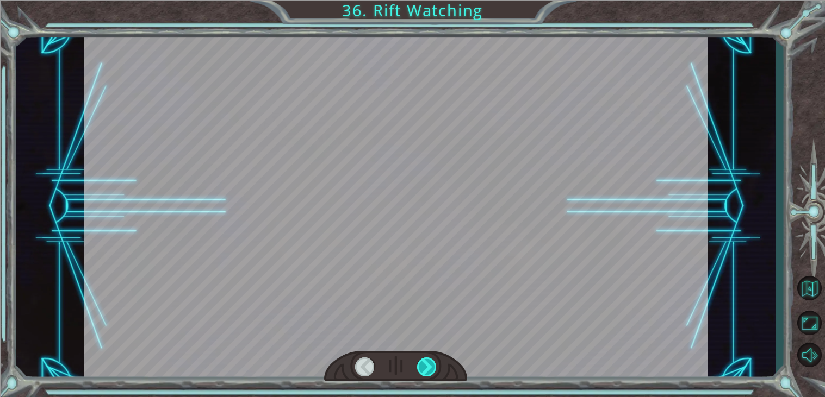
click at [426, 366] on div at bounding box center [427, 367] width 20 height 19
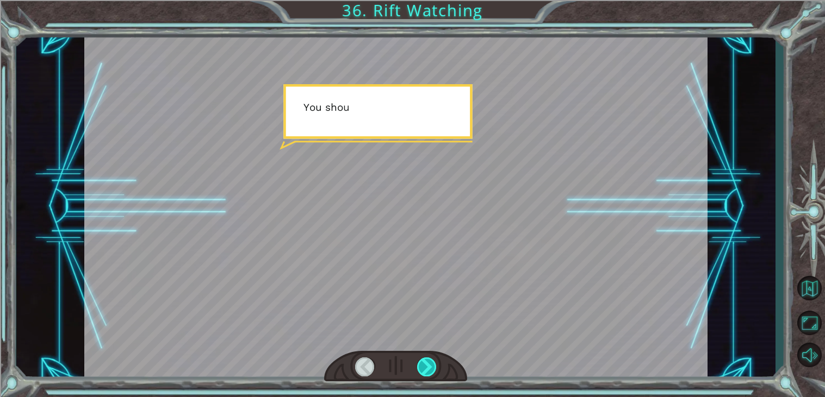
click at [426, 366] on div at bounding box center [427, 367] width 20 height 19
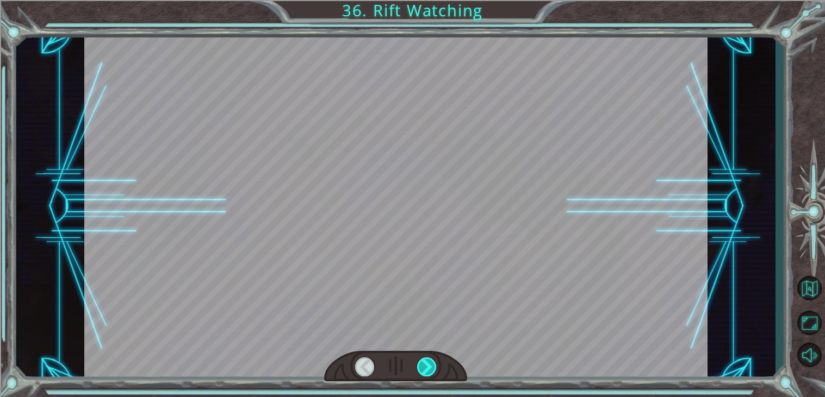
click at [426, 366] on div at bounding box center [427, 367] width 20 height 19
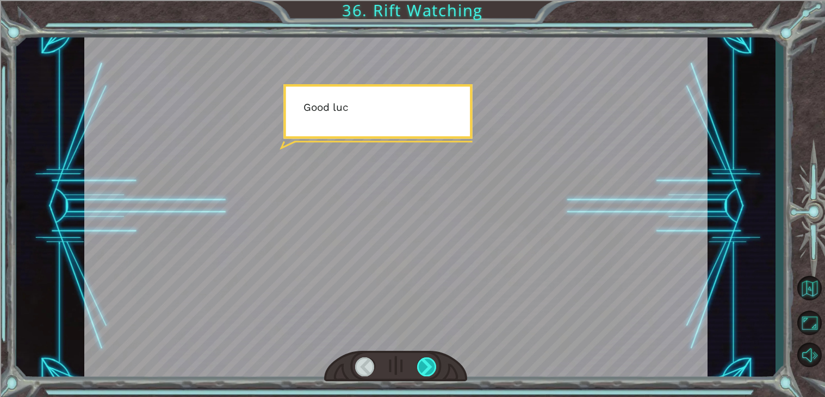
click at [426, 366] on div at bounding box center [427, 367] width 20 height 19
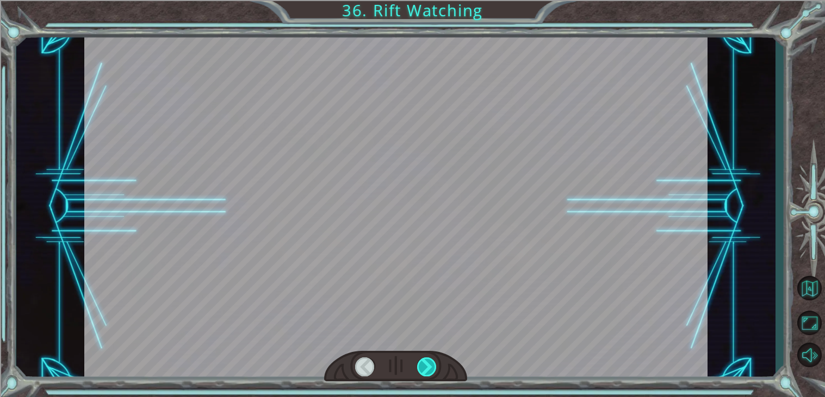
click at [426, 366] on div at bounding box center [427, 367] width 20 height 19
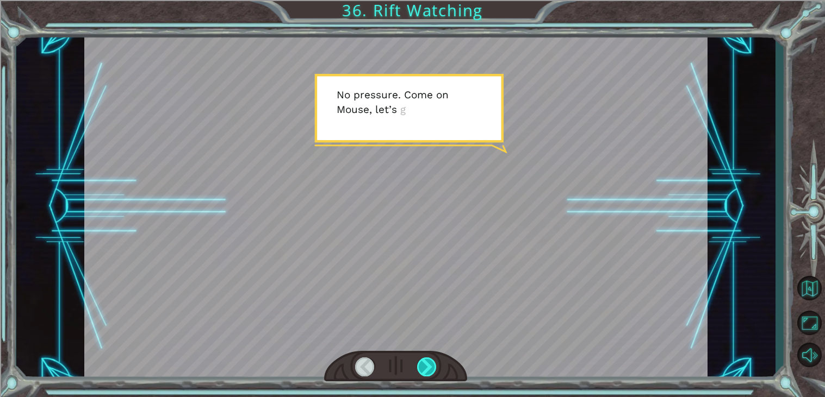
click at [425, 366] on div at bounding box center [427, 367] width 20 height 19
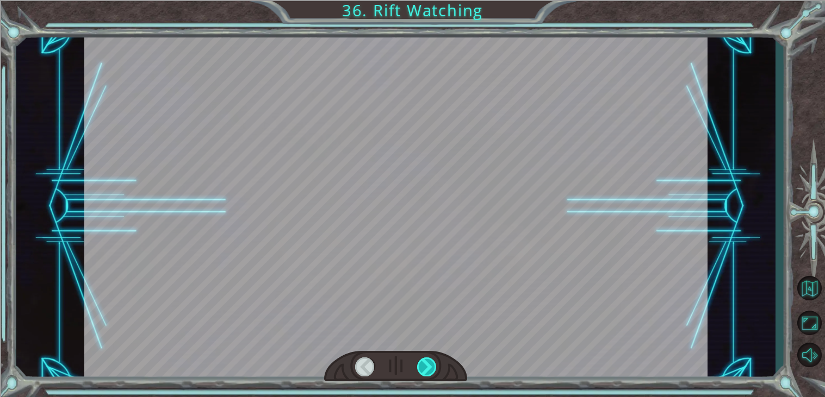
click at [425, 366] on div at bounding box center [427, 367] width 20 height 19
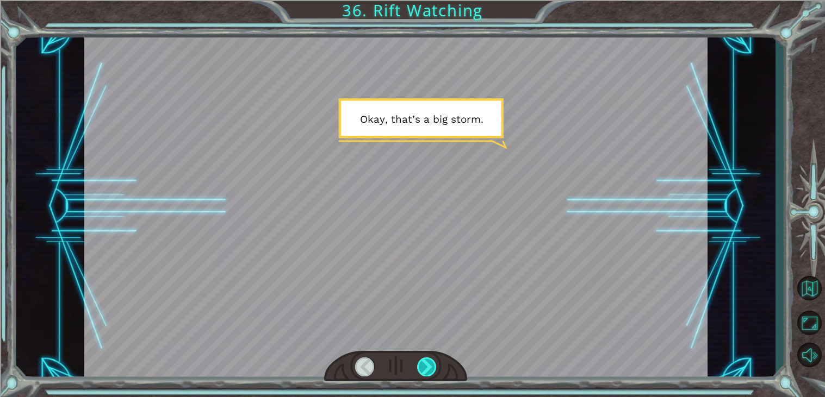
click at [427, 369] on div at bounding box center [427, 367] width 20 height 19
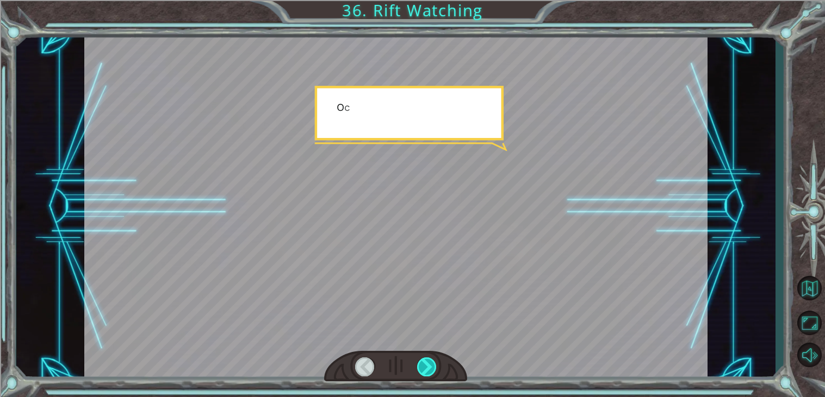
click at [426, 369] on div at bounding box center [427, 367] width 20 height 19
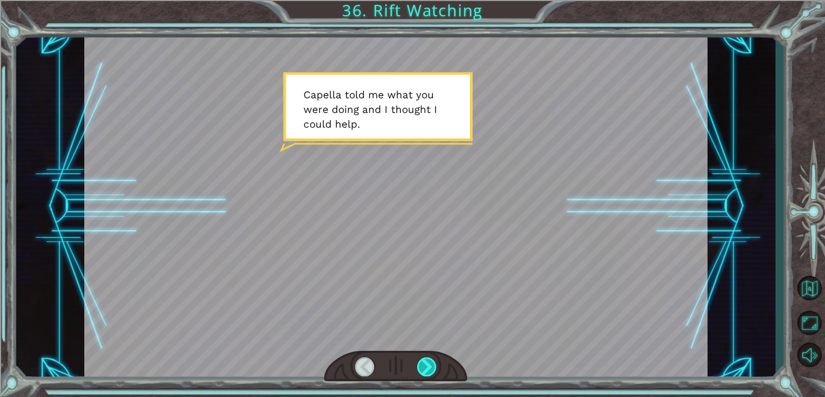
click at [426, 369] on div at bounding box center [427, 367] width 20 height 19
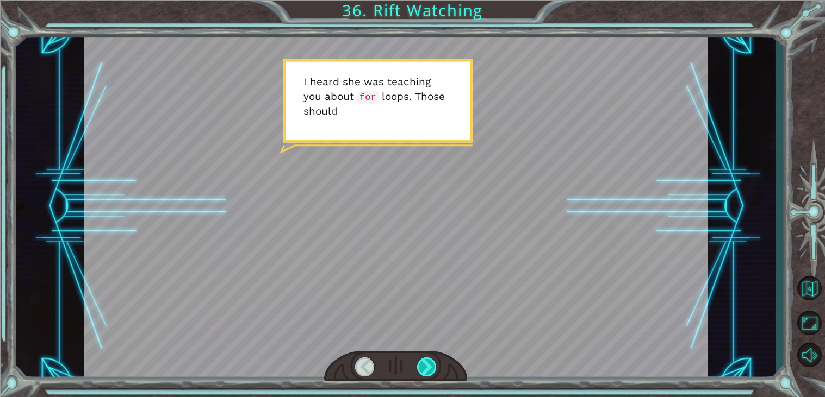
click at [426, 369] on div at bounding box center [427, 367] width 20 height 19
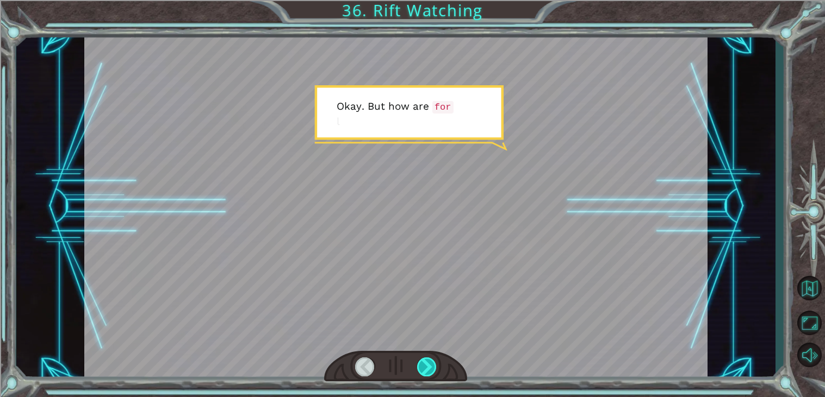
click at [426, 369] on div at bounding box center [427, 367] width 20 height 19
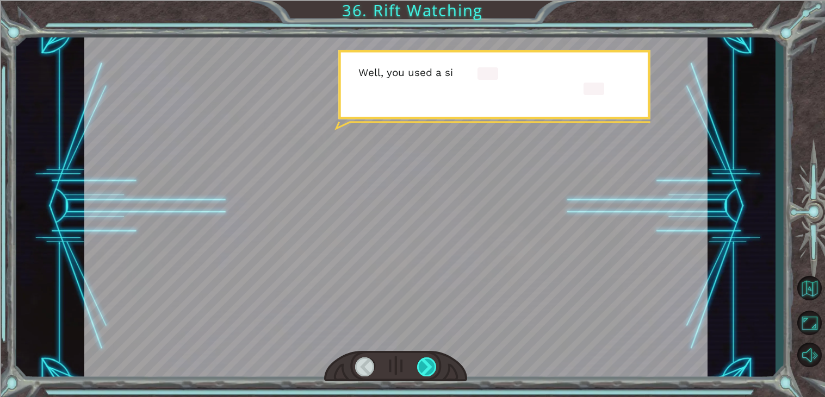
click at [426, 369] on div at bounding box center [427, 367] width 20 height 19
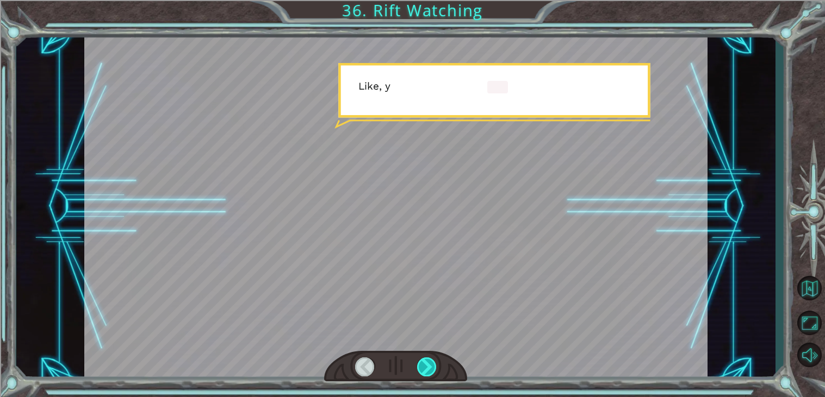
click at [426, 369] on div at bounding box center [427, 367] width 20 height 19
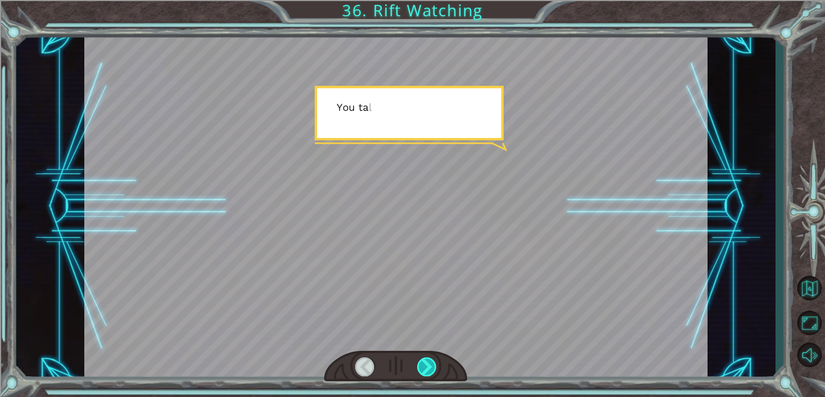
click at [426, 369] on div at bounding box center [427, 367] width 20 height 19
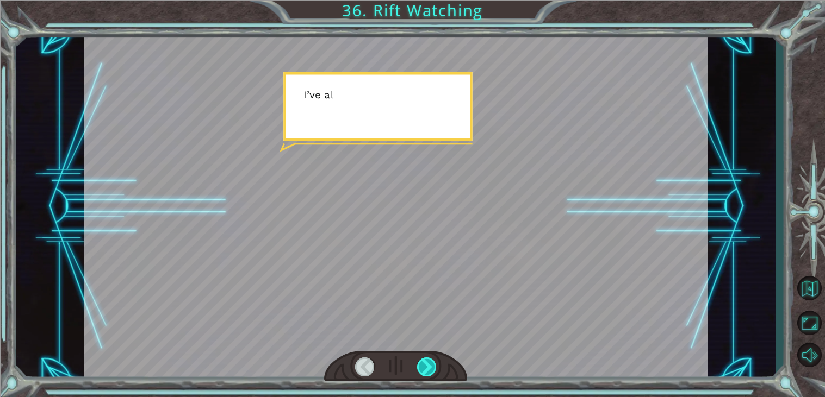
click at [426, 369] on div at bounding box center [427, 367] width 20 height 19
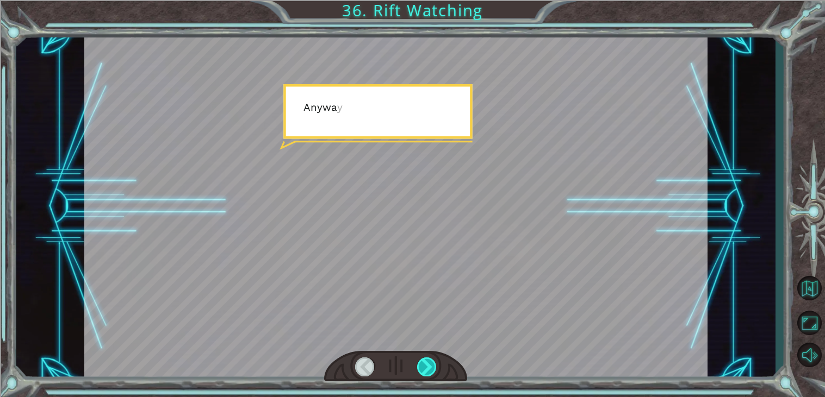
click at [426, 369] on div at bounding box center [427, 367] width 20 height 19
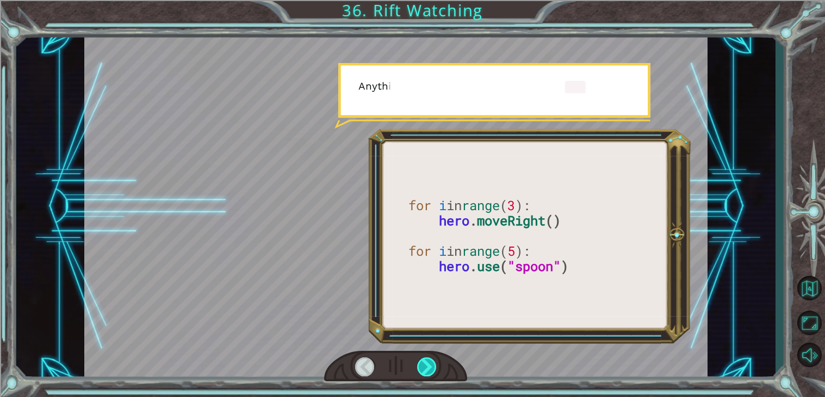
click at [426, 369] on div at bounding box center [427, 367] width 20 height 19
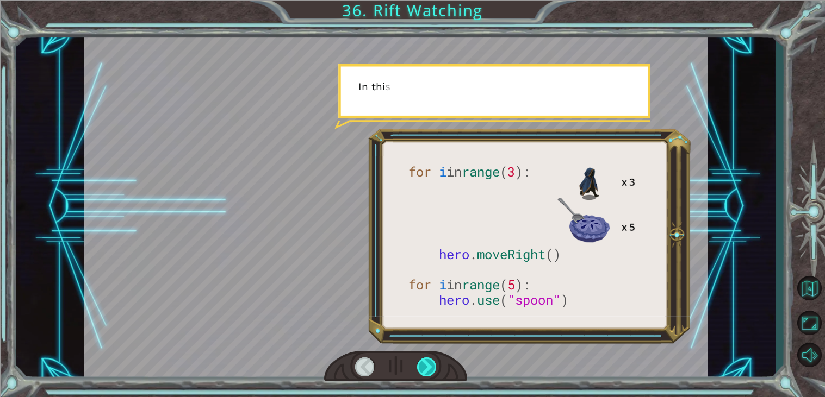
click at [426, 369] on div at bounding box center [427, 367] width 20 height 19
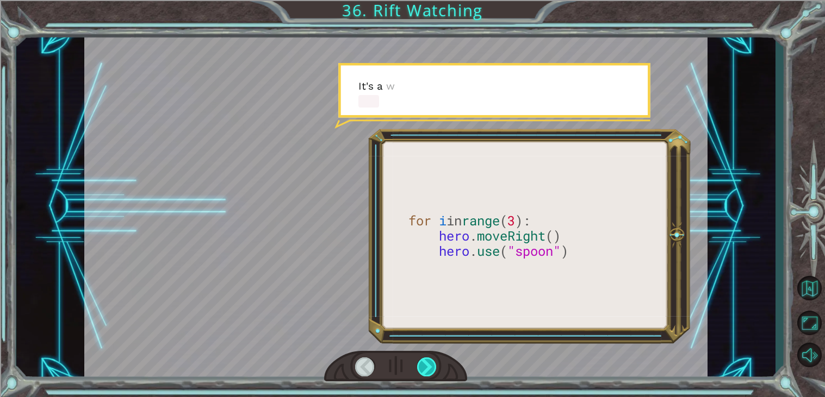
click at [426, 369] on div at bounding box center [427, 367] width 20 height 19
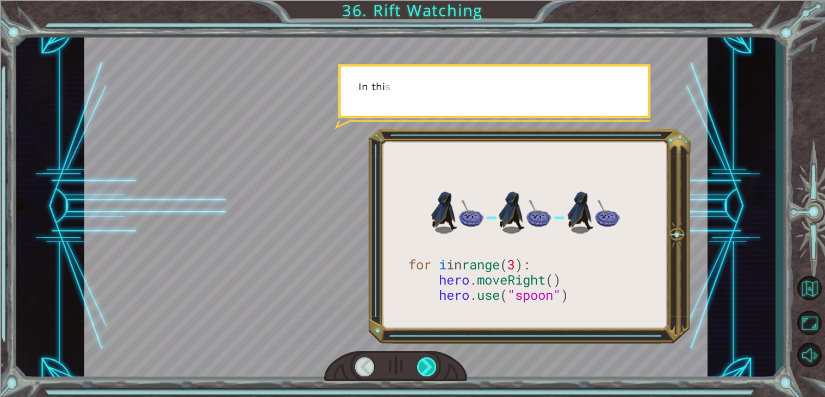
click at [426, 369] on div at bounding box center [427, 367] width 20 height 19
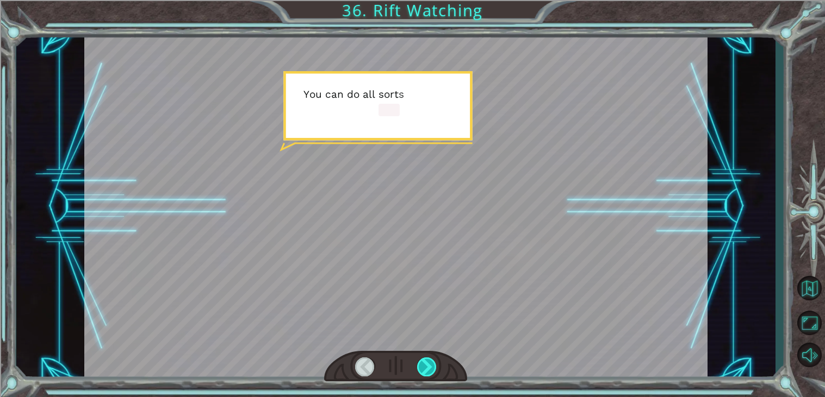
click at [426, 369] on div at bounding box center [427, 367] width 20 height 19
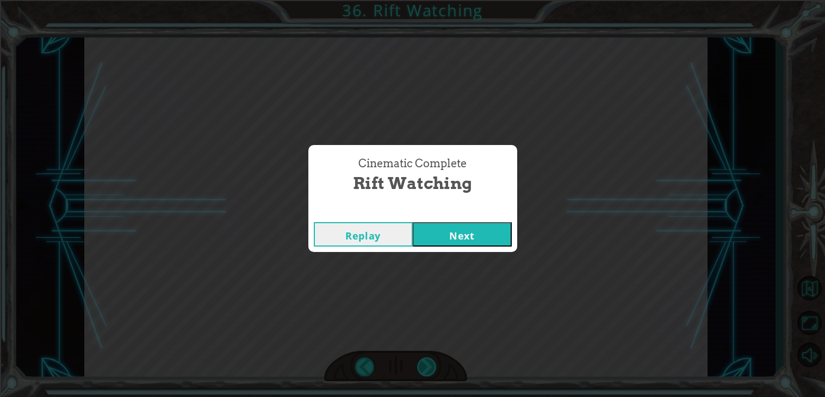
click at [426, 369] on div "Cinematic Complete Rift Watching Replay Next" at bounding box center [412, 198] width 825 height 397
click at [444, 230] on button "Next" at bounding box center [462, 234] width 99 height 24
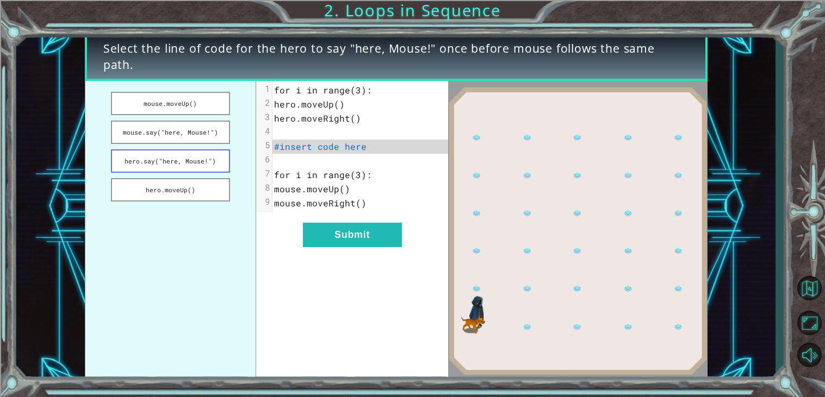
click at [158, 163] on button "hero.say("here, Mouse!")" at bounding box center [170, 160] width 119 height 23
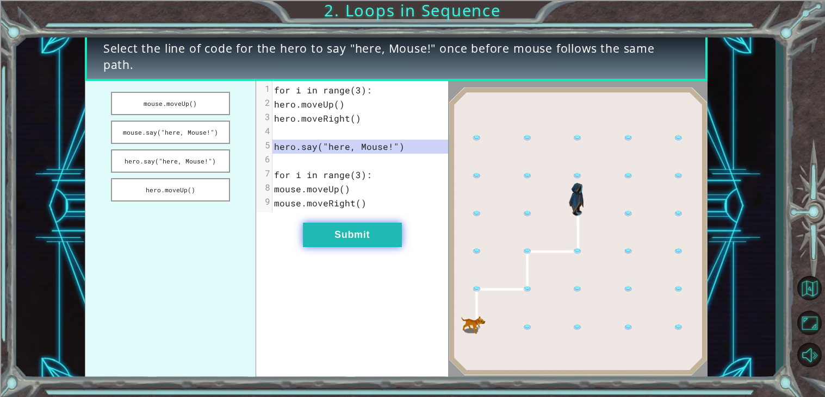
click at [369, 238] on button "Submit" at bounding box center [352, 235] width 99 height 24
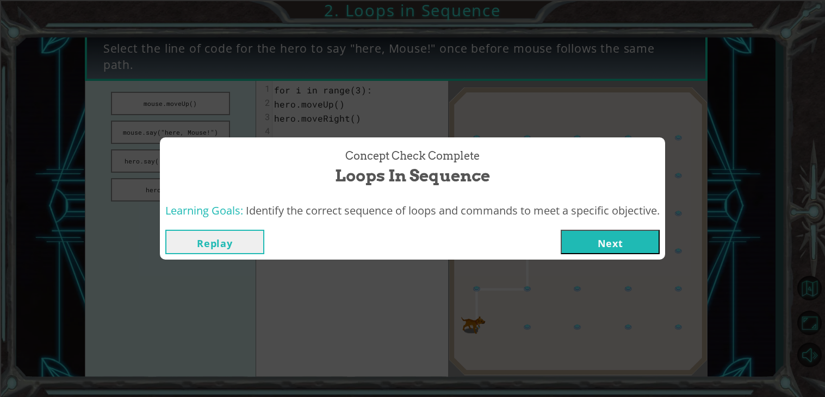
click at [609, 242] on button "Next" at bounding box center [609, 242] width 99 height 24
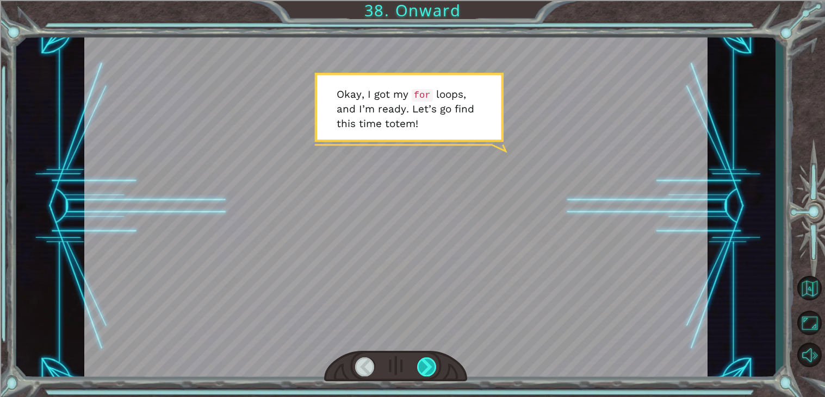
click at [421, 358] on div at bounding box center [427, 367] width 20 height 19
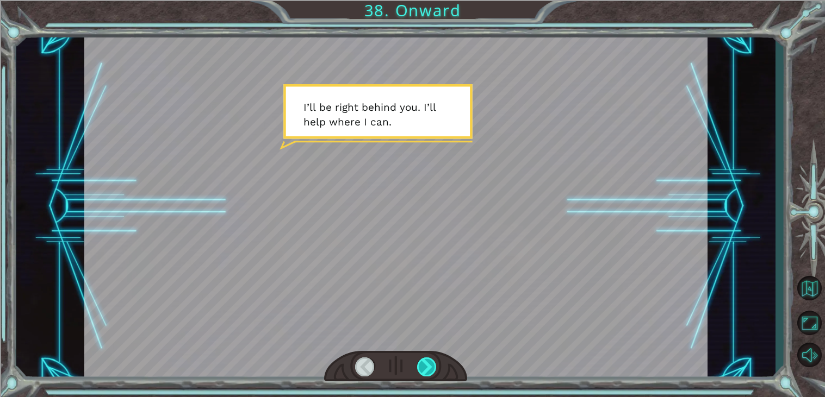
click at [421, 358] on div at bounding box center [427, 367] width 20 height 19
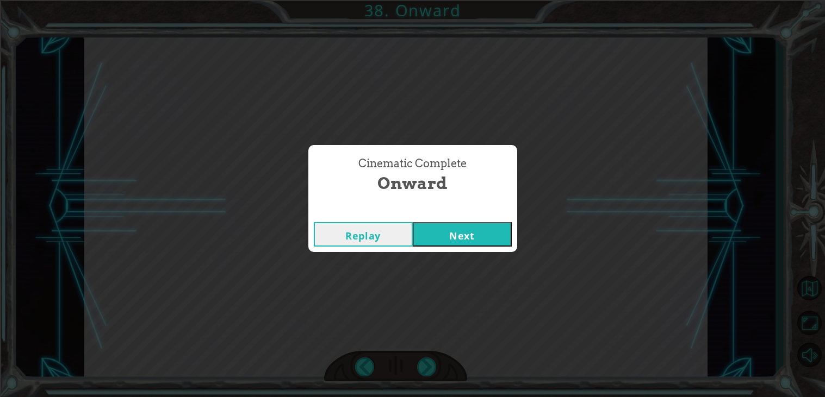
click at [449, 246] on button "Next" at bounding box center [462, 234] width 99 height 24
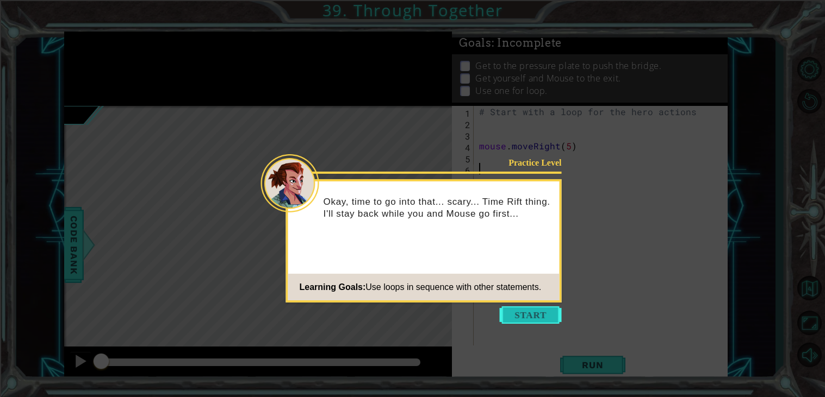
click at [531, 314] on button "Start" at bounding box center [531, 315] width 62 height 17
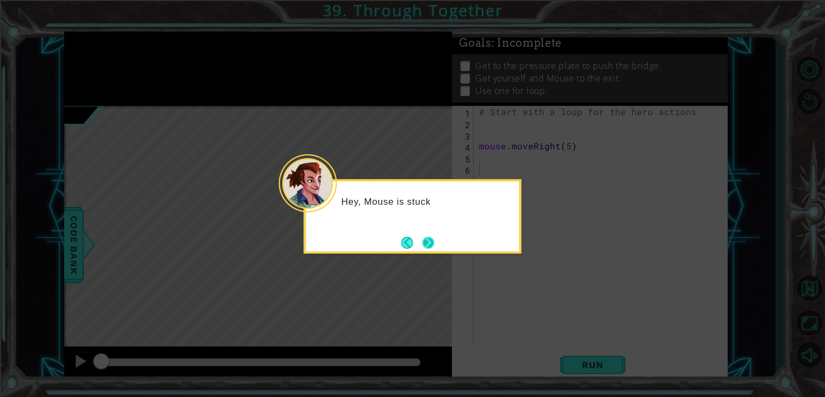
click at [428, 245] on button "Next" at bounding box center [428, 242] width 19 height 19
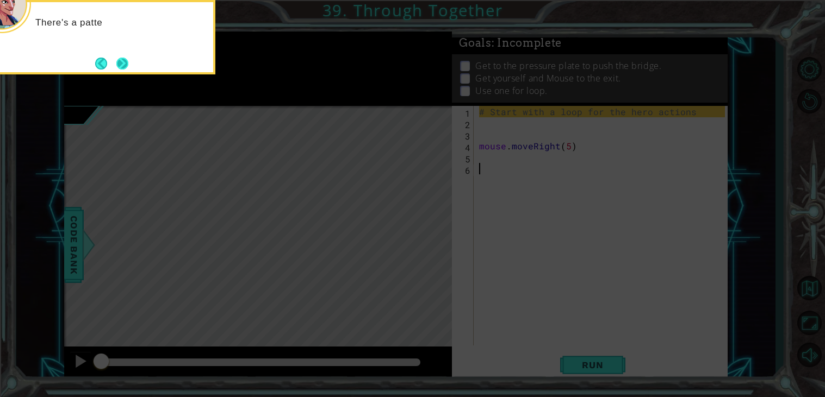
click at [128, 63] on button "Next" at bounding box center [122, 63] width 20 height 20
